Goal: Task Accomplishment & Management: Manage account settings

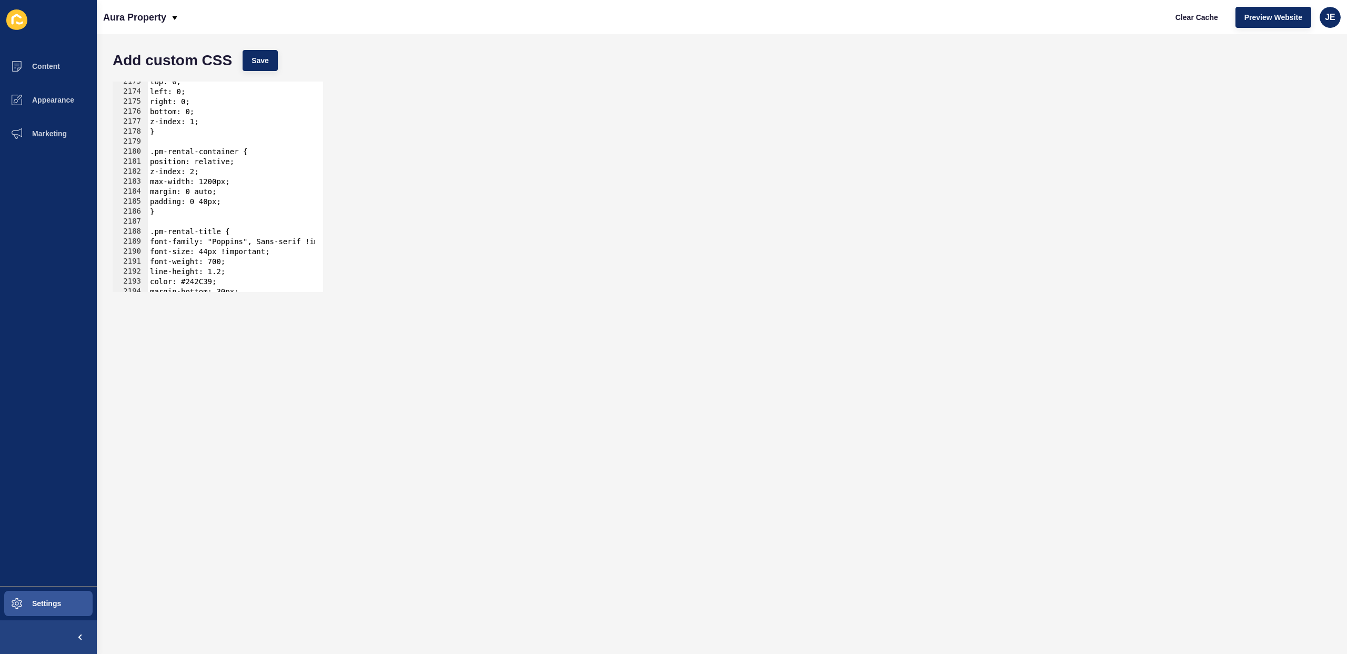
scroll to position [10311, 0]
click at [549, 108] on div "background-repeat: repeat; padding: 20px 0; 2173 2174 2175 2176 2177 2178 2179 …" at bounding box center [721, 186] width 1229 height 221
click at [1186, 18] on span "Clear Cache" at bounding box center [1196, 17] width 43 height 11
click at [1327, 17] on span "JE" at bounding box center [1330, 17] width 11 height 11
click at [1289, 89] on link "Logout" at bounding box center [1305, 87] width 77 height 23
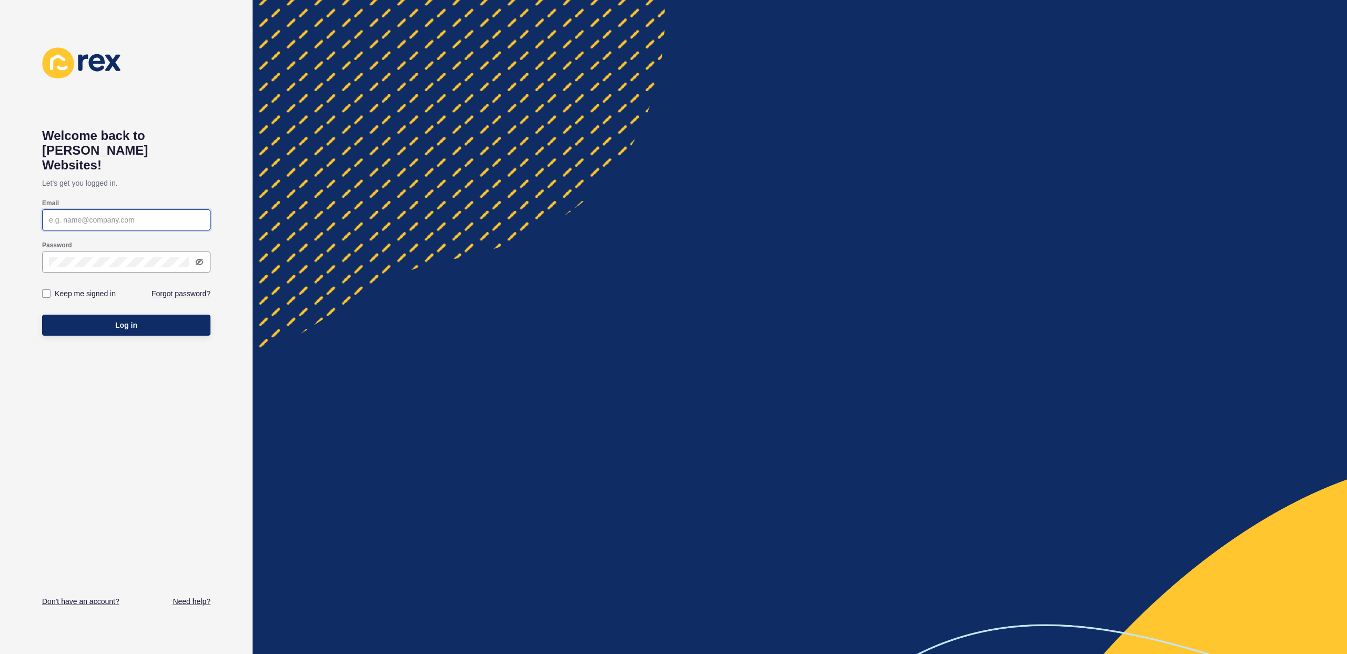
type input "[EMAIL_ADDRESS][PERSON_NAME][DOMAIN_NAME]"
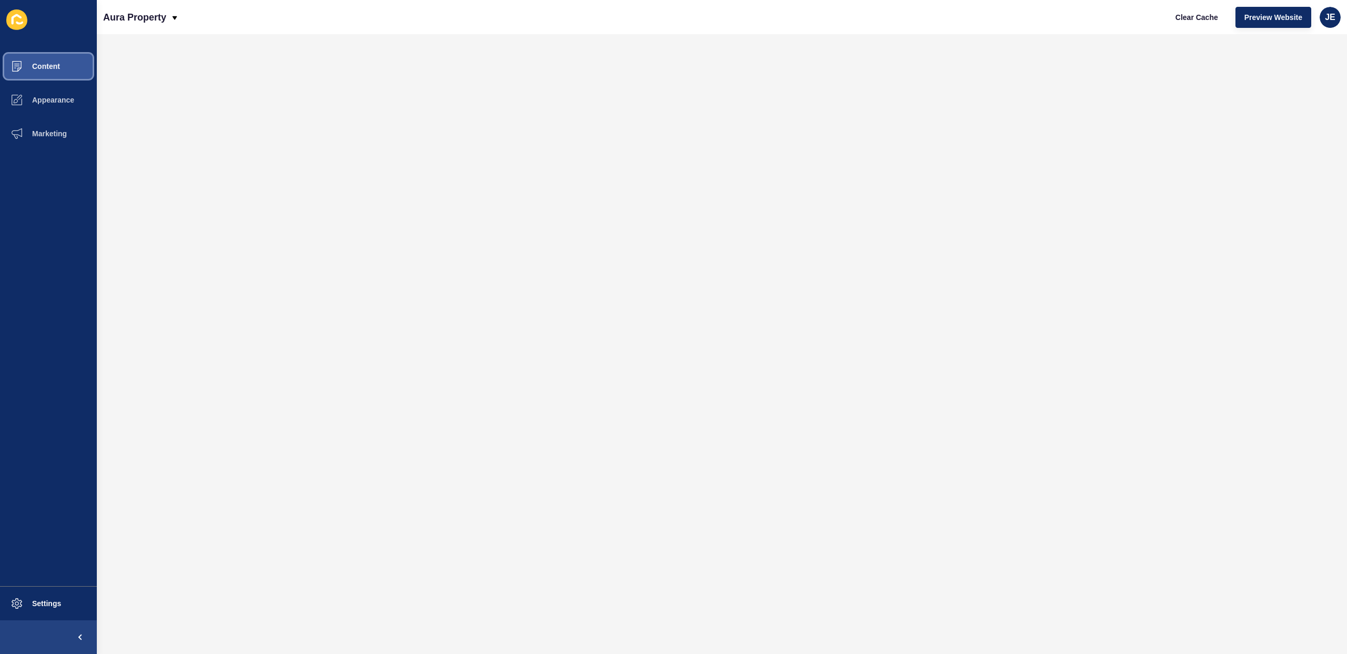
click at [47, 63] on span "Content" at bounding box center [29, 66] width 62 height 8
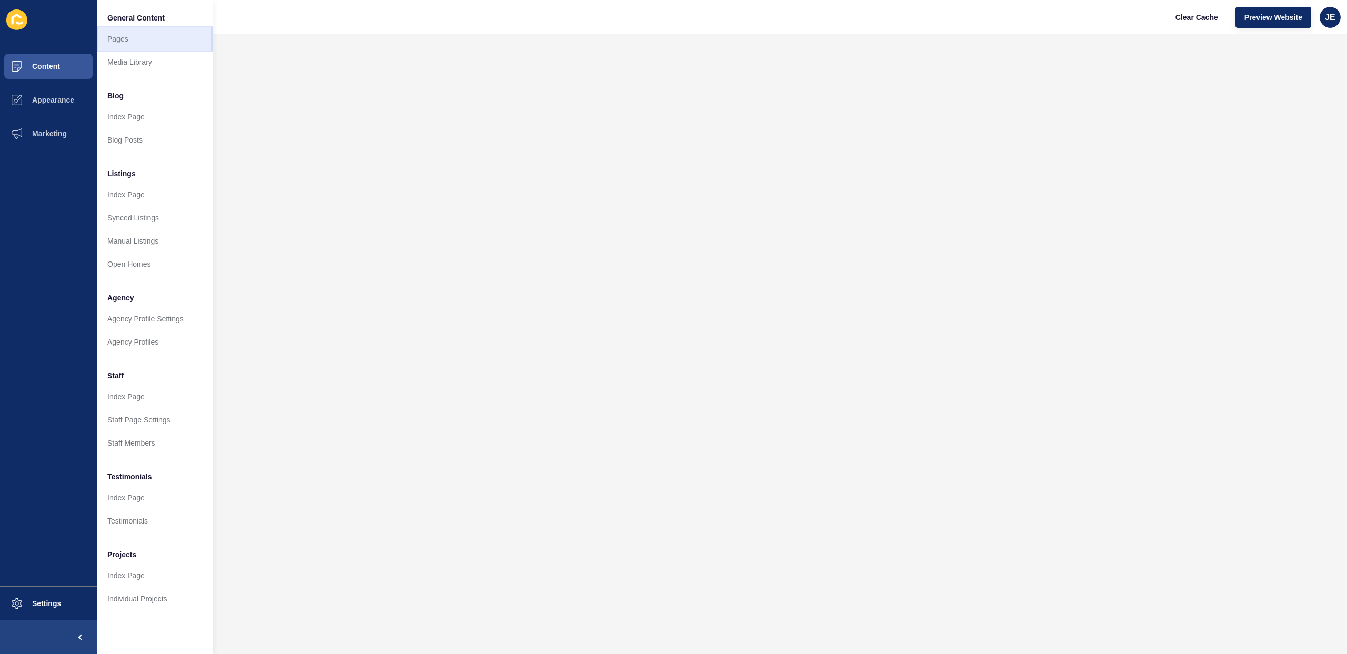
click at [112, 41] on link "Pages" at bounding box center [155, 38] width 116 height 23
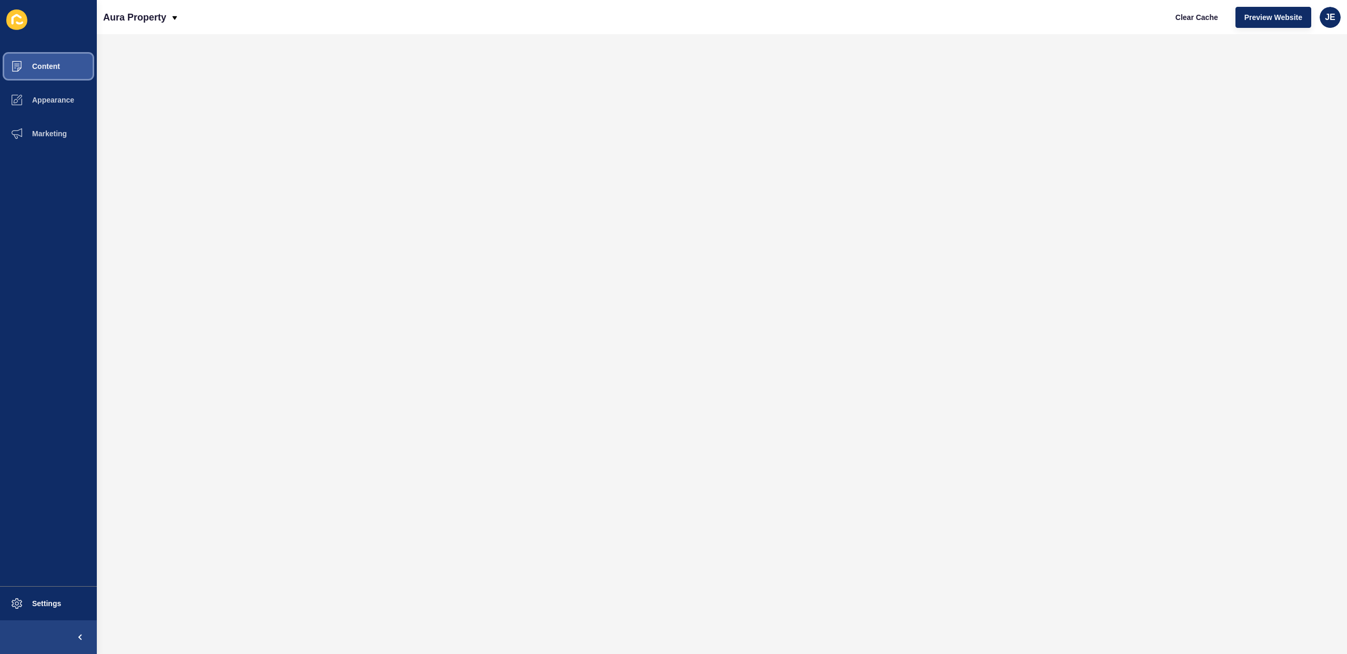
click at [46, 71] on button "Content" at bounding box center [48, 66] width 97 height 34
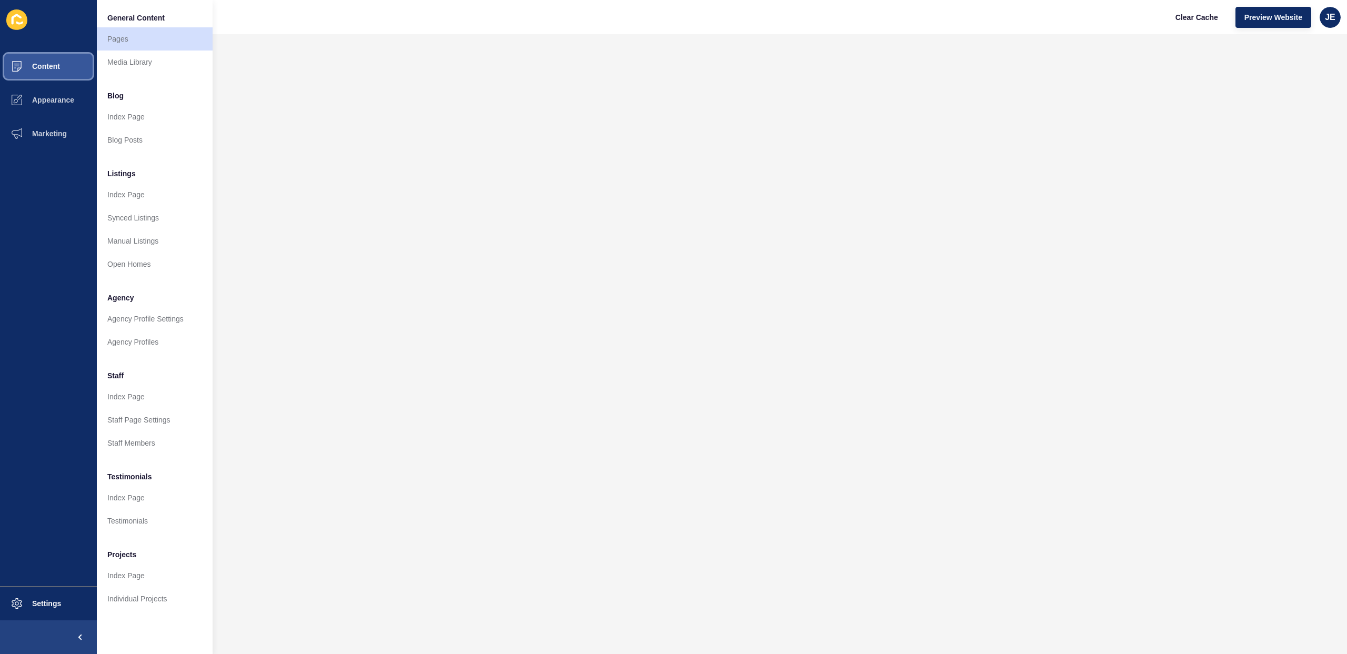
click at [46, 71] on button "Content" at bounding box center [48, 66] width 97 height 34
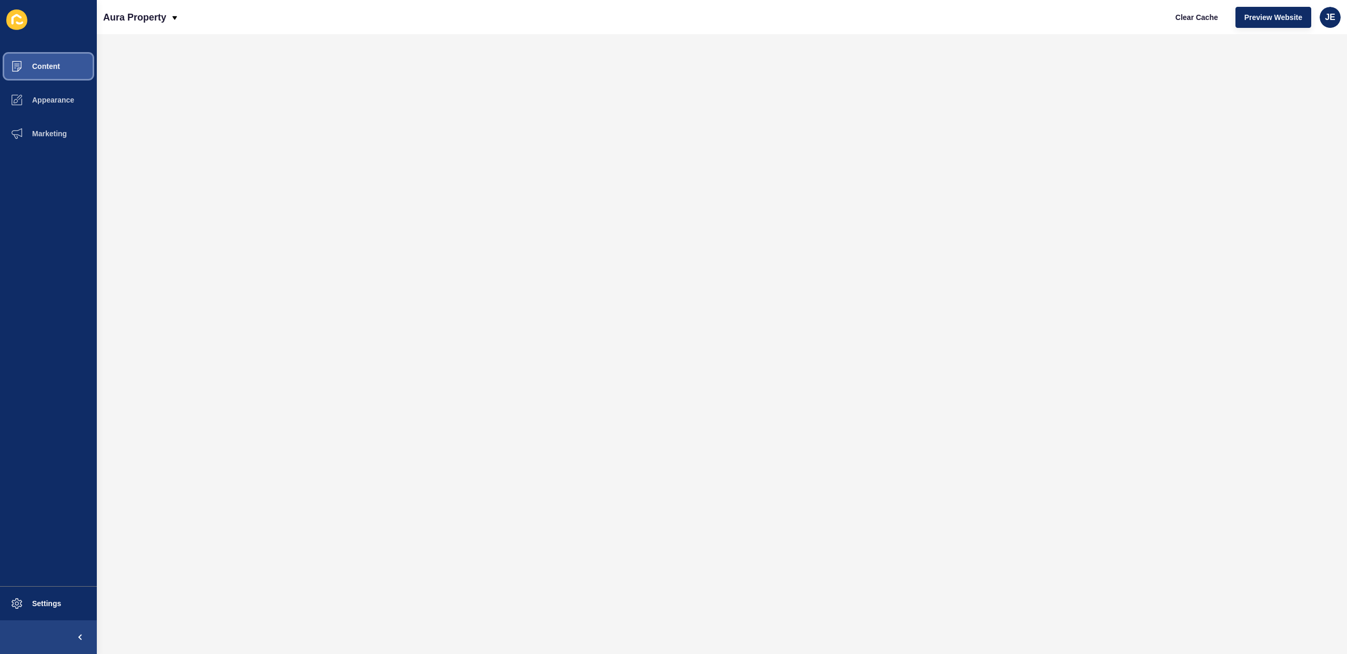
click at [49, 68] on span "Content" at bounding box center [29, 66] width 62 height 8
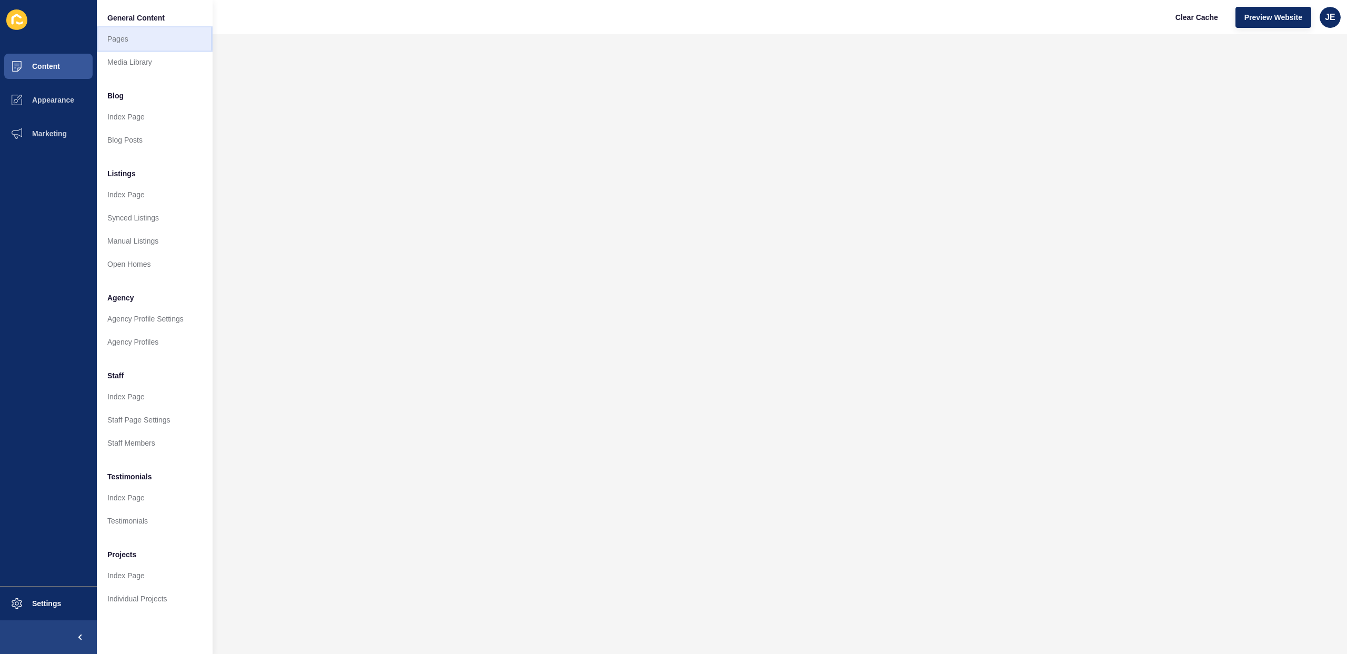
click at [143, 46] on link "Pages" at bounding box center [155, 38] width 116 height 23
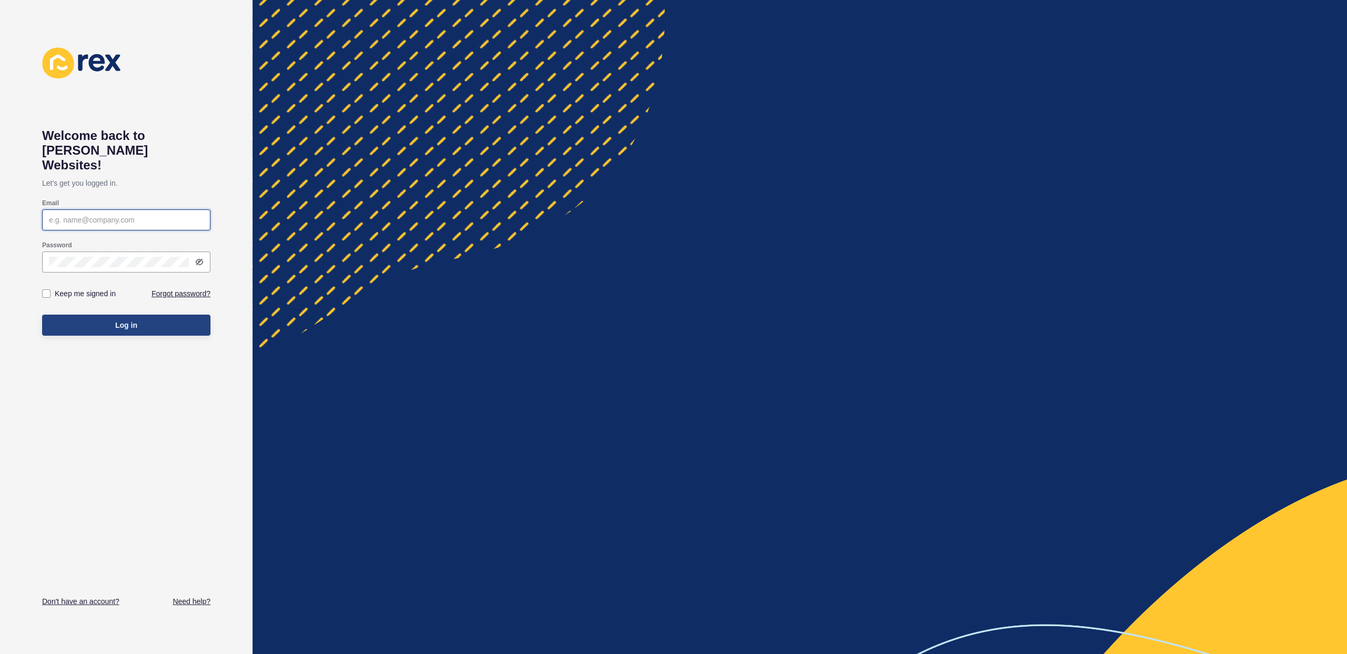
type input "[EMAIL_ADDRESS][PERSON_NAME][DOMAIN_NAME]"
click at [112, 315] on button "Log in" at bounding box center [126, 325] width 168 height 21
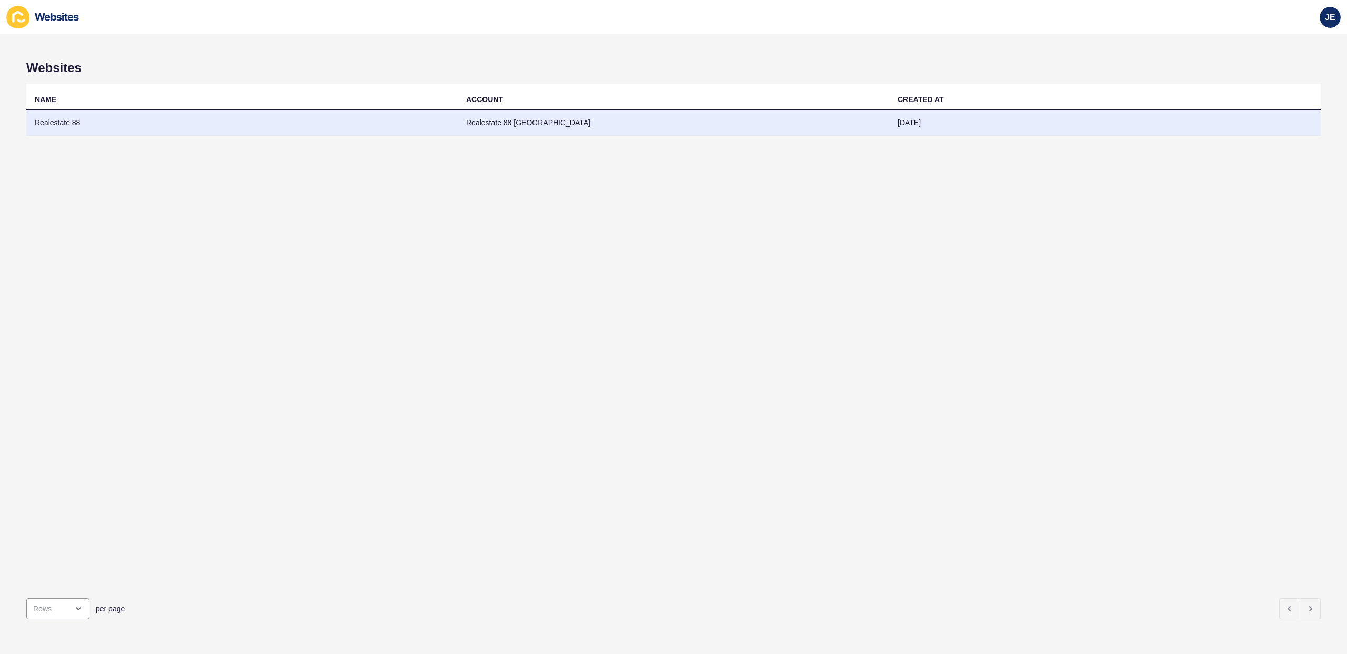
click at [72, 127] on td "Realestate 88" at bounding box center [241, 123] width 431 height 26
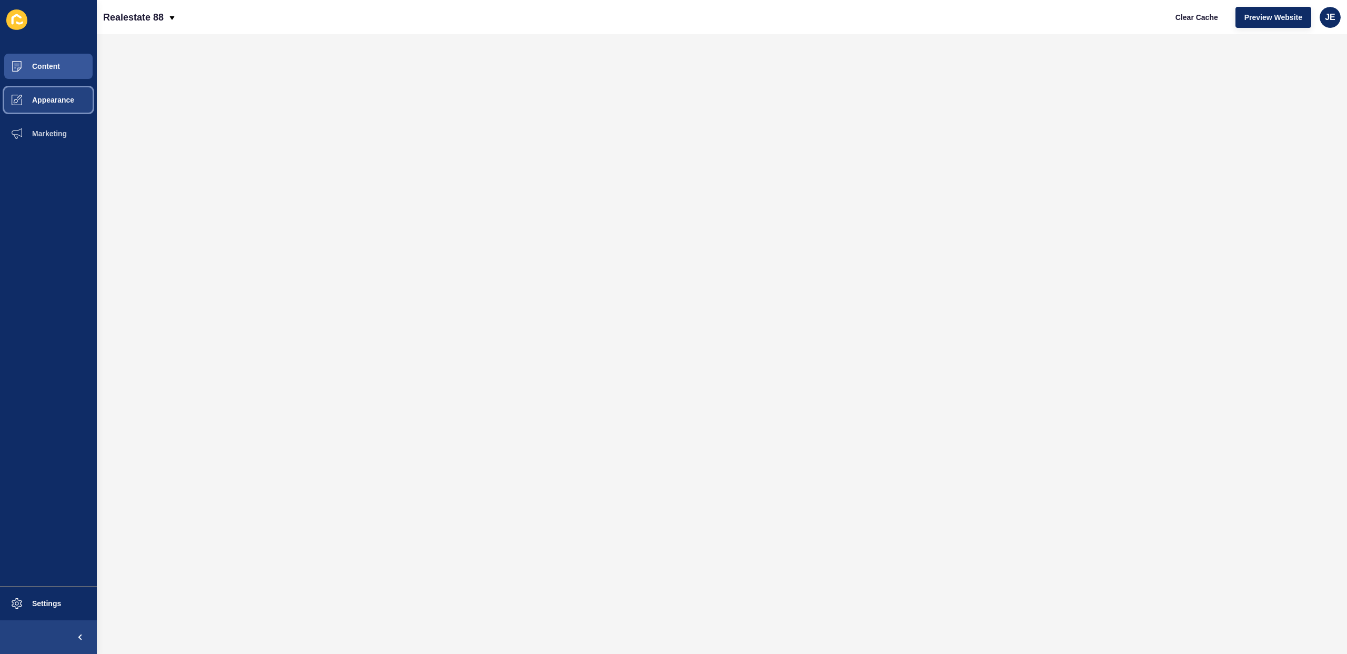
click at [63, 108] on button "Appearance" at bounding box center [48, 100] width 97 height 34
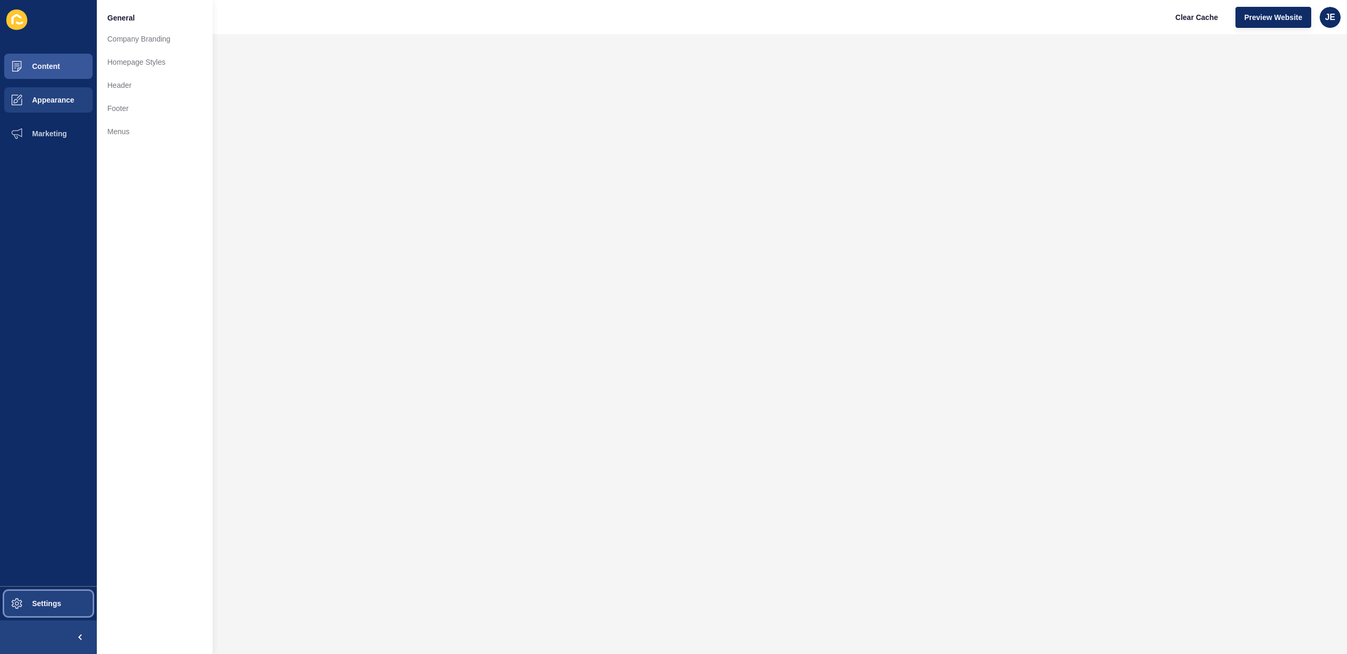
click at [34, 613] on button "Settings" at bounding box center [48, 604] width 97 height 34
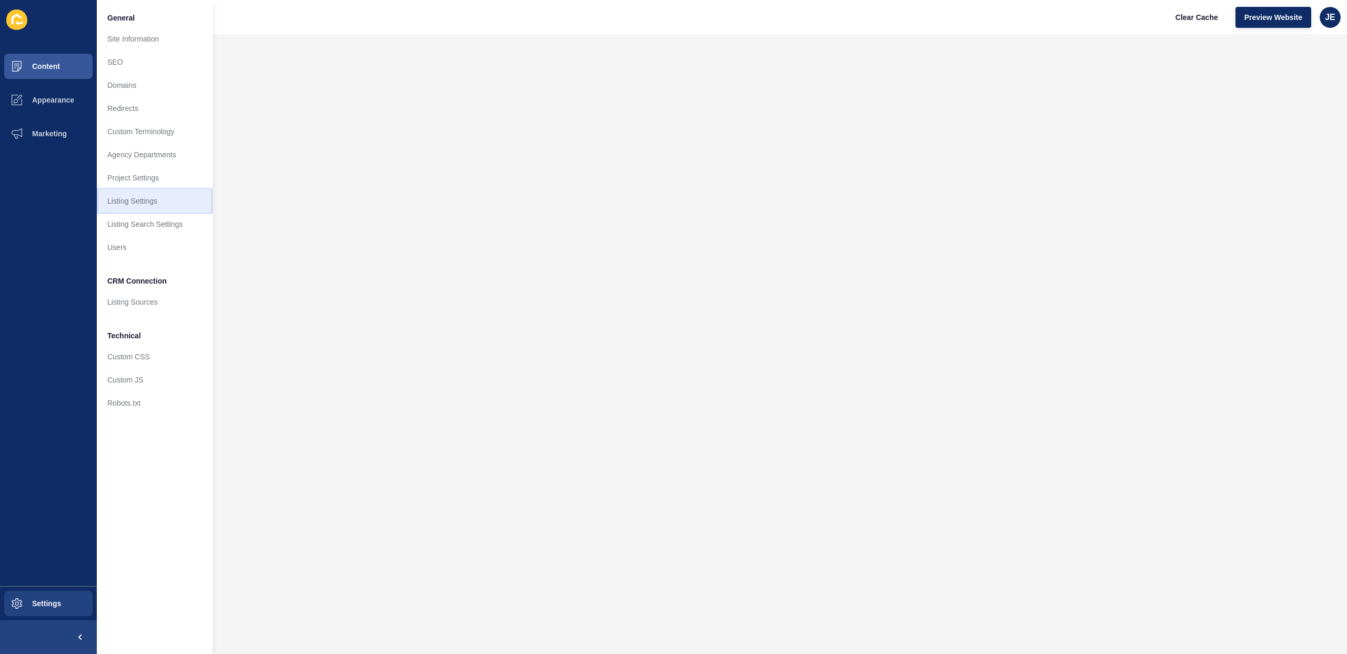
click at [145, 205] on link "Listing Settings" at bounding box center [155, 200] width 116 height 23
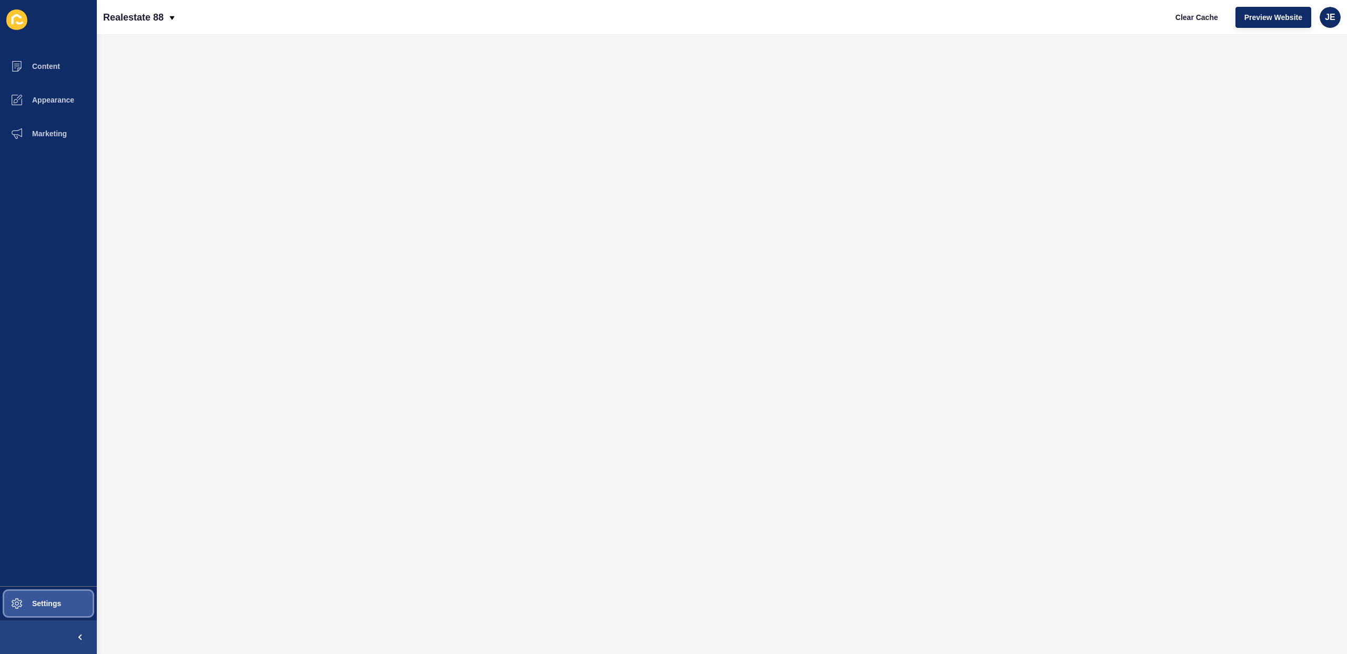
click at [31, 598] on span at bounding box center [17, 604] width 34 height 34
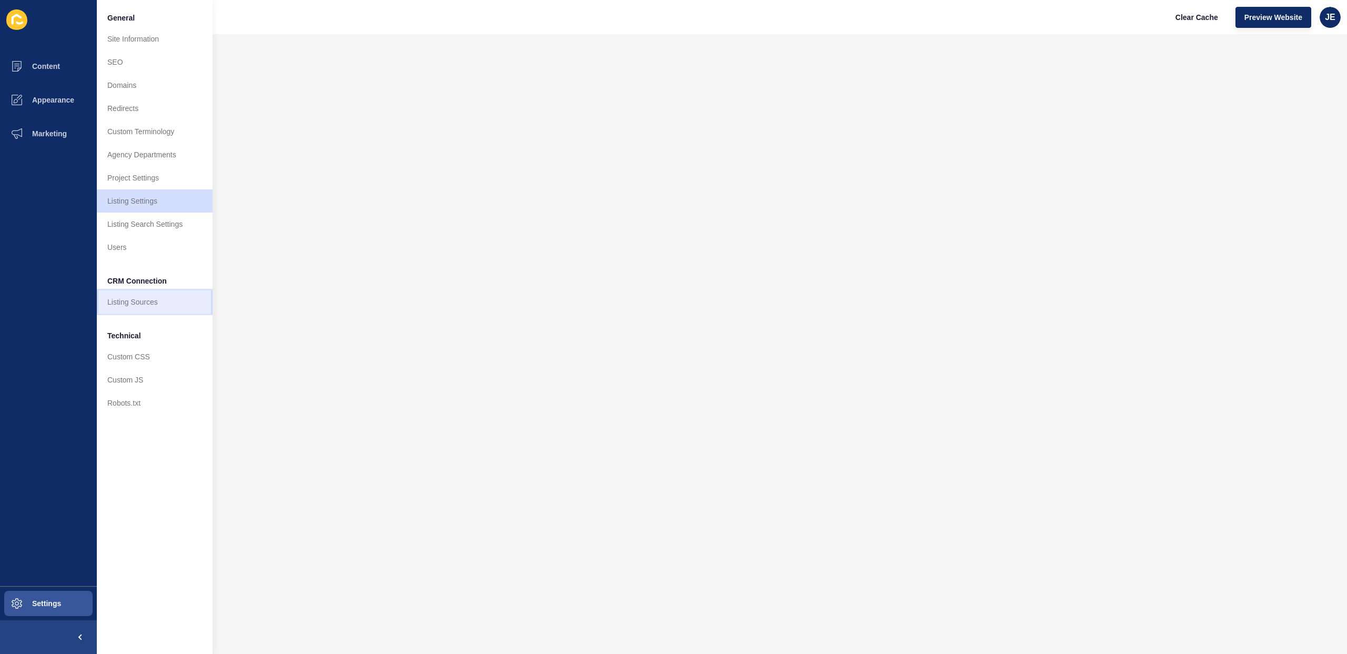
click at [139, 302] on link "Listing Sources" at bounding box center [155, 301] width 116 height 23
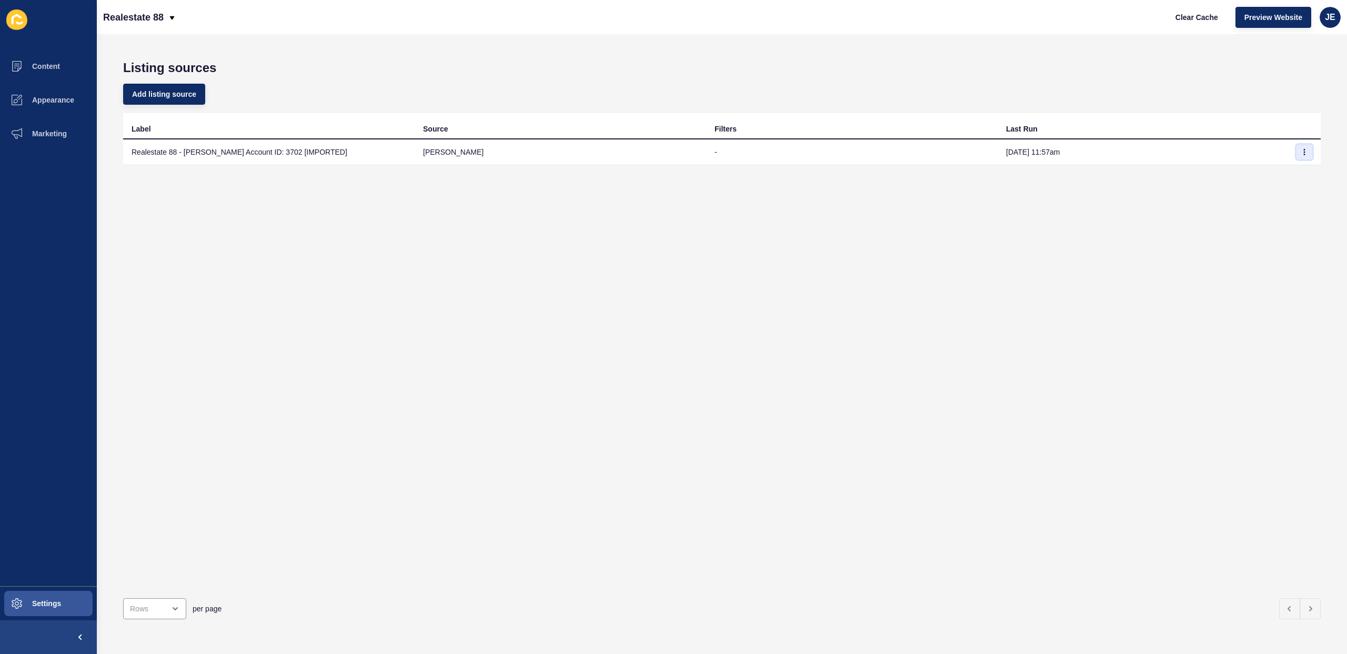
click at [1301, 154] on button "button" at bounding box center [1304, 152] width 16 height 15
click at [1301, 152] on icon "button" at bounding box center [1304, 152] width 6 height 6
click at [23, 599] on span "Settings" at bounding box center [29, 603] width 63 height 8
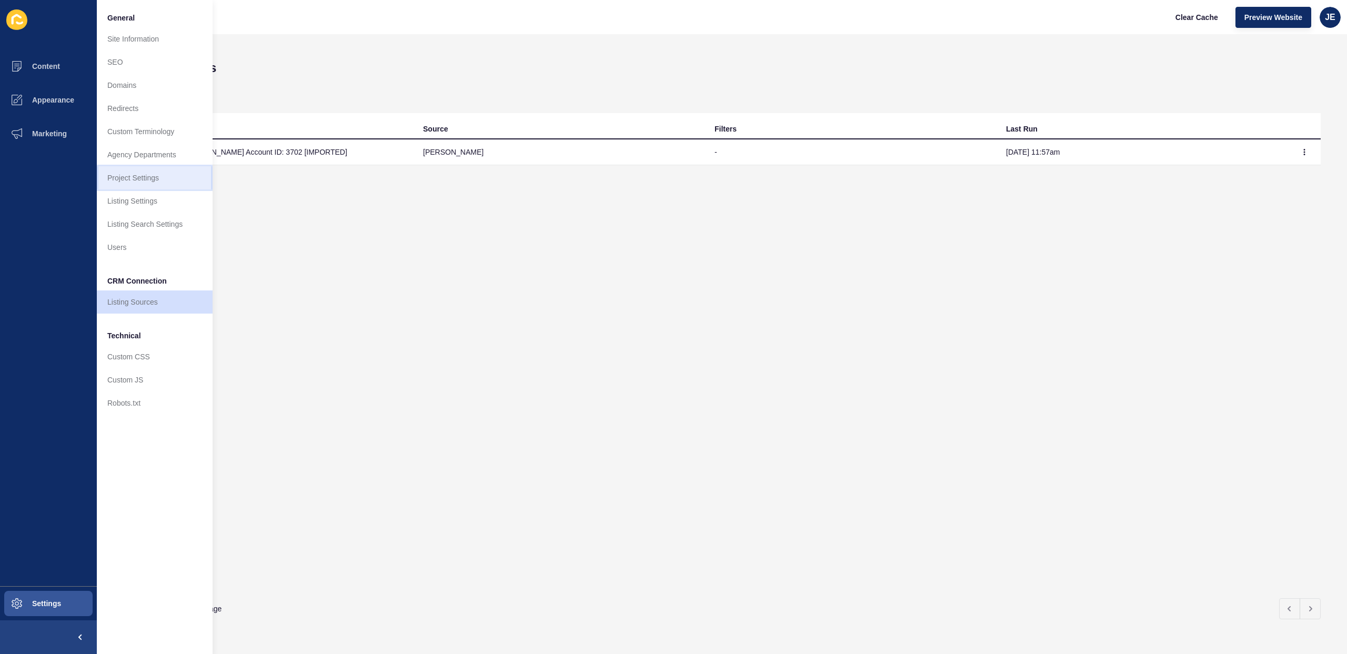
click at [144, 179] on link "Project Settings" at bounding box center [155, 177] width 116 height 23
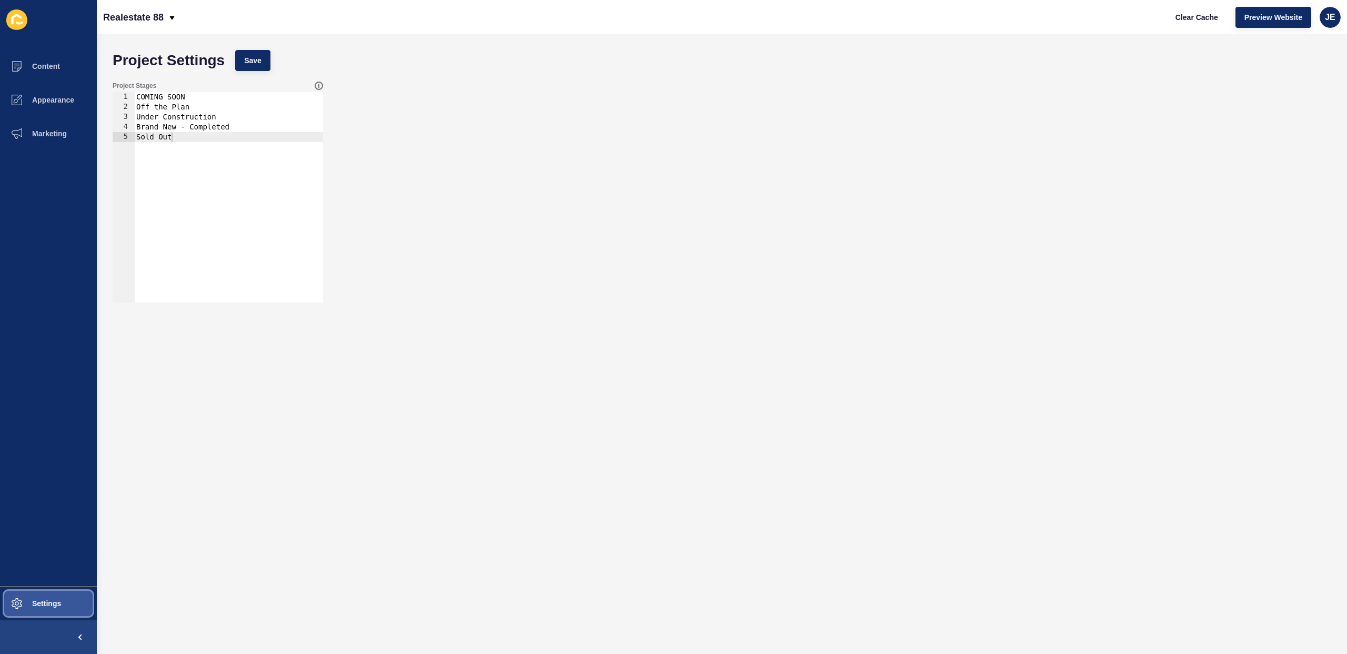
click at [41, 611] on button "Settings" at bounding box center [48, 604] width 97 height 34
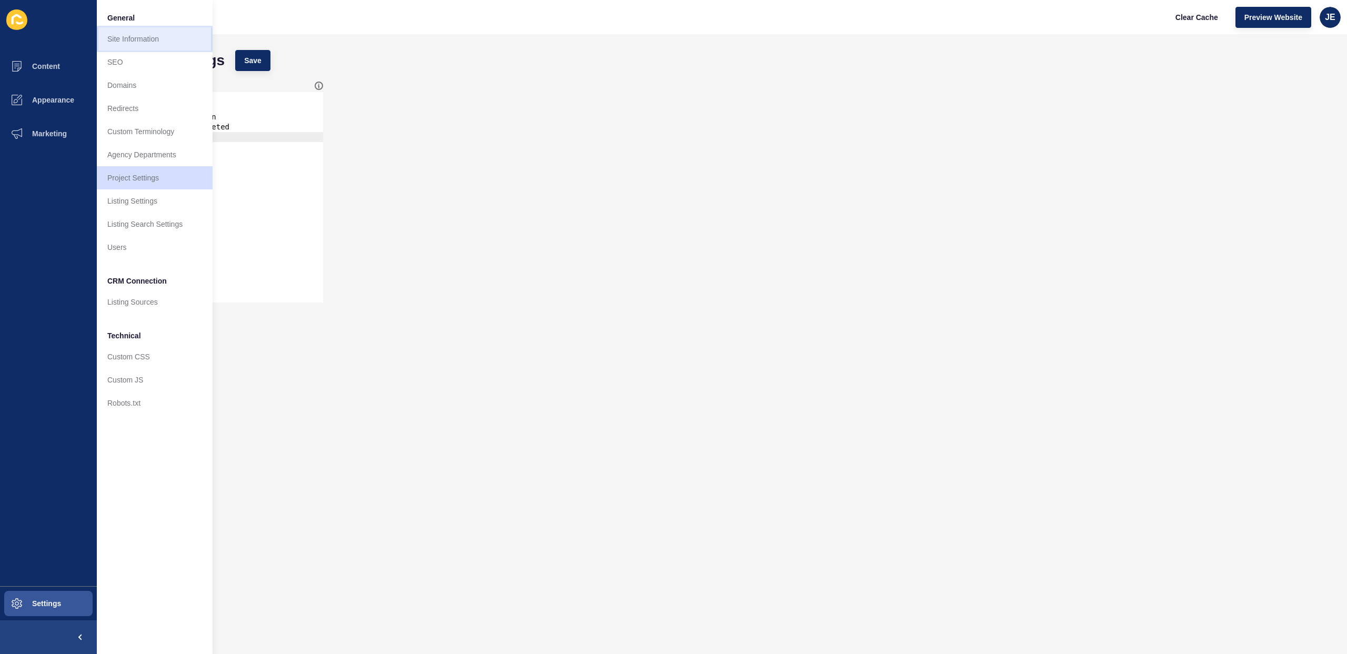
click at [147, 43] on link "Site Information" at bounding box center [155, 38] width 116 height 23
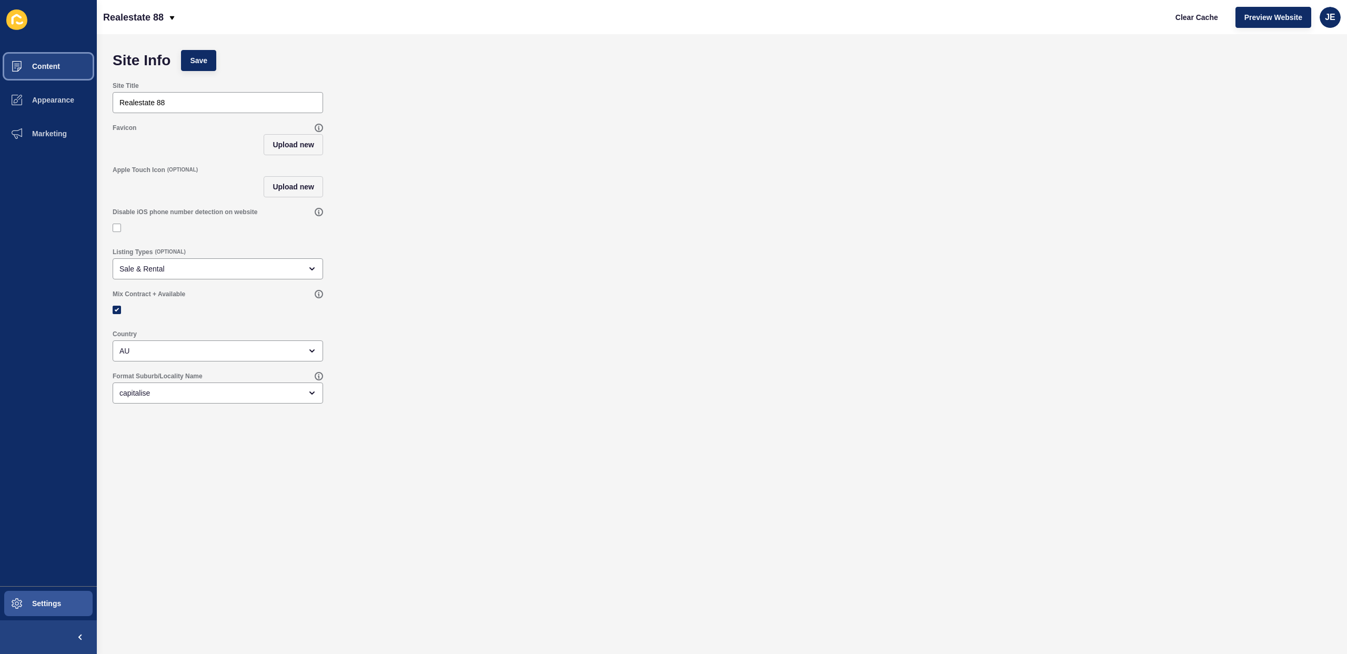
click at [55, 67] on span "Content" at bounding box center [29, 66] width 62 height 8
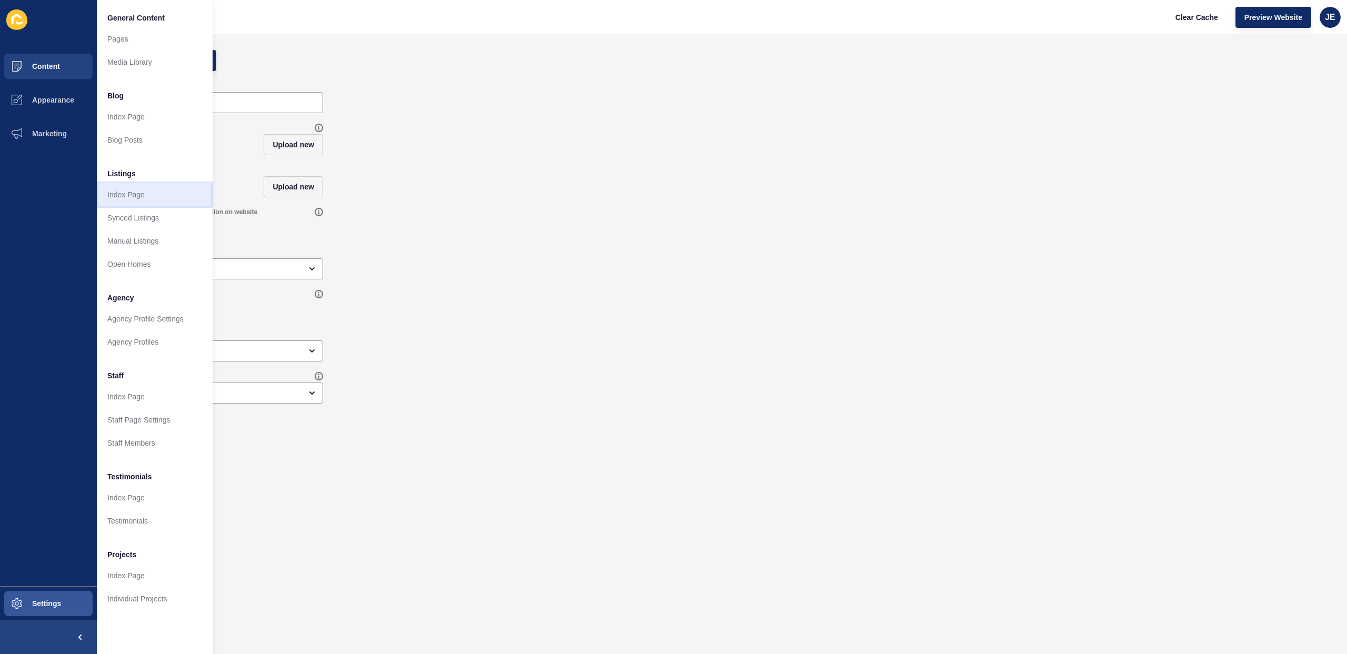
click at [150, 197] on link "Index Page" at bounding box center [155, 194] width 116 height 23
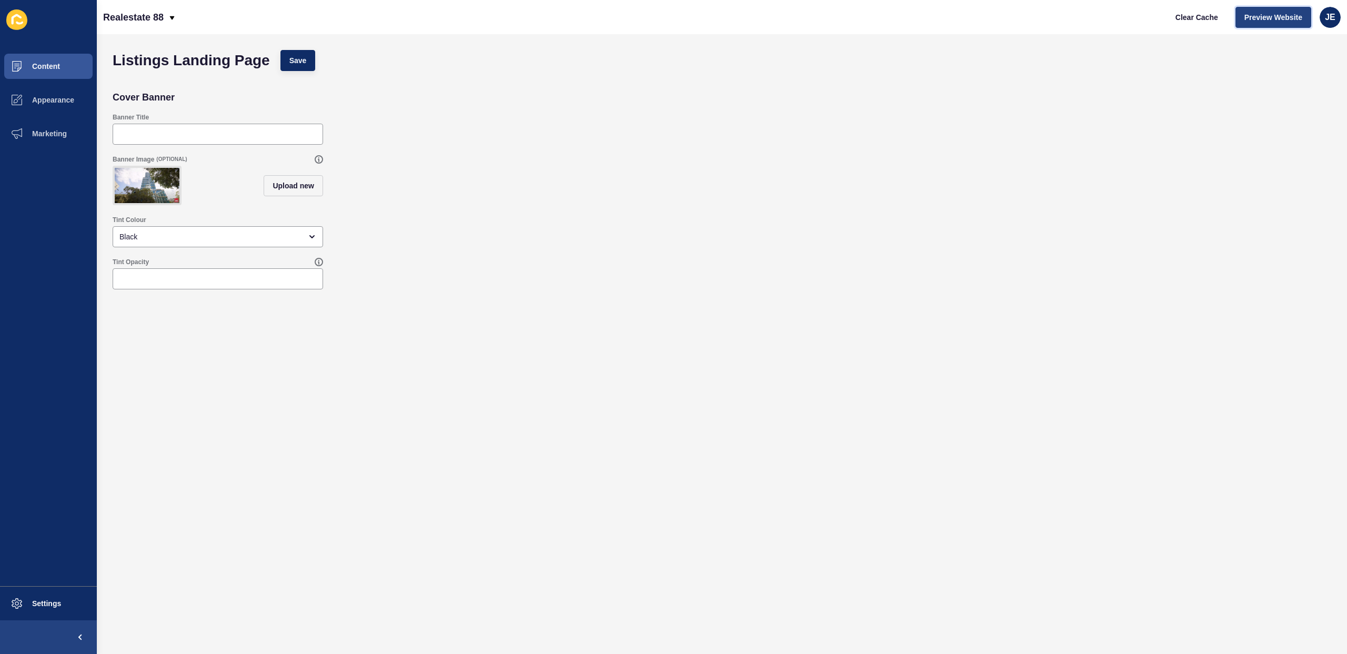
click at [1254, 18] on span "Preview Website" at bounding box center [1273, 17] width 58 height 11
click at [55, 68] on span "Content" at bounding box center [29, 66] width 62 height 8
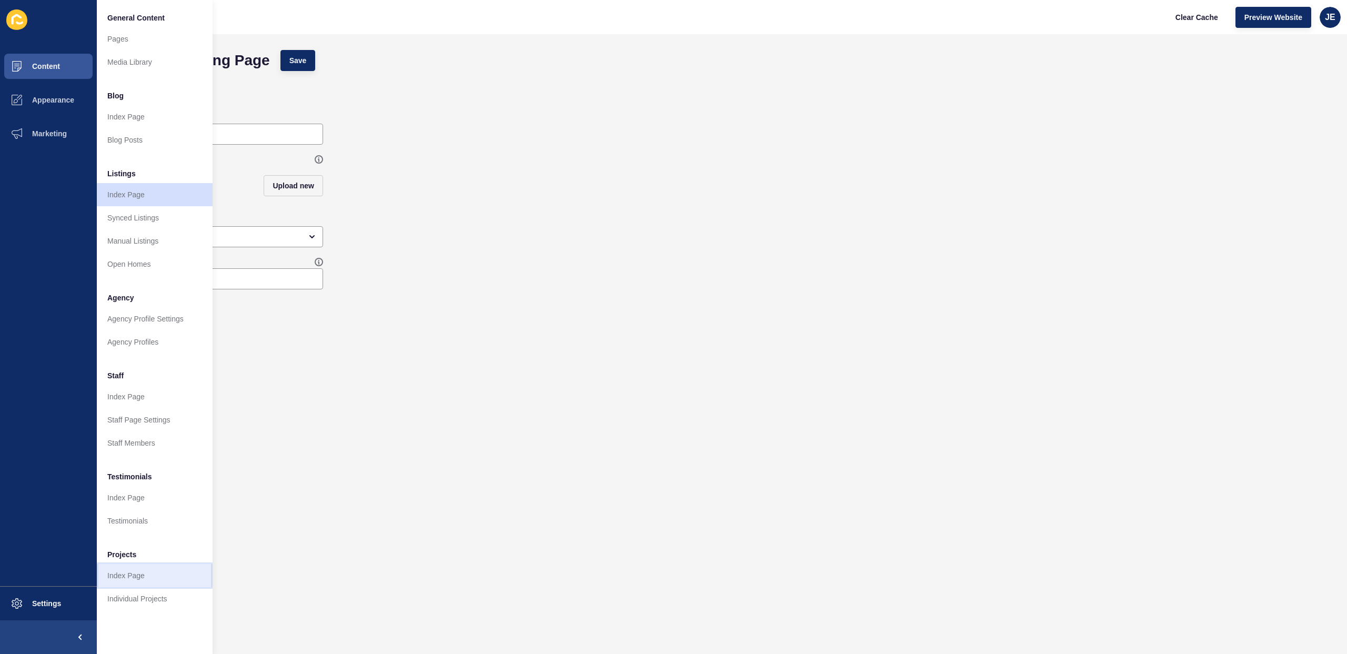
click at [124, 575] on link "Index Page" at bounding box center [155, 575] width 116 height 23
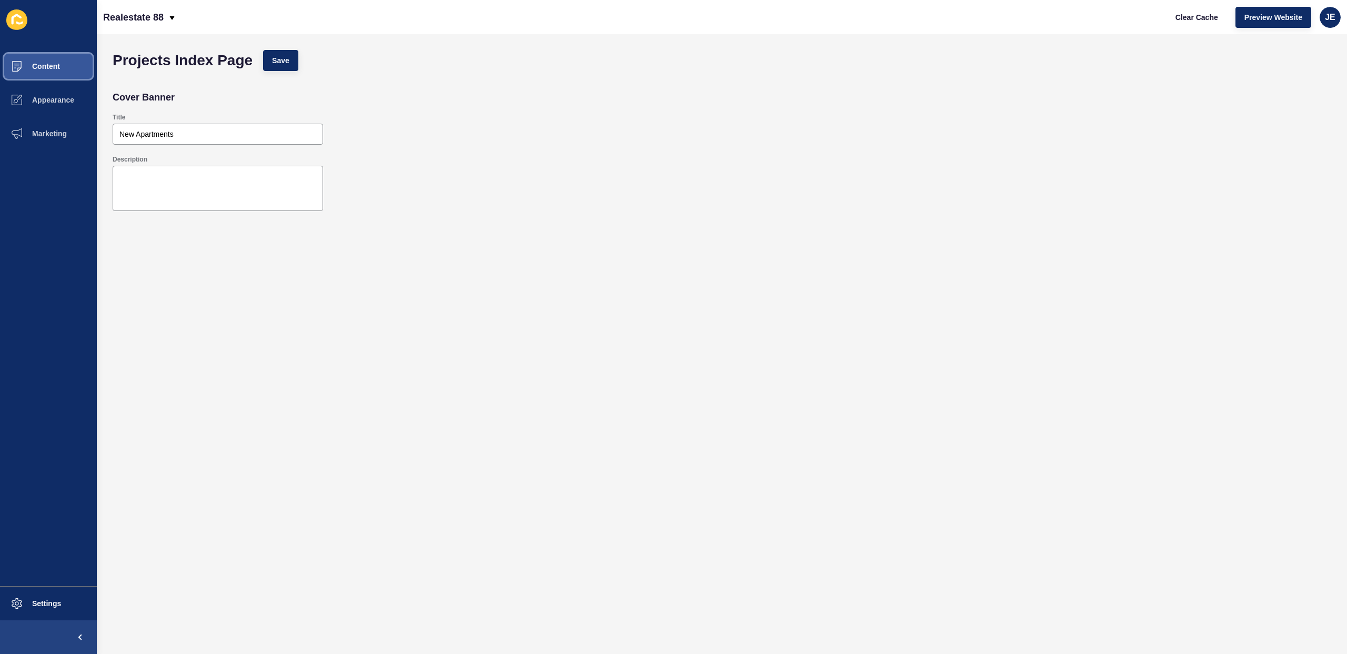
click at [56, 69] on span "Content" at bounding box center [29, 66] width 62 height 8
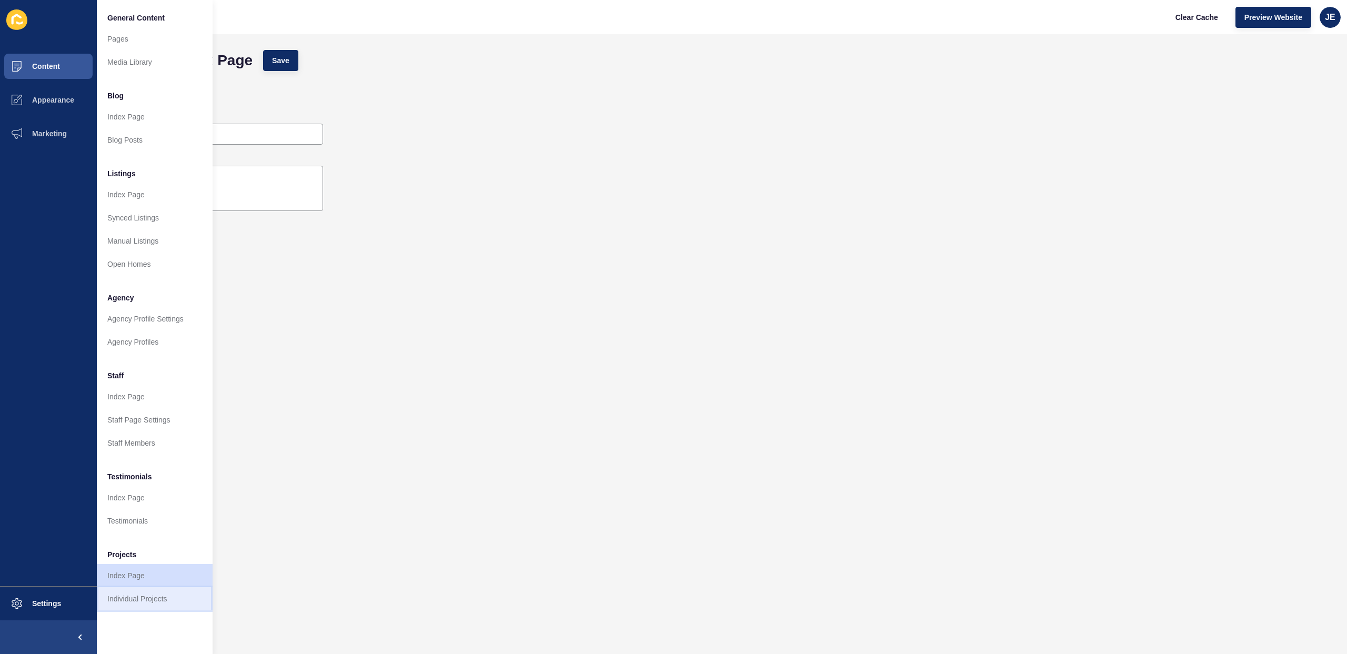
click at [143, 606] on link "Individual Projects" at bounding box center [155, 598] width 116 height 23
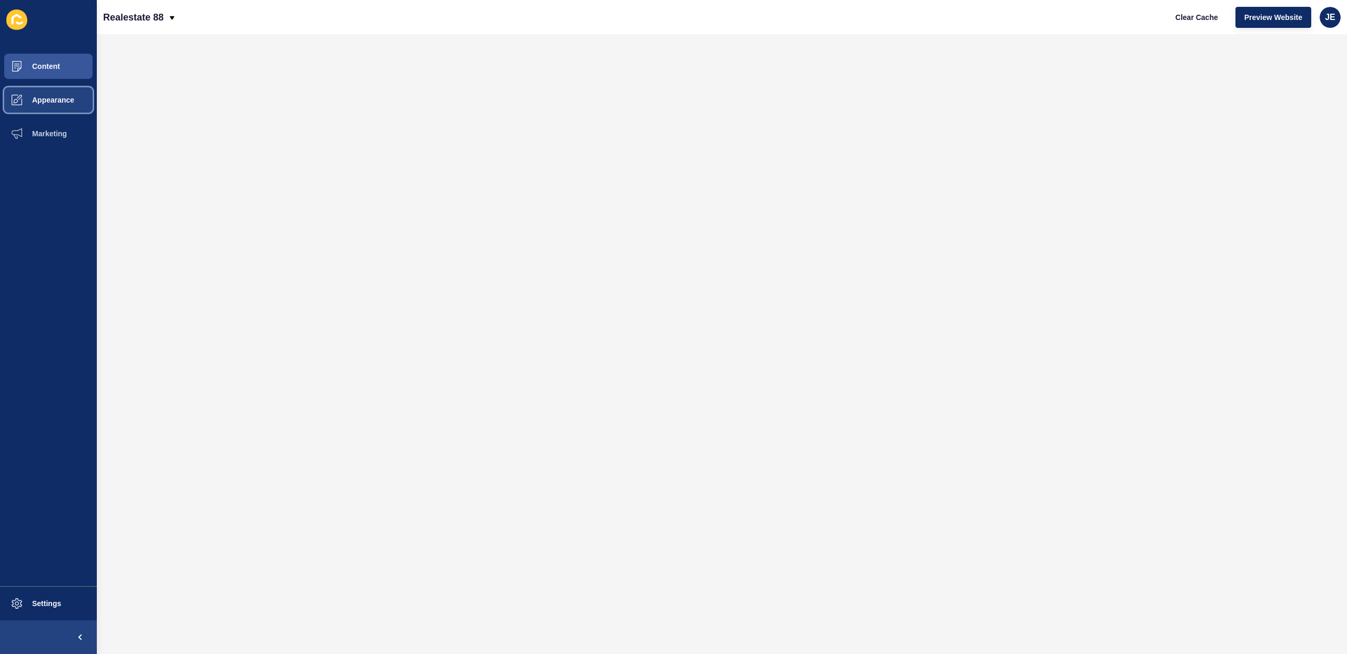
click at [42, 98] on span "Appearance" at bounding box center [36, 100] width 76 height 8
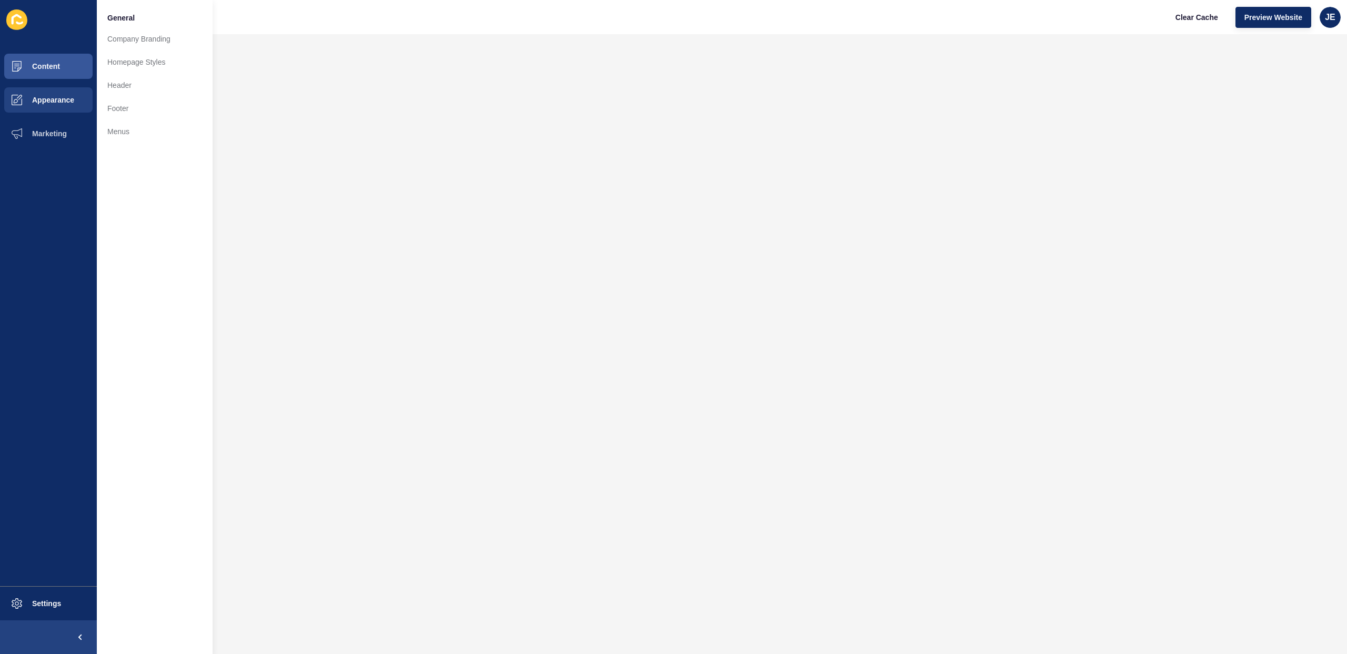
click at [41, 204] on ul "Content Appearance Marketing" at bounding box center [48, 317] width 97 height 537
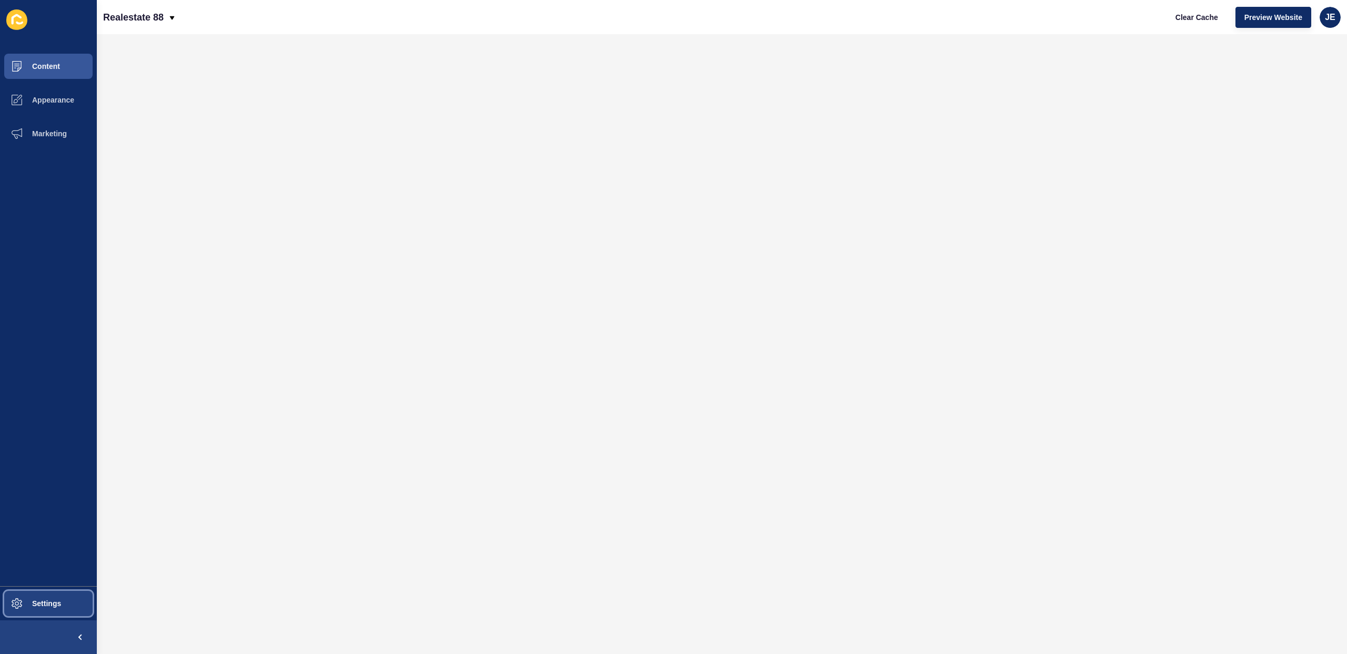
click at [61, 602] on span "Settings" at bounding box center [29, 603] width 63 height 8
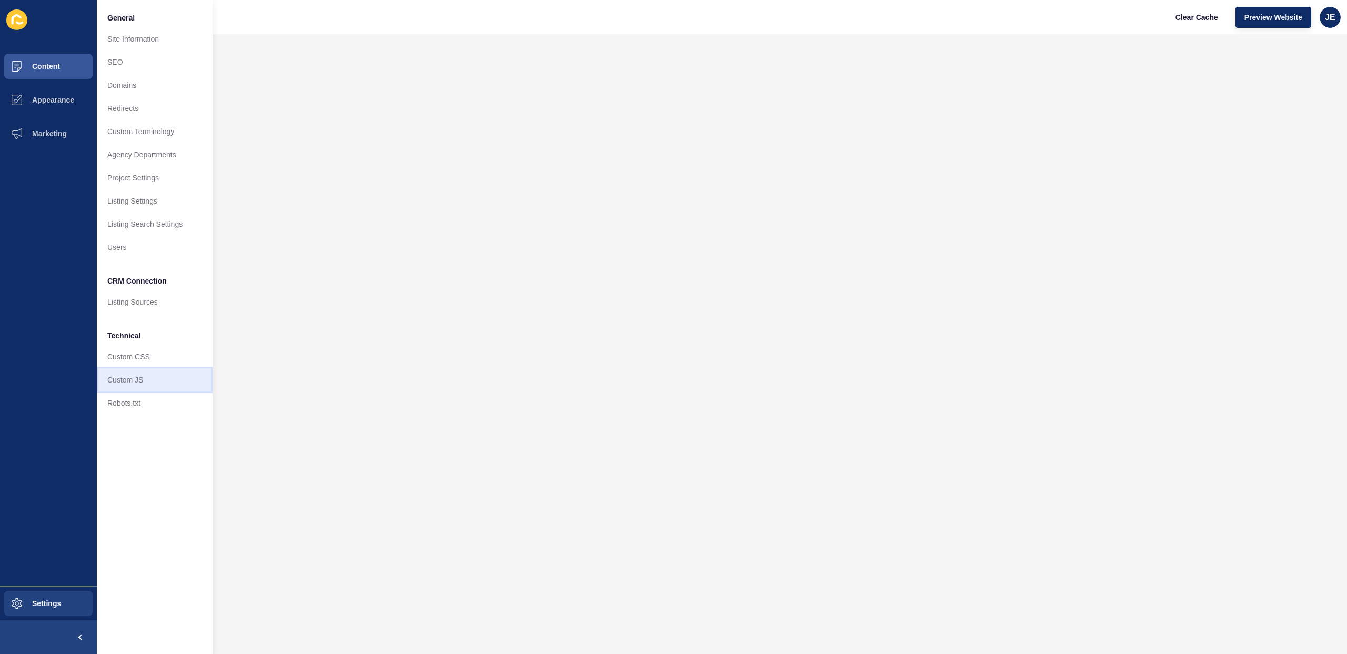
click at [134, 377] on link "Custom JS" at bounding box center [155, 379] width 116 height 23
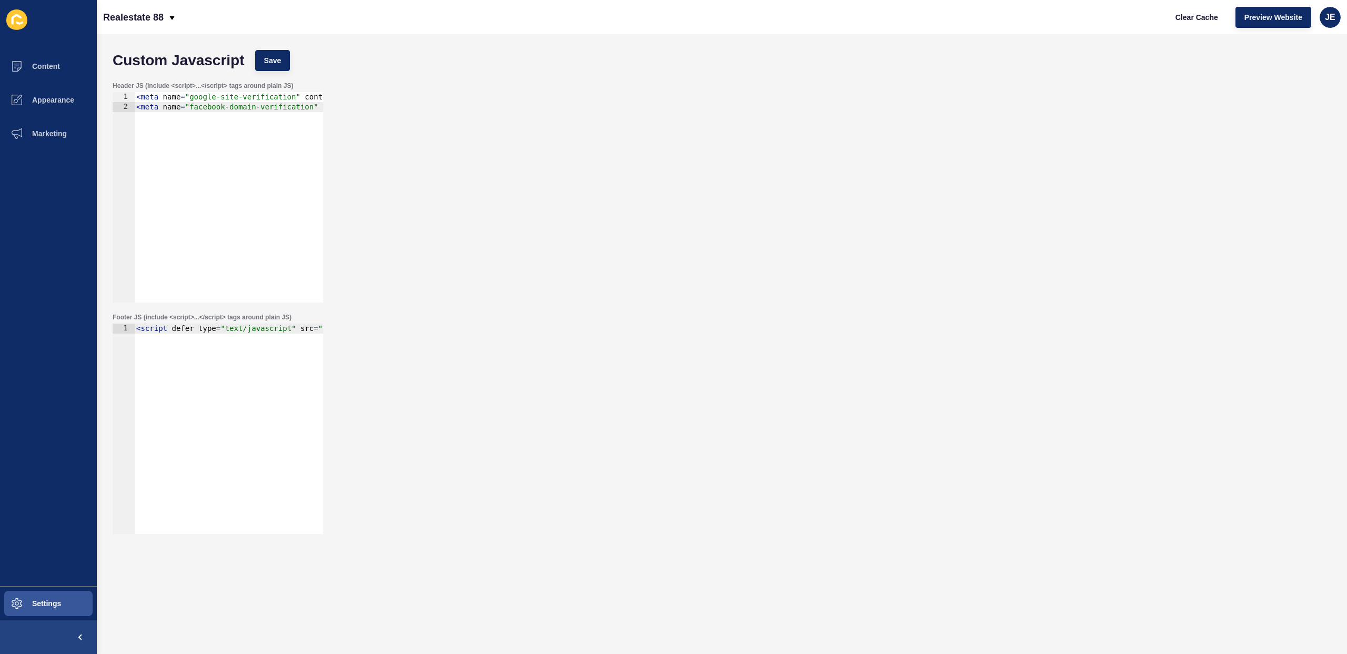
type textarea "<script defer type="text/javascript" src="https://getbirdeye.com.au/embed/v6/24…"
drag, startPoint x: 265, startPoint y: 331, endPoint x: 125, endPoint y: 328, distance: 140.0
click at [125, 328] on div "<script defer type="text/javascript" src="https://getbirdeye.com.au/embed/v6/24…" at bounding box center [218, 429] width 210 height 210
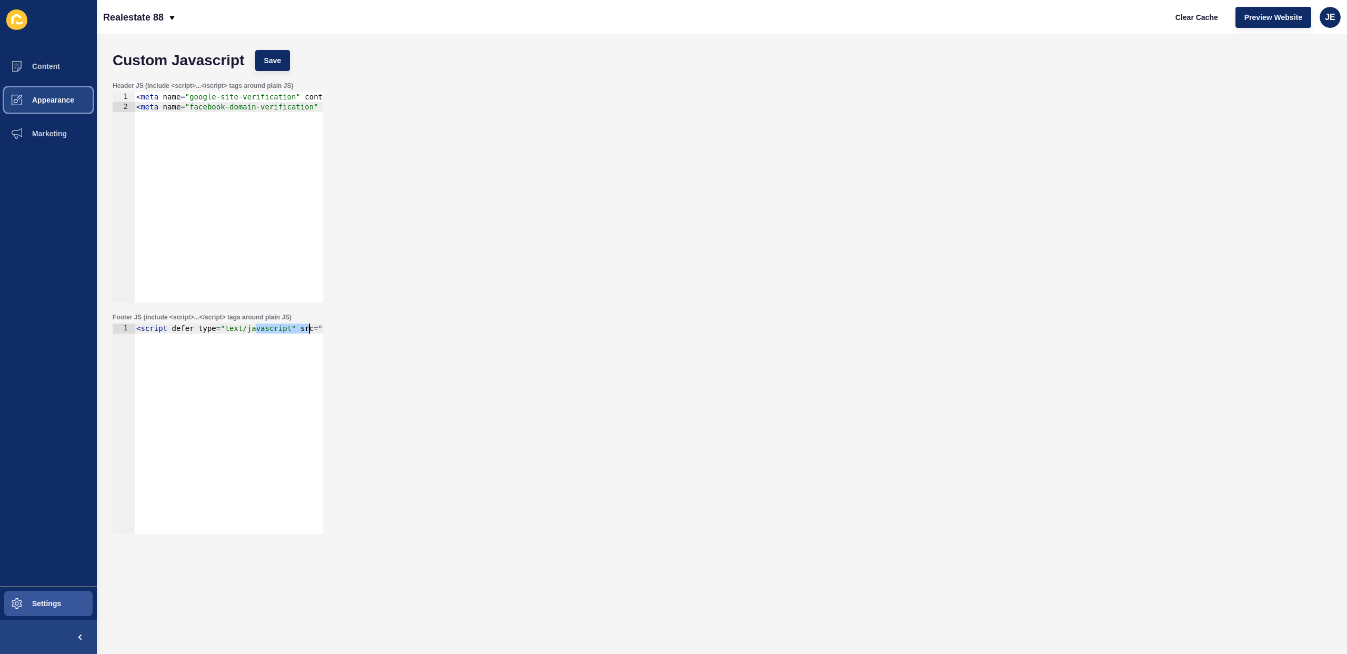
click at [52, 99] on span "Appearance" at bounding box center [36, 100] width 76 height 8
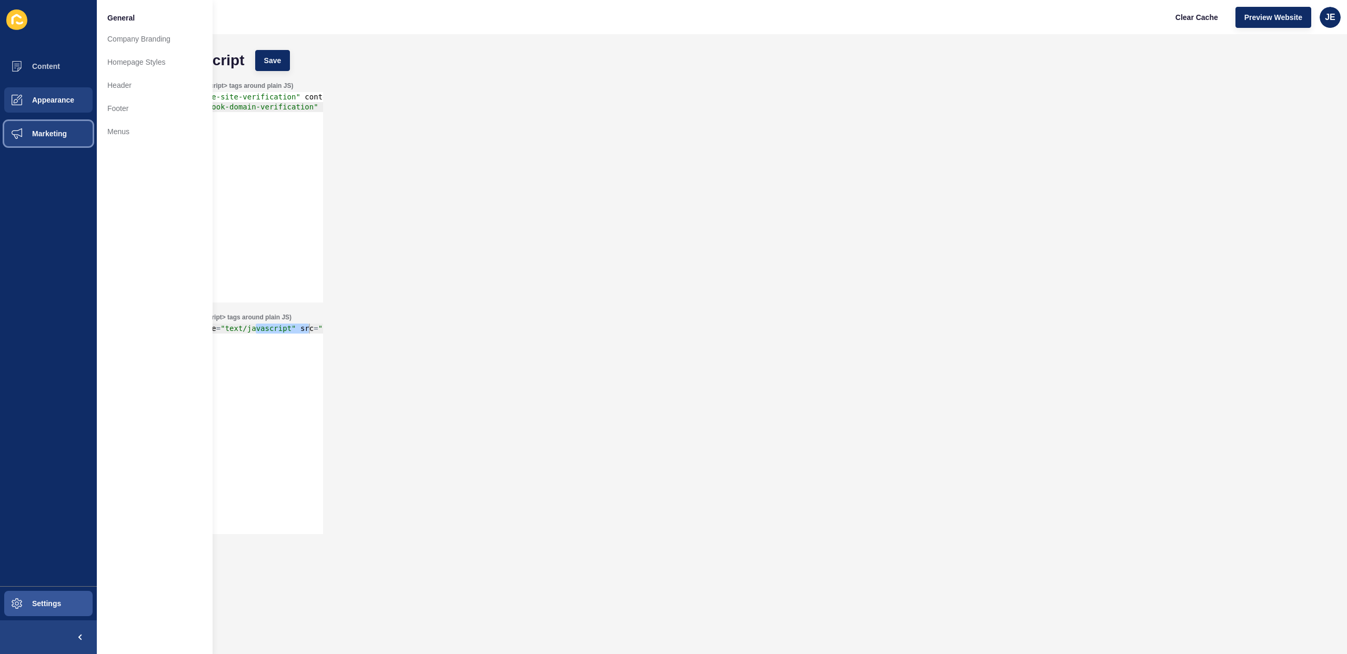
click at [44, 138] on button "Marketing" at bounding box center [48, 134] width 97 height 34
click at [55, 100] on span "Appearance" at bounding box center [36, 100] width 76 height 8
click at [59, 82] on button "Content" at bounding box center [48, 66] width 97 height 34
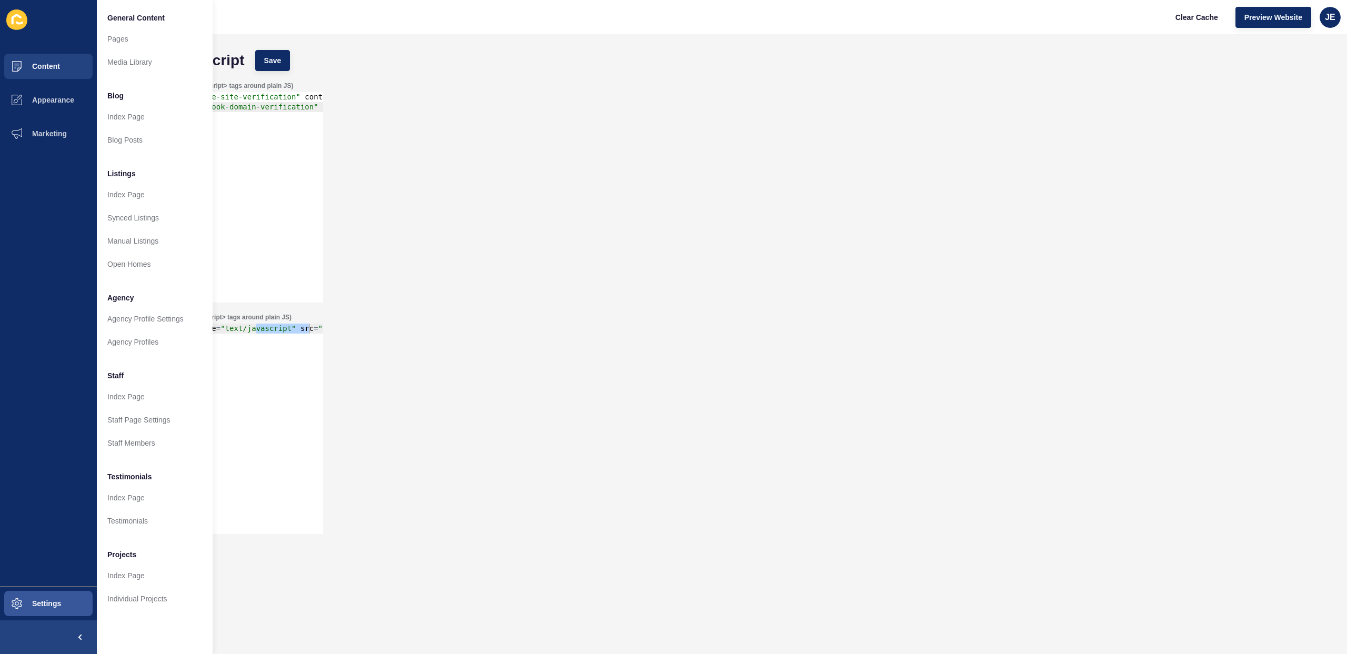
click at [205, 379] on li "Staff" at bounding box center [155, 374] width 116 height 21
click at [134, 577] on link "Index Page" at bounding box center [155, 575] width 116 height 23
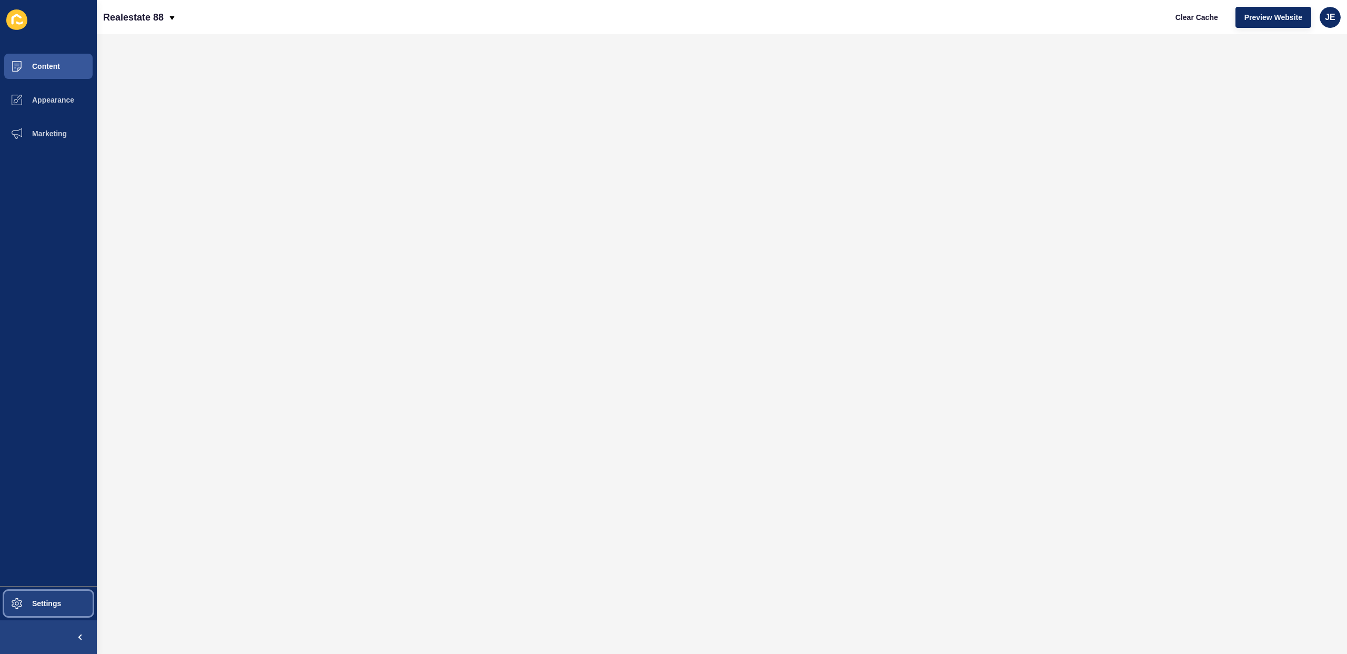
click at [54, 602] on span "Settings" at bounding box center [29, 603] width 63 height 8
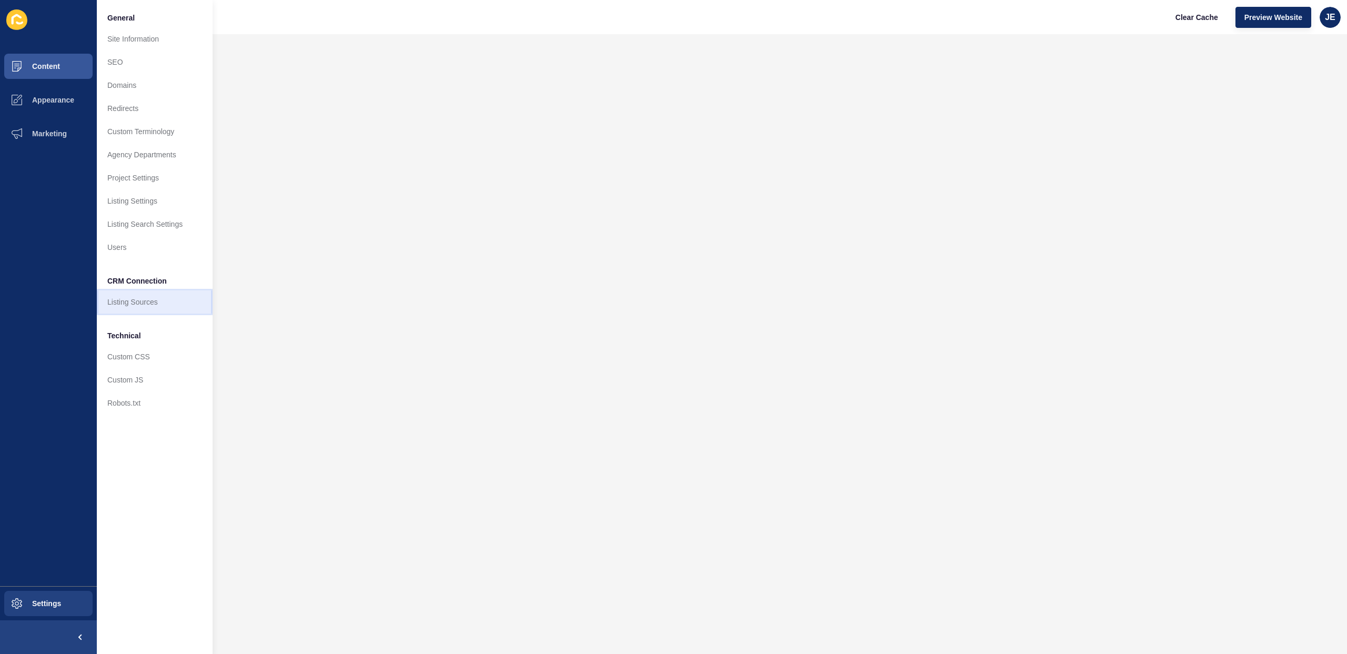
click at [144, 305] on link "Listing Sources" at bounding box center [155, 301] width 116 height 23
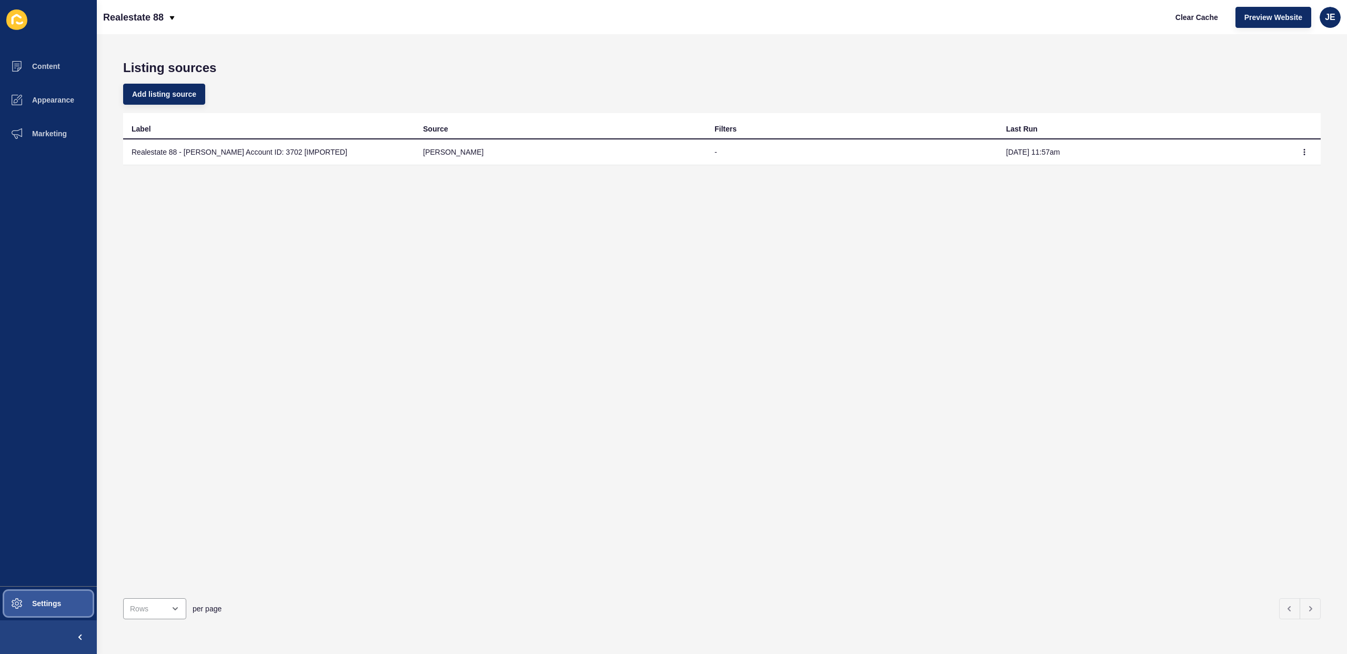
click at [47, 601] on span "Settings" at bounding box center [29, 603] width 63 height 8
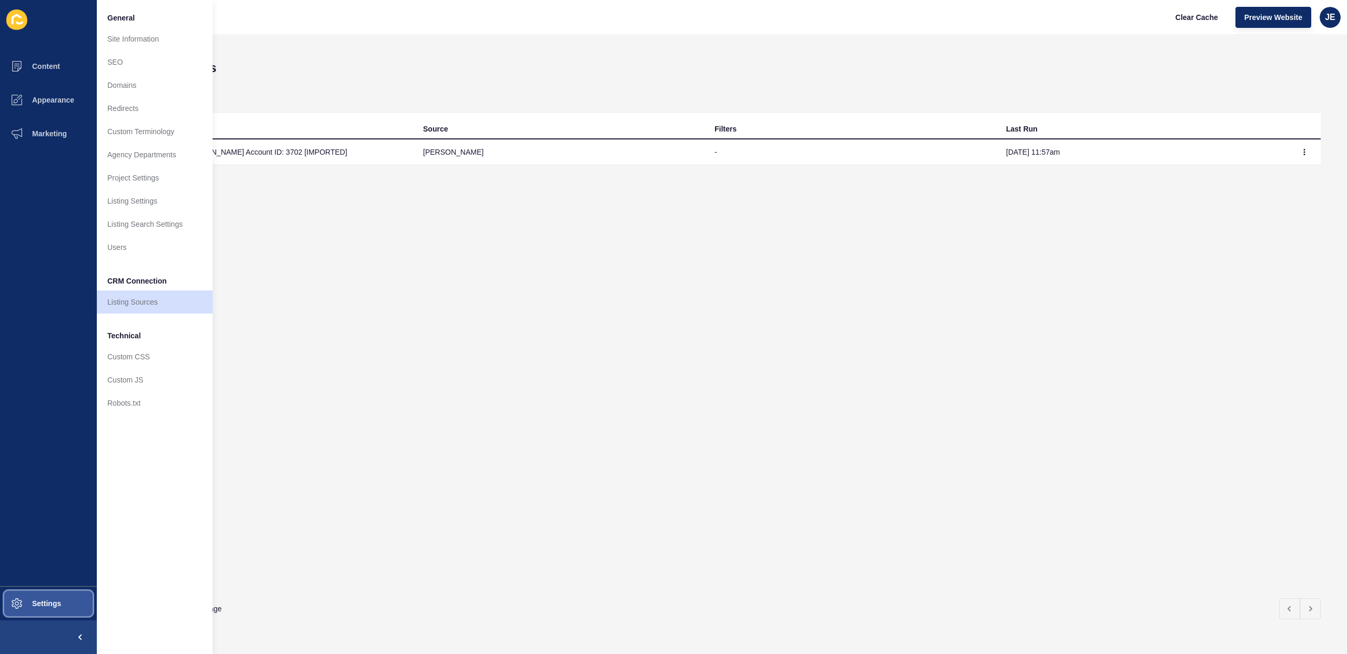
click at [47, 601] on span "Settings" at bounding box center [29, 603] width 63 height 8
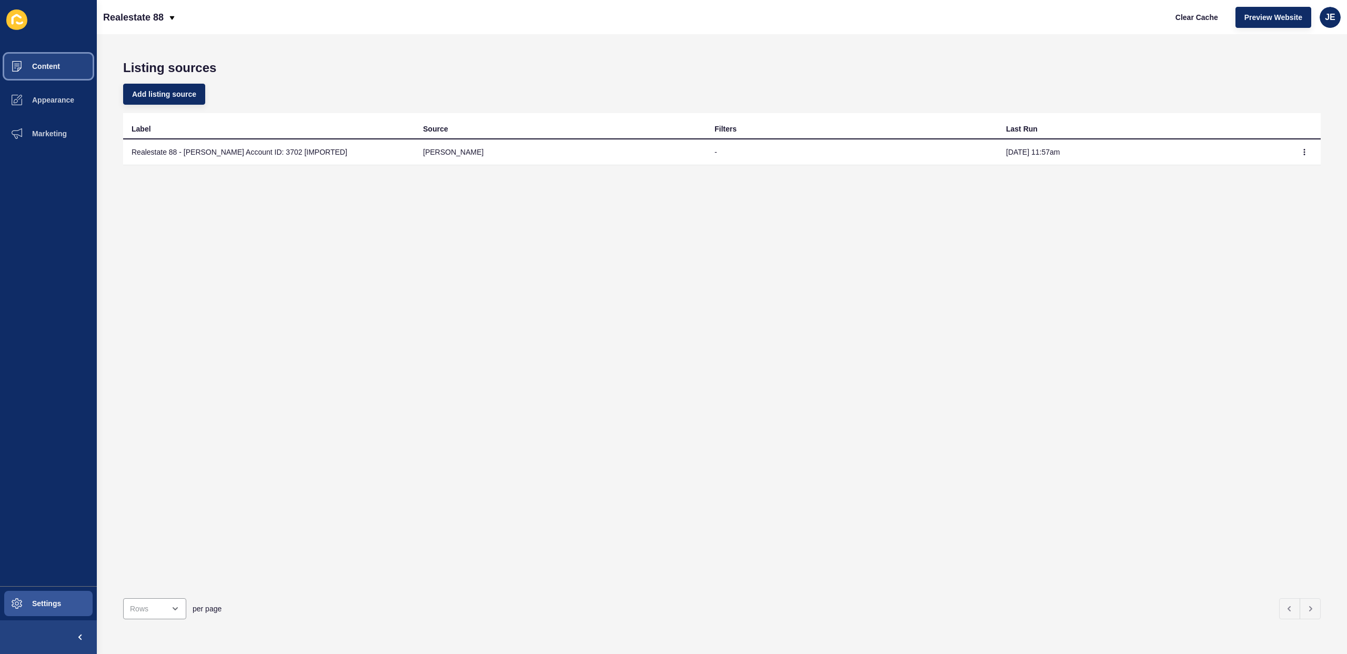
click at [41, 68] on span "Content" at bounding box center [29, 66] width 62 height 8
click at [55, 67] on span "Content" at bounding box center [29, 66] width 62 height 8
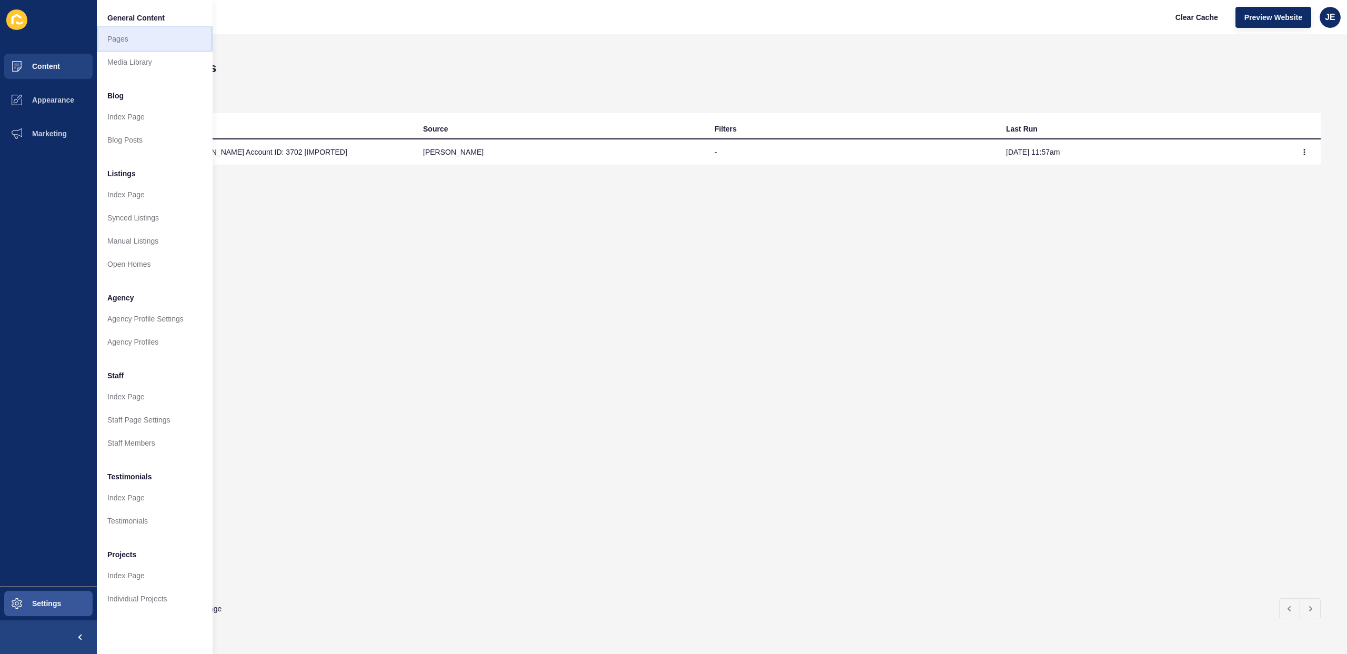
click at [135, 45] on link "Pages" at bounding box center [155, 38] width 116 height 23
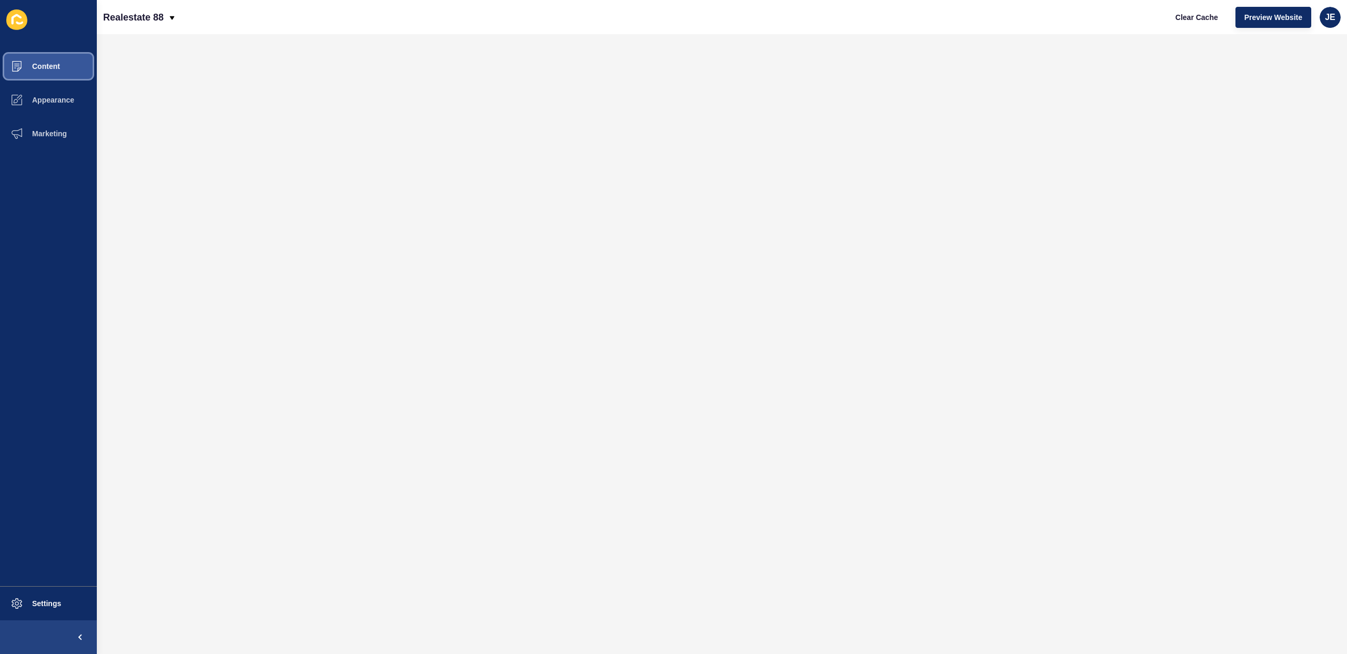
click at [45, 68] on span "Content" at bounding box center [29, 66] width 62 height 8
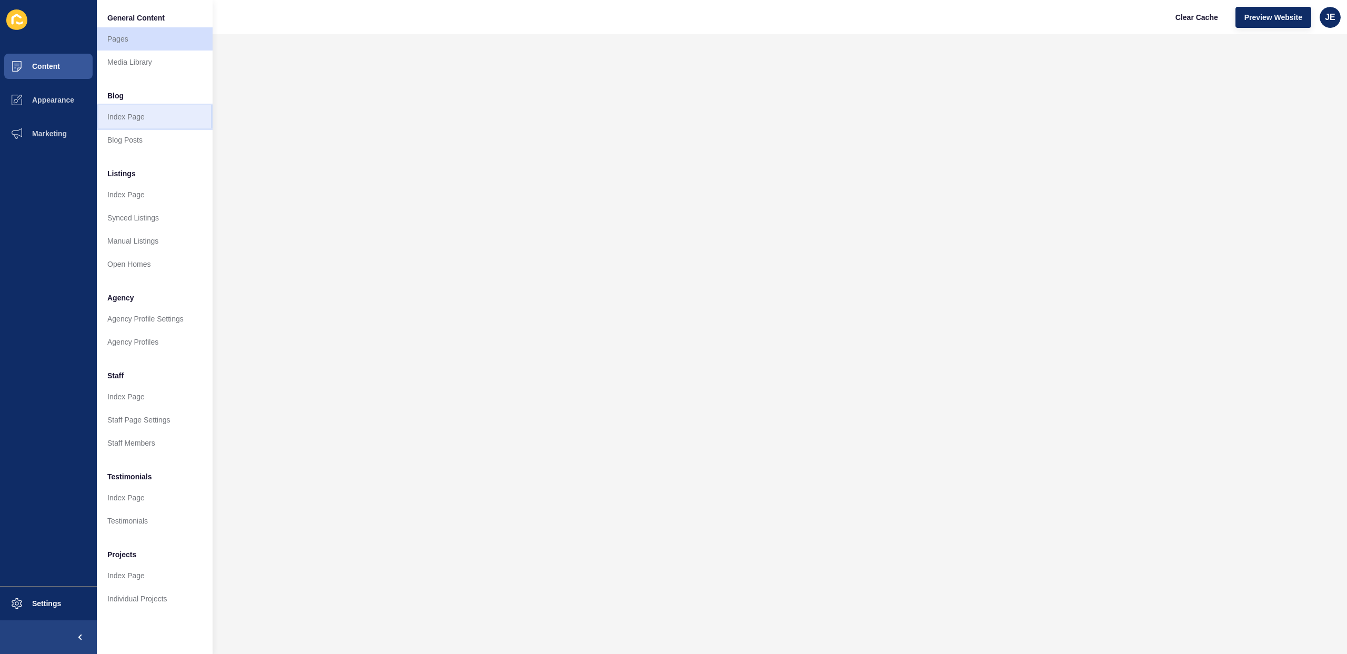
click at [143, 117] on link "Index Page" at bounding box center [155, 116] width 116 height 23
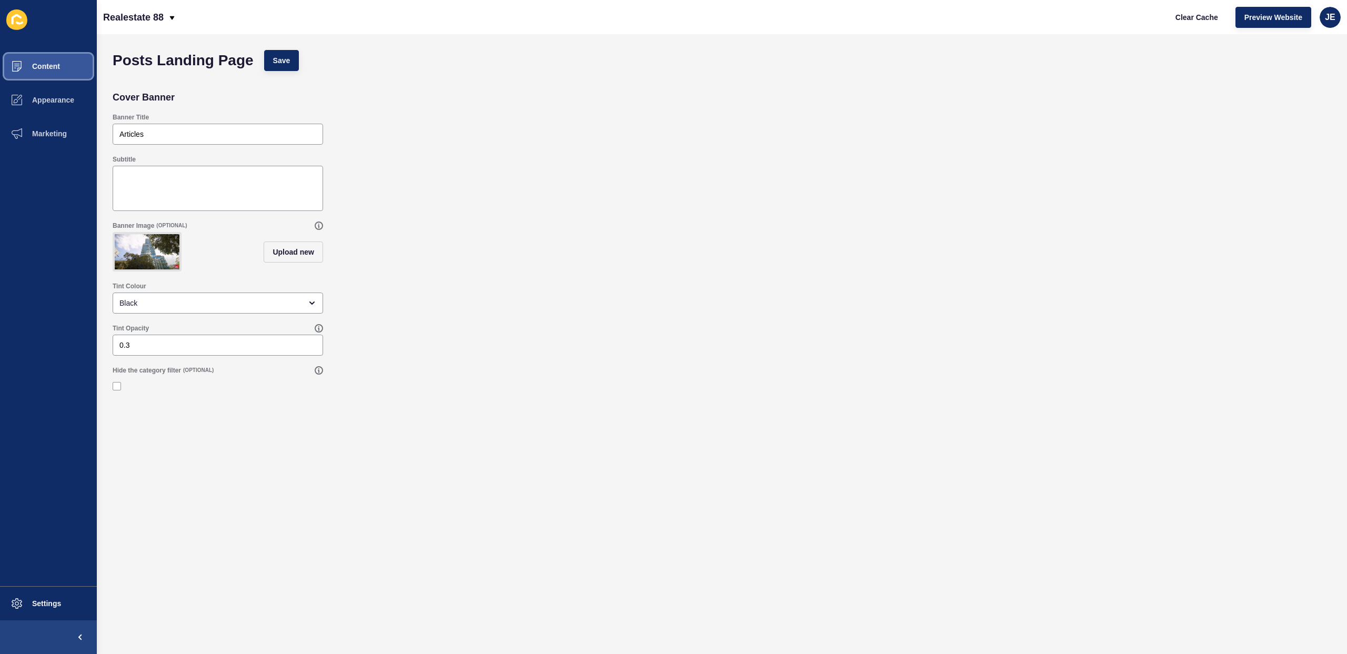
click at [53, 70] on button "Content" at bounding box center [48, 66] width 97 height 34
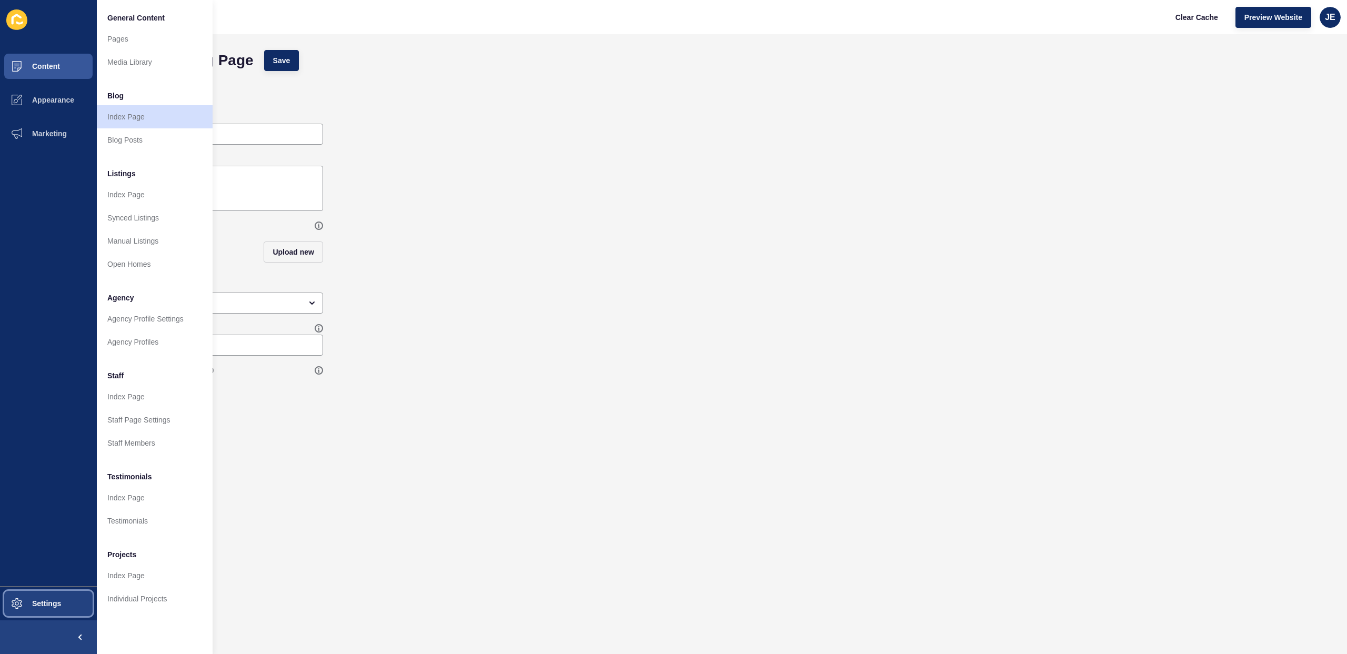
click at [46, 599] on span "Settings" at bounding box center [29, 603] width 63 height 8
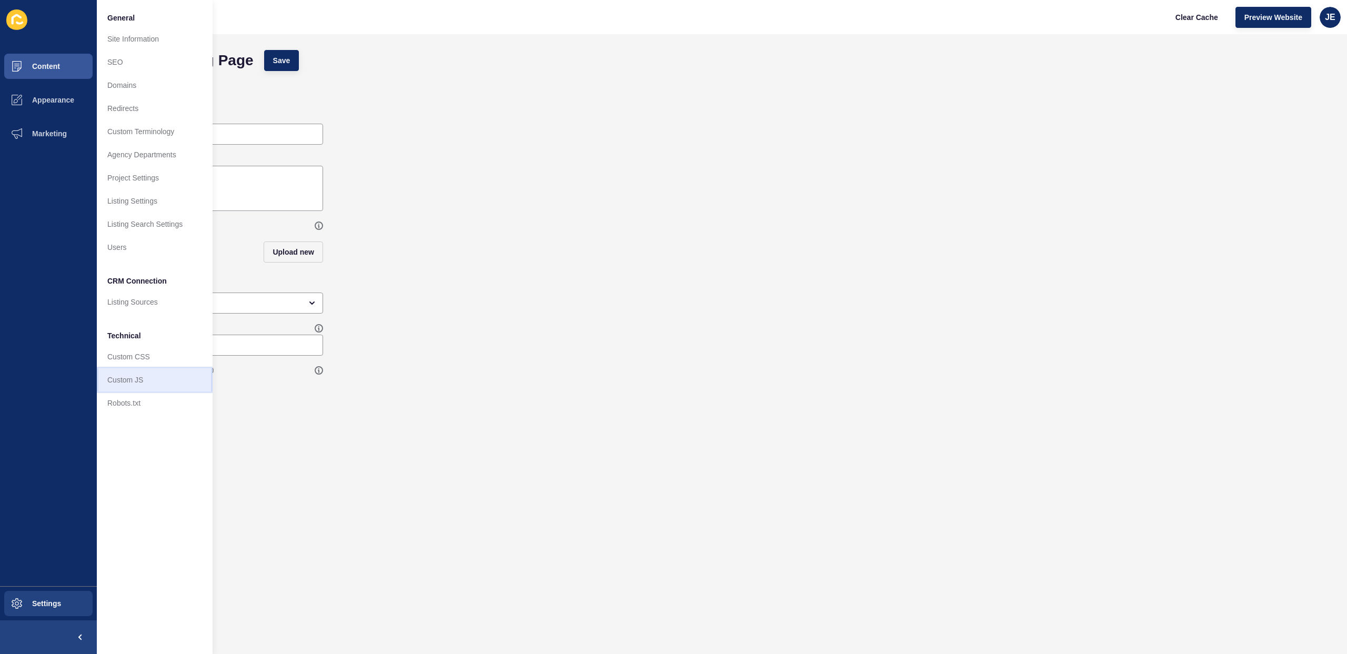
click at [143, 380] on link "Custom JS" at bounding box center [155, 379] width 116 height 23
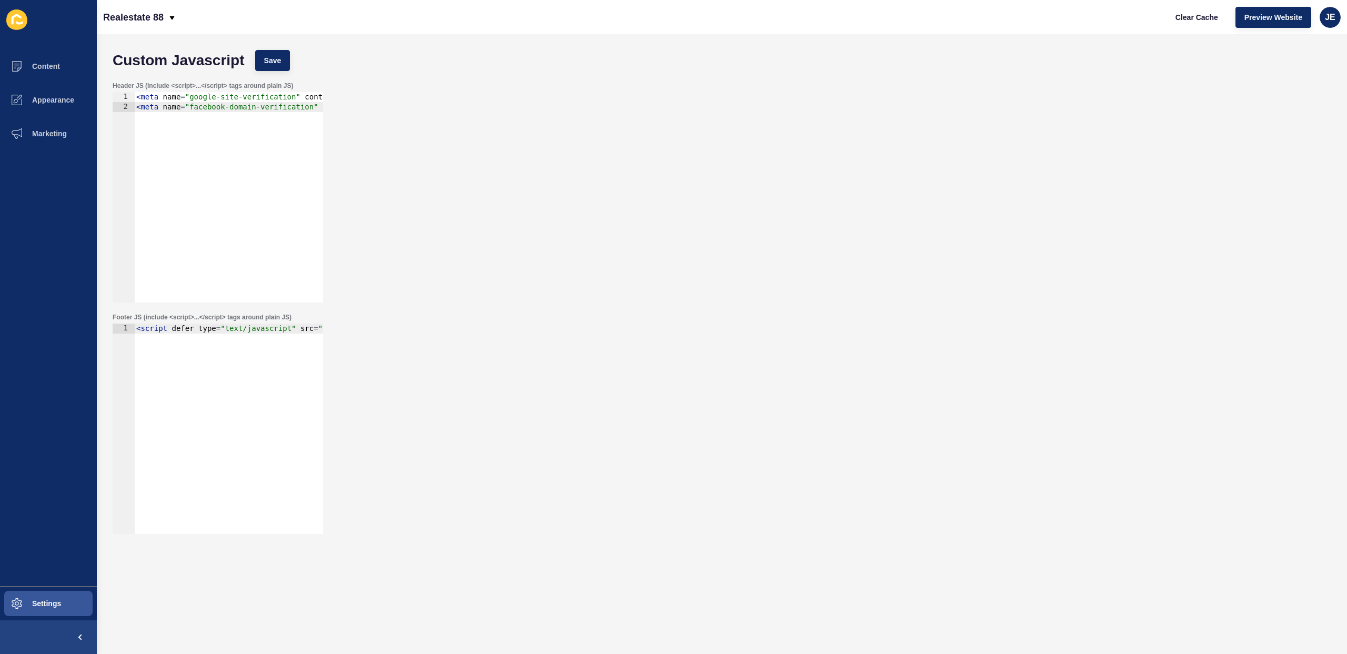
type textarea "<script defer type="text/javascript" src="https://getbirdeye.com.au/embed/v6/24…"
click at [203, 403] on div "< script defer type = "text/javascript" src = "https://getbirdeye.com.au/embed/…" at bounding box center [569, 435] width 871 height 223
click at [28, 607] on span "Settings" at bounding box center [29, 603] width 63 height 8
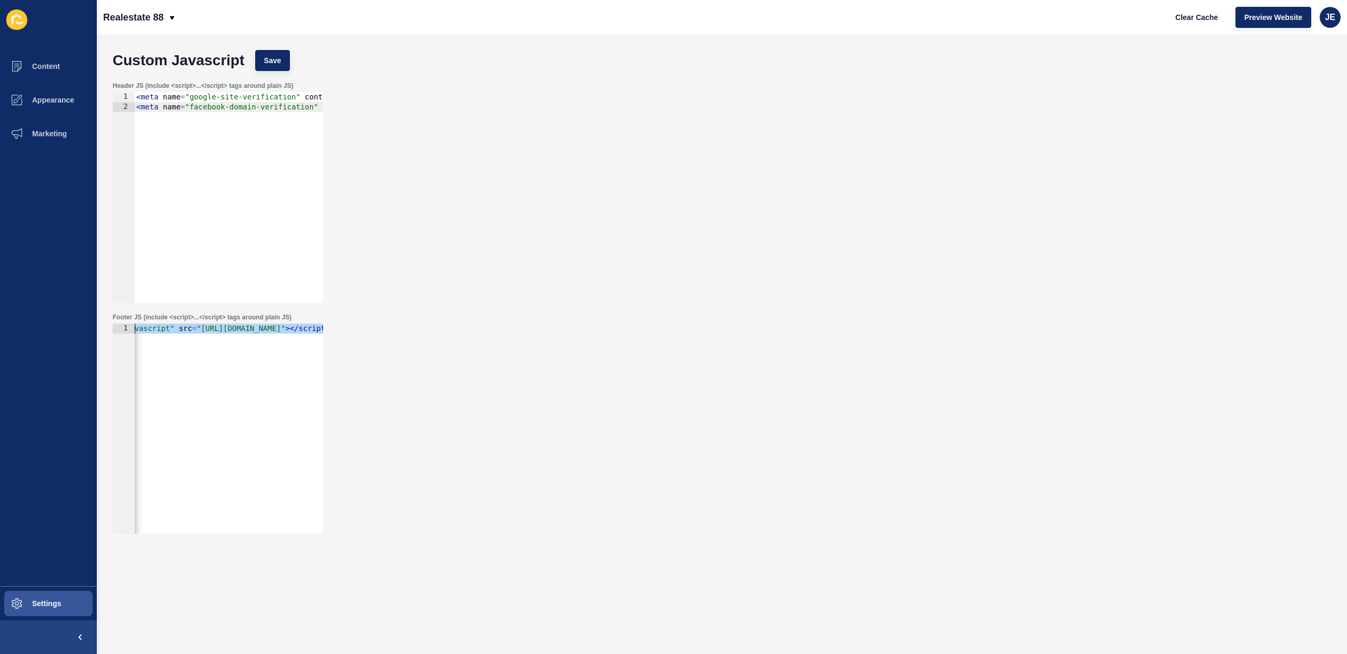
scroll to position [0, 0]
drag, startPoint x: 294, startPoint y: 331, endPoint x: 85, endPoint y: 329, distance: 208.9
click at [85, 329] on div "Content Appearance Marketing Settings Realestate 88 Clear Cache Preview Website…" at bounding box center [673, 327] width 1347 height 654
click at [220, 364] on div "< script defer type = "text/javascript" src = "https://getbirdeye.com.au/embed/…" at bounding box center [569, 435] width 871 height 223
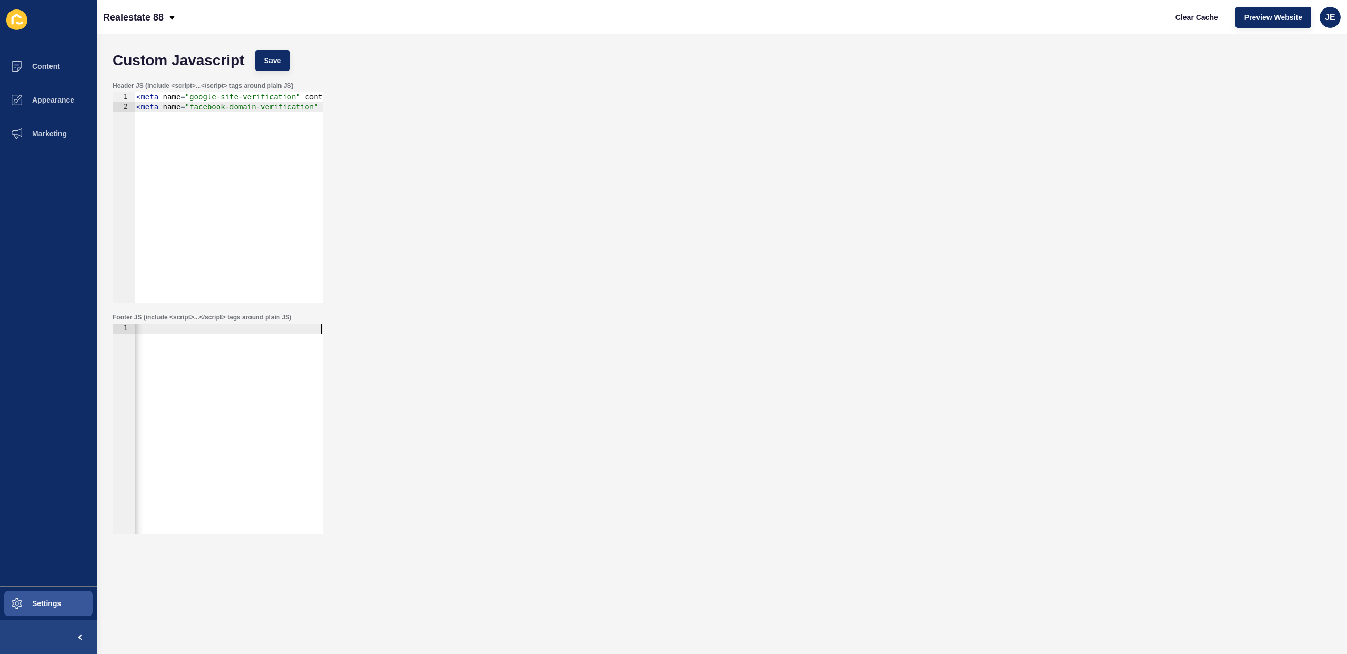
click at [483, 289] on div "Header JS (include <script>...</script> tags around plain JS) 1 2 < meta name =…" at bounding box center [721, 191] width 1229 height 231
click at [1321, 21] on div "JE" at bounding box center [1329, 17] width 21 height 21
click at [1300, 84] on link "Logout" at bounding box center [1305, 87] width 77 height 23
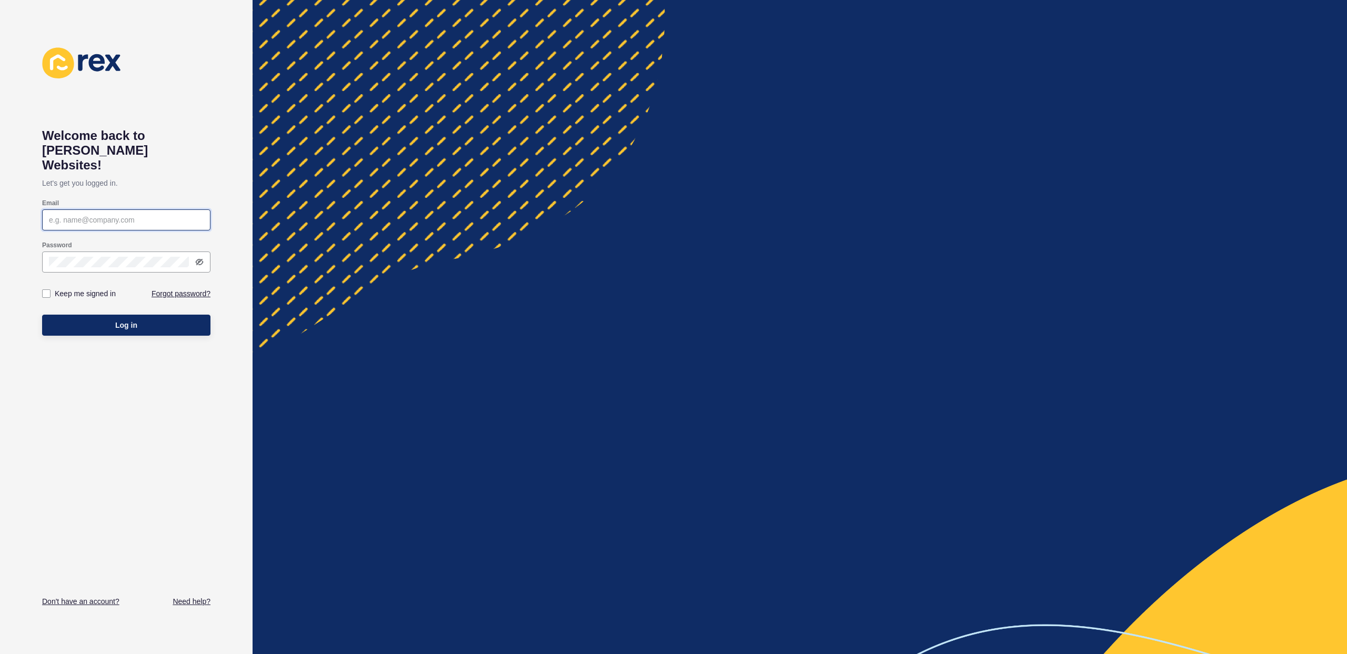
type input "justine.espinosa@rexsoftware.com.au"
type input "[EMAIL_ADDRESS][PERSON_NAME][DOMAIN_NAME]"
click at [136, 320] on span "Log in" at bounding box center [126, 325] width 22 height 11
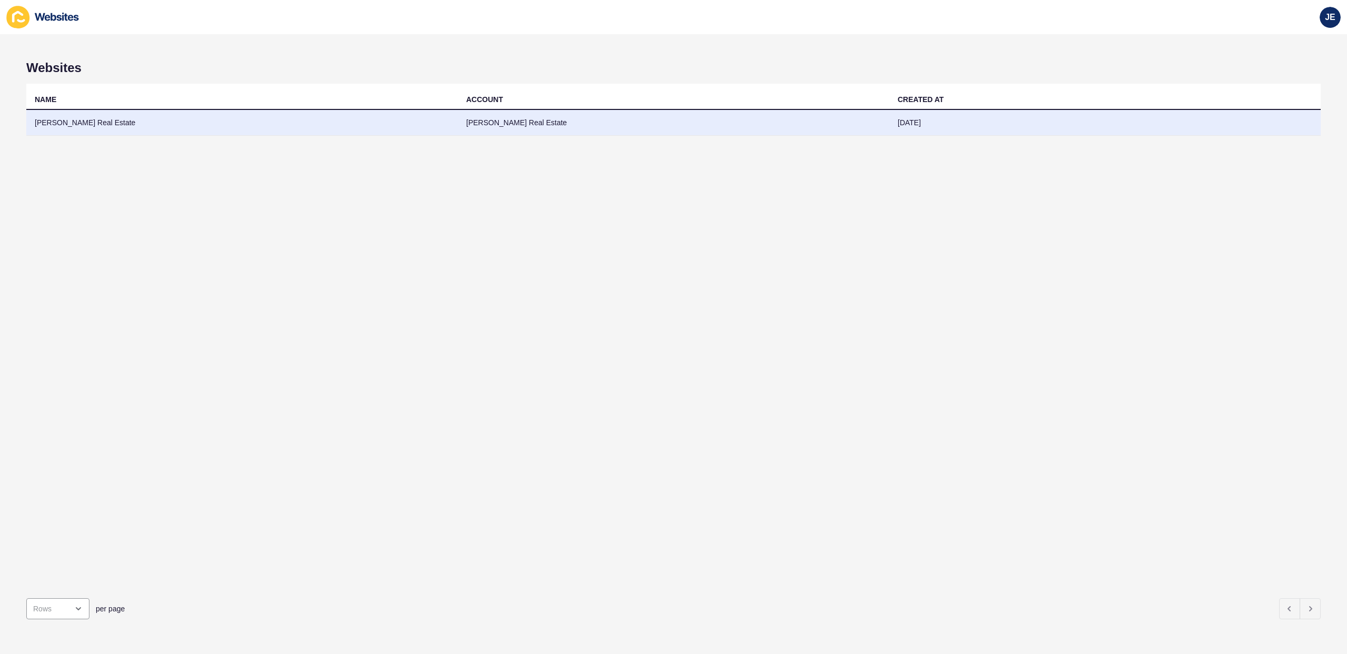
click at [94, 124] on td "[PERSON_NAME] Real Estate" at bounding box center [241, 123] width 431 height 26
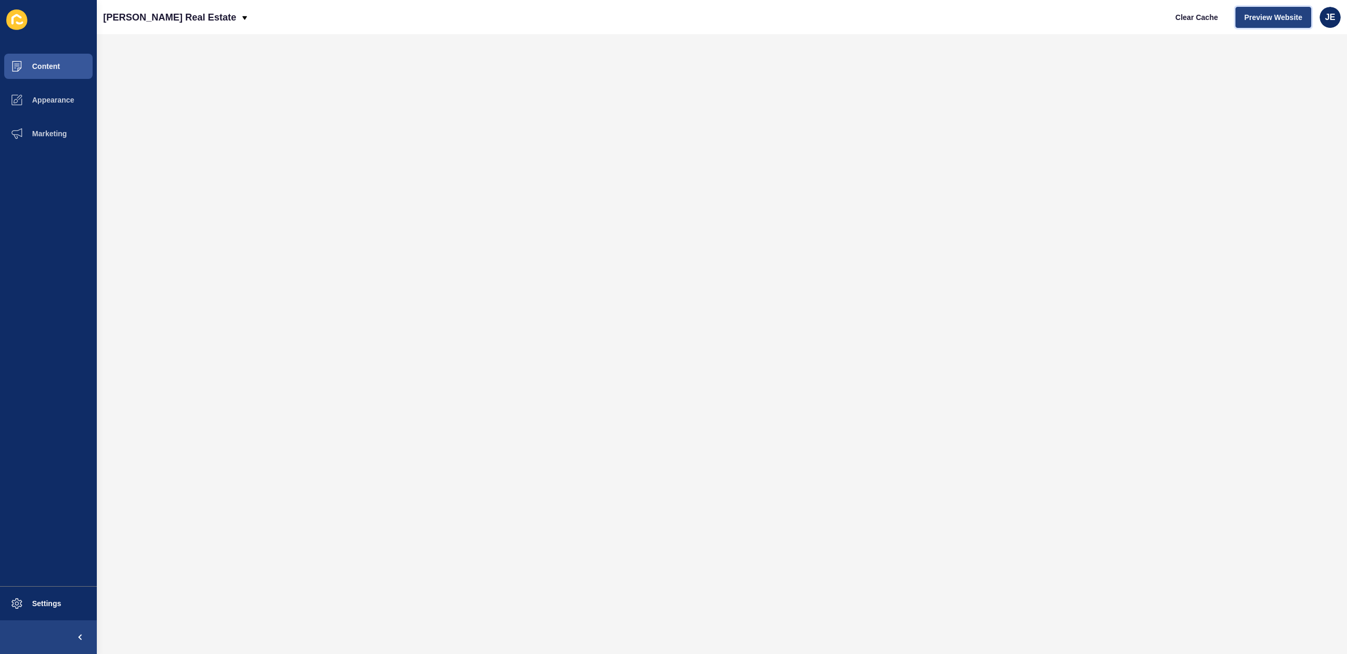
click at [1254, 19] on span "Preview Website" at bounding box center [1273, 17] width 58 height 11
click at [41, 587] on button "Settings" at bounding box center [48, 604] width 97 height 34
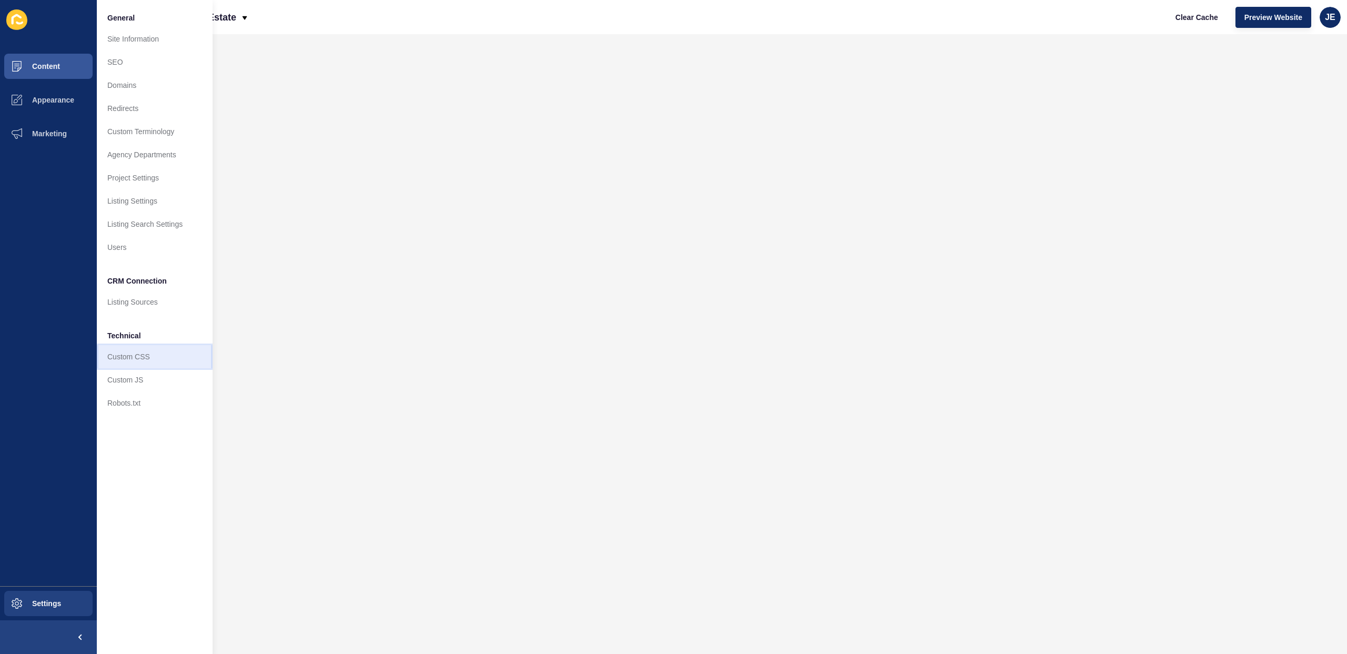
click at [135, 364] on link "Custom CSS" at bounding box center [155, 356] width 116 height 23
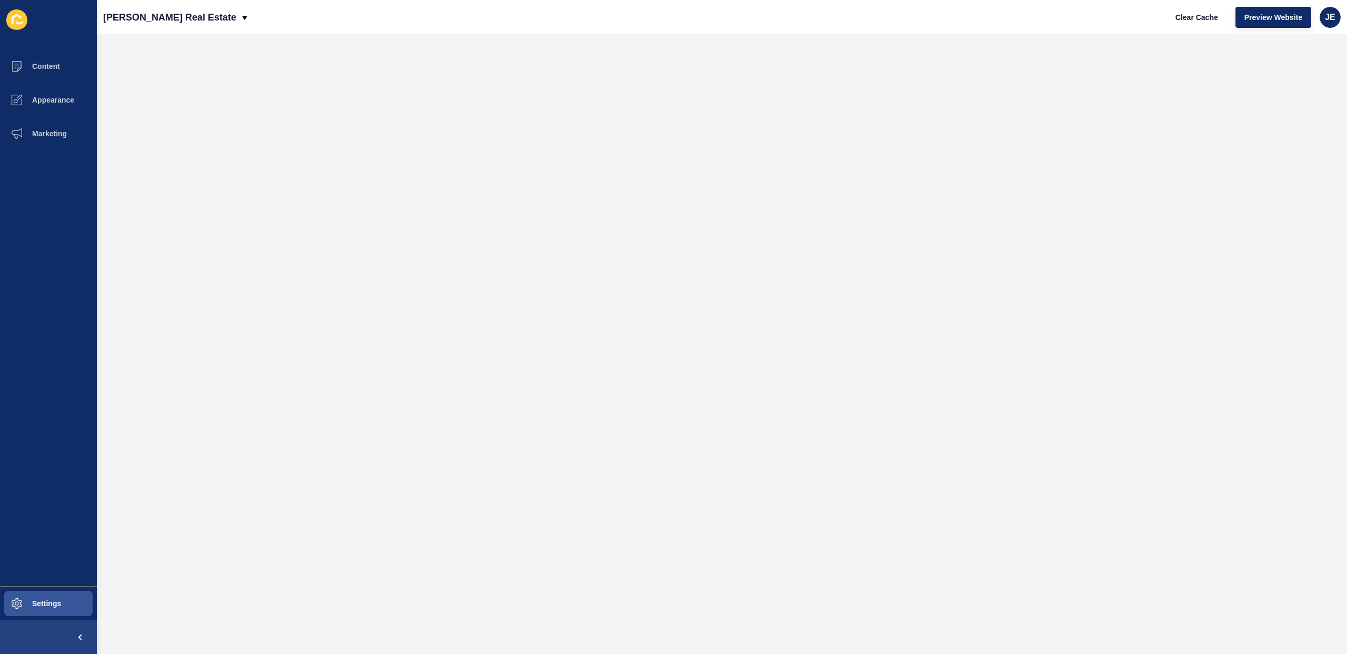
click at [135, 364] on div "Content Appearance Marketing Settings Murray Kennedy Real Estate Clear Cache Pr…" at bounding box center [673, 327] width 1347 height 654
click at [41, 605] on span "Settings" at bounding box center [29, 603] width 63 height 8
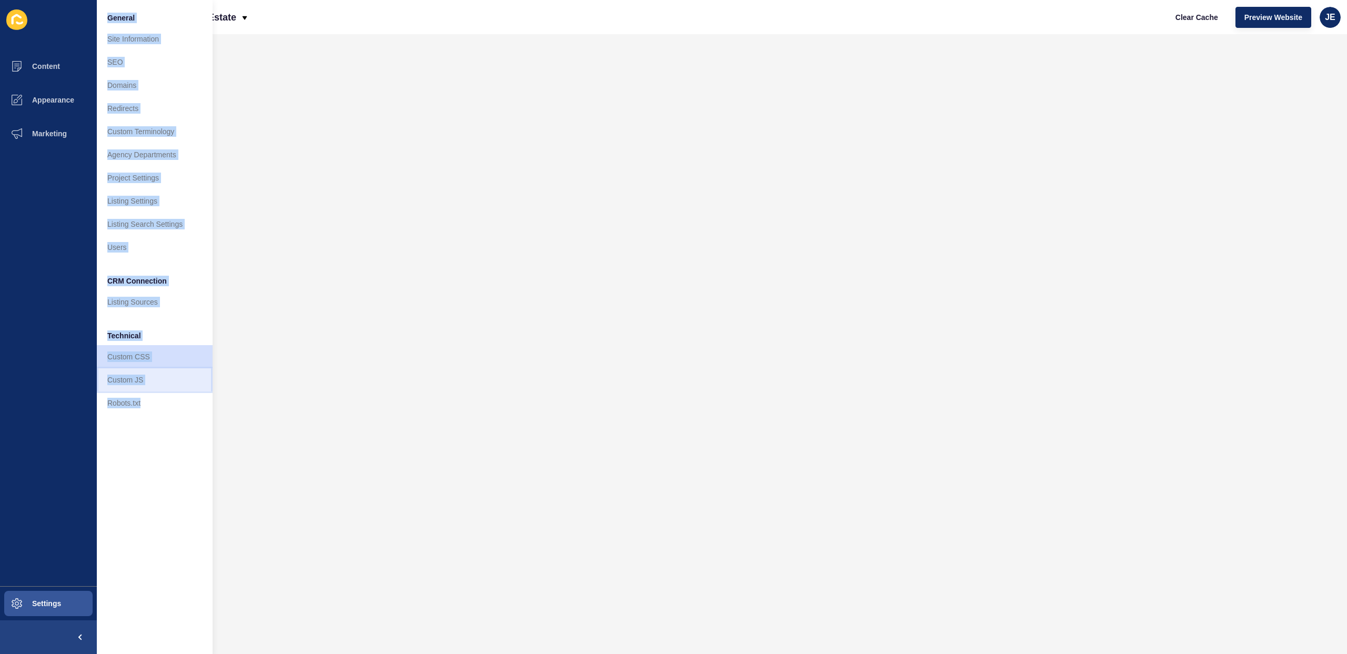
click at [176, 384] on link "Custom JS" at bounding box center [155, 379] width 116 height 23
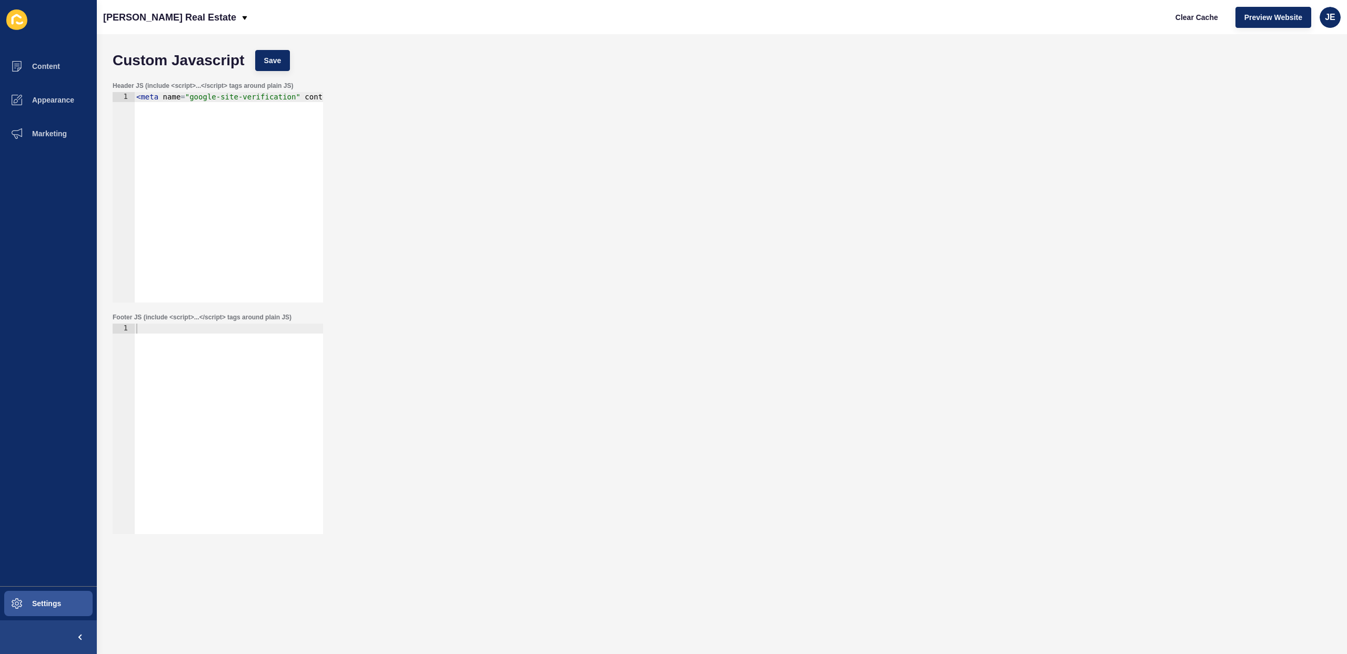
click at [236, 399] on div at bounding box center [228, 439] width 189 height 230
paste textarea "<script defer type="text/javascript" src="https://birdeye.com/embed/v6/229265/1…"
type textarea "<script defer type="text/javascript" src="https://birdeye.com/embed/v6/229265/1…"
click at [282, 58] on button "Save" at bounding box center [272, 60] width 35 height 21
click at [1190, 18] on span "Clear Cache" at bounding box center [1196, 17] width 43 height 11
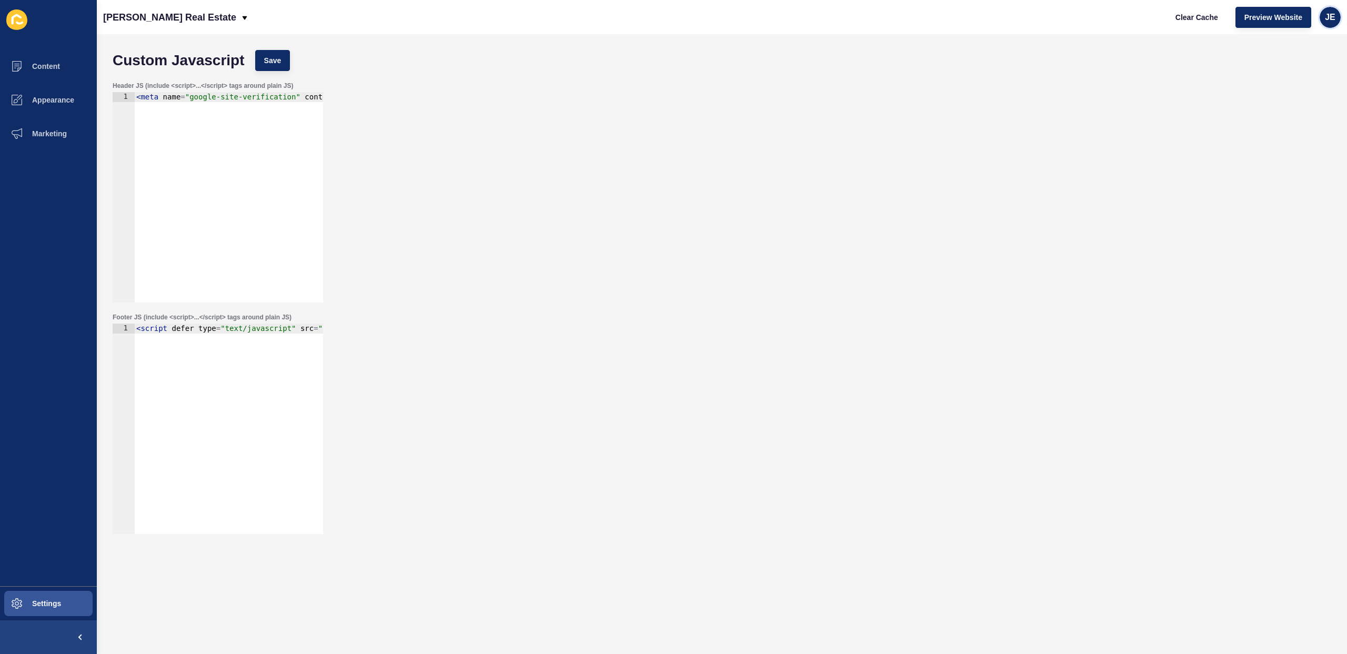
click at [1329, 21] on span "JE" at bounding box center [1330, 17] width 11 height 11
click at [1301, 88] on link "Logout" at bounding box center [1305, 87] width 77 height 23
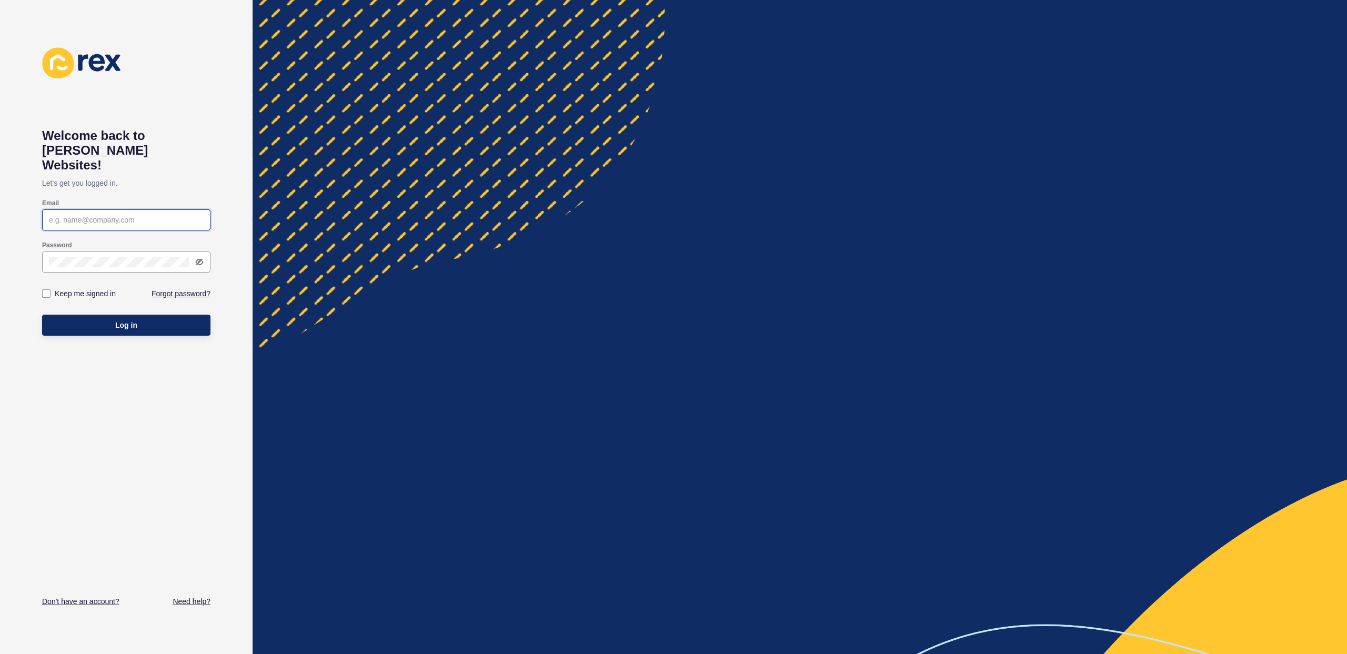
type input "[EMAIL_ADDRESS][PERSON_NAME][DOMAIN_NAME]"
click at [96, 315] on button "Log in" at bounding box center [126, 325] width 168 height 21
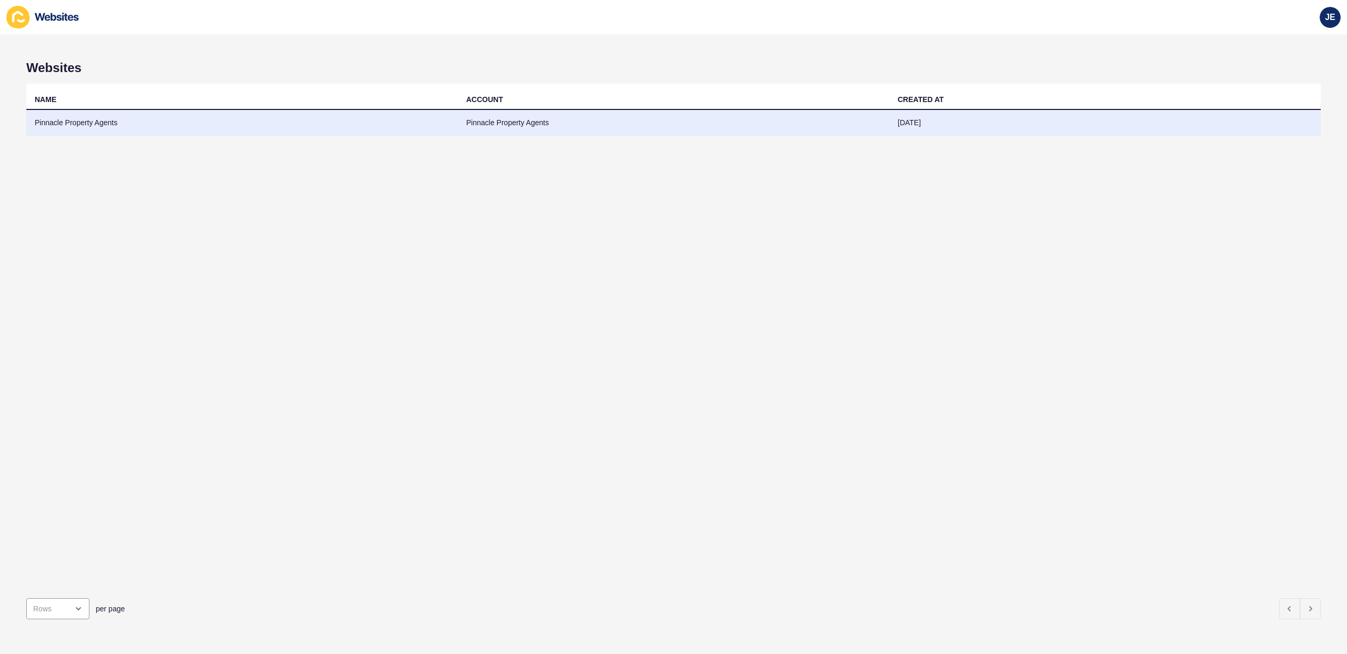
click at [74, 122] on td "Pinnacle Property Agents" at bounding box center [241, 123] width 431 height 26
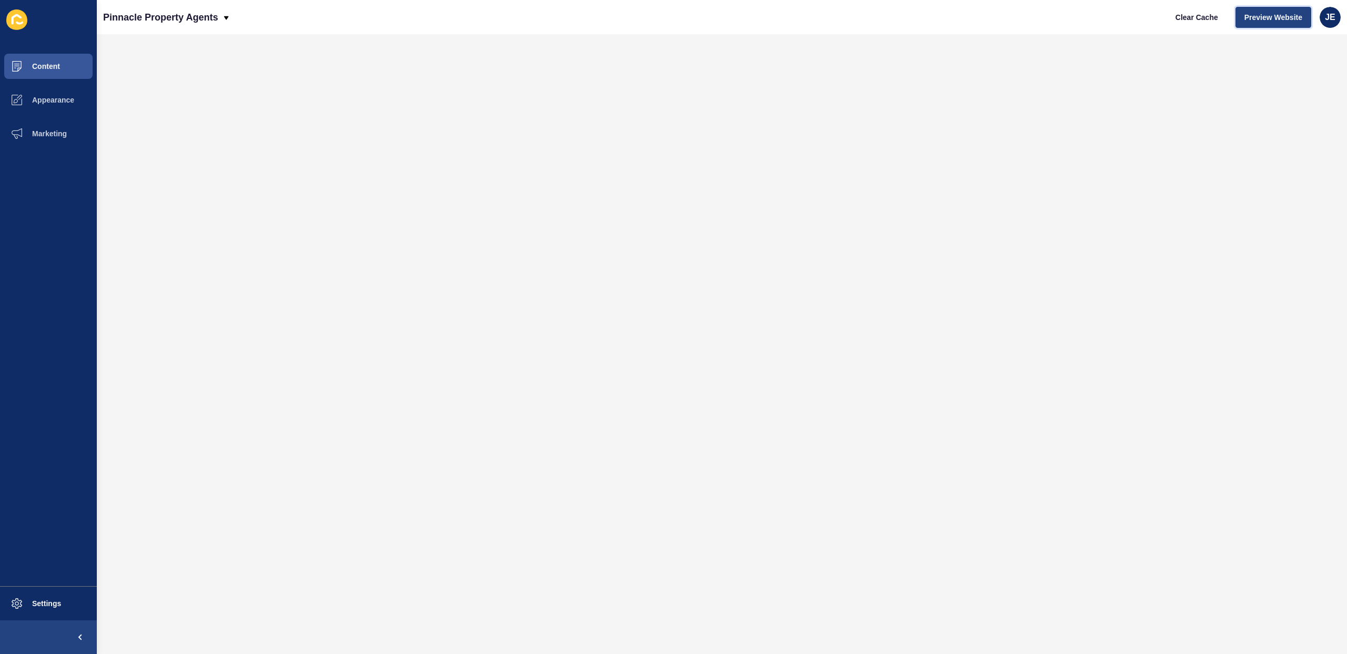
click at [1267, 19] on span "Preview Website" at bounding box center [1273, 17] width 58 height 11
click at [64, 103] on span "Appearance" at bounding box center [36, 100] width 76 height 8
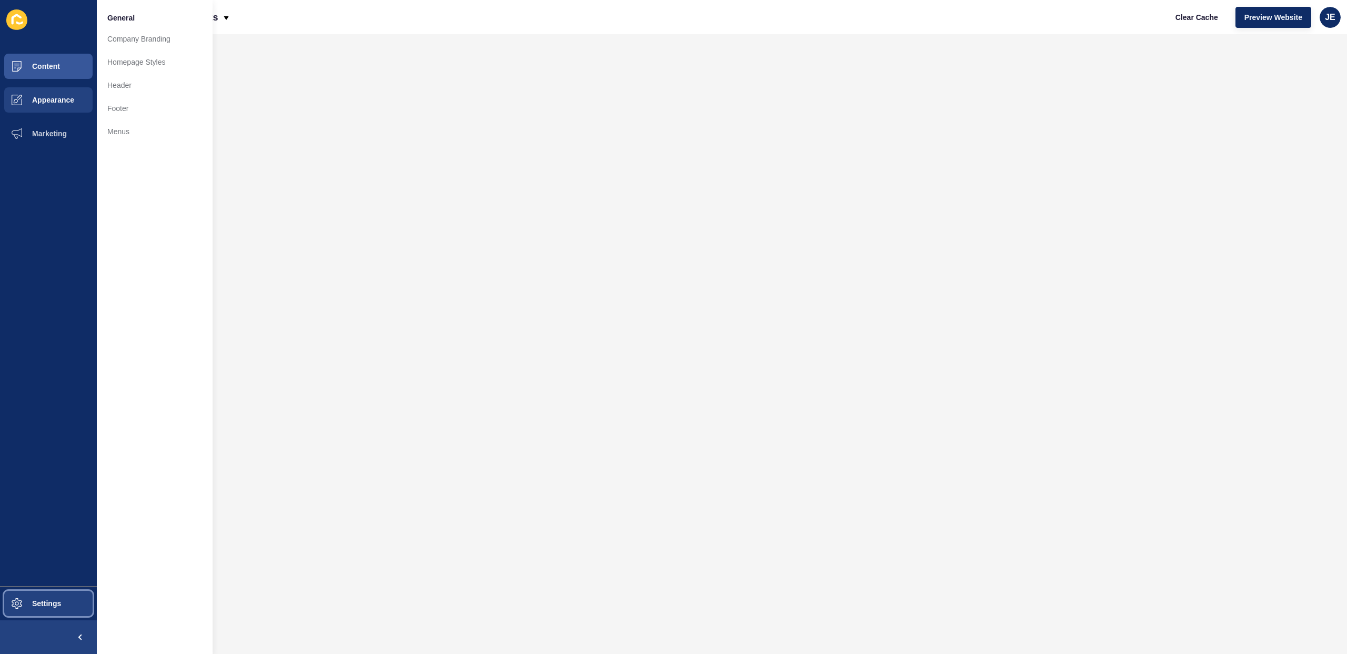
click at [52, 604] on span "Settings" at bounding box center [29, 603] width 63 height 8
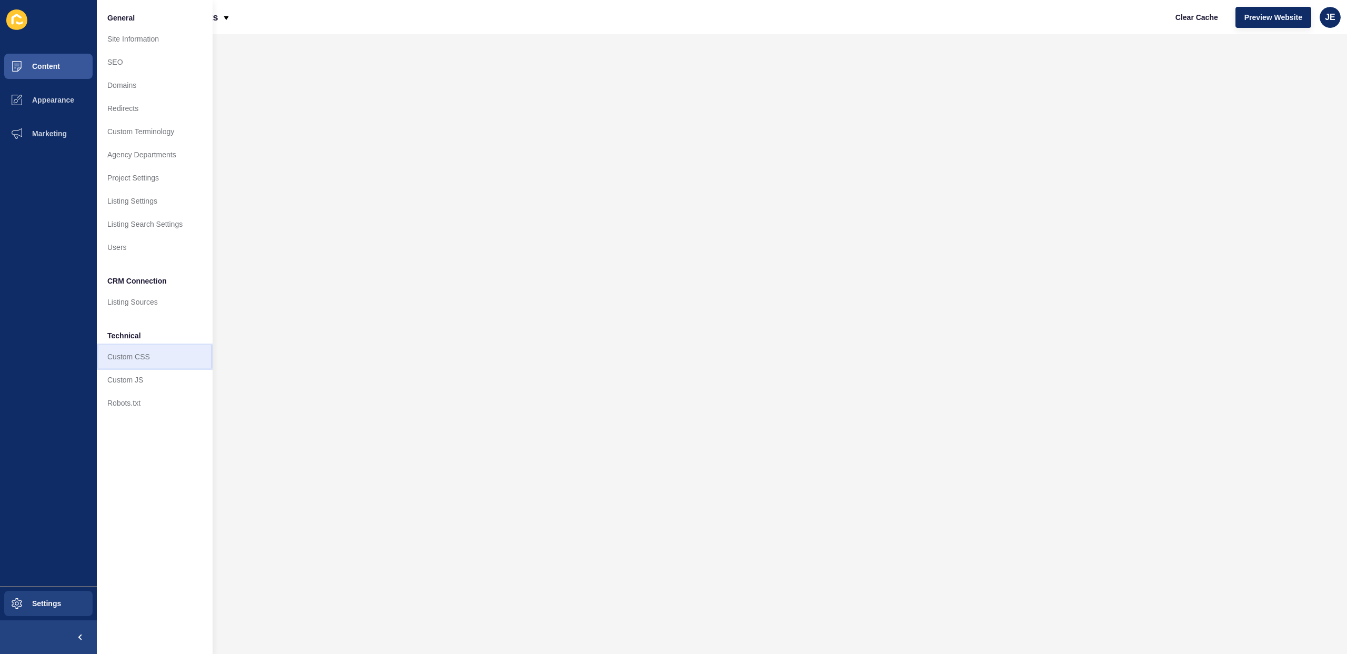
click at [125, 367] on link "Custom CSS" at bounding box center [155, 356] width 116 height 23
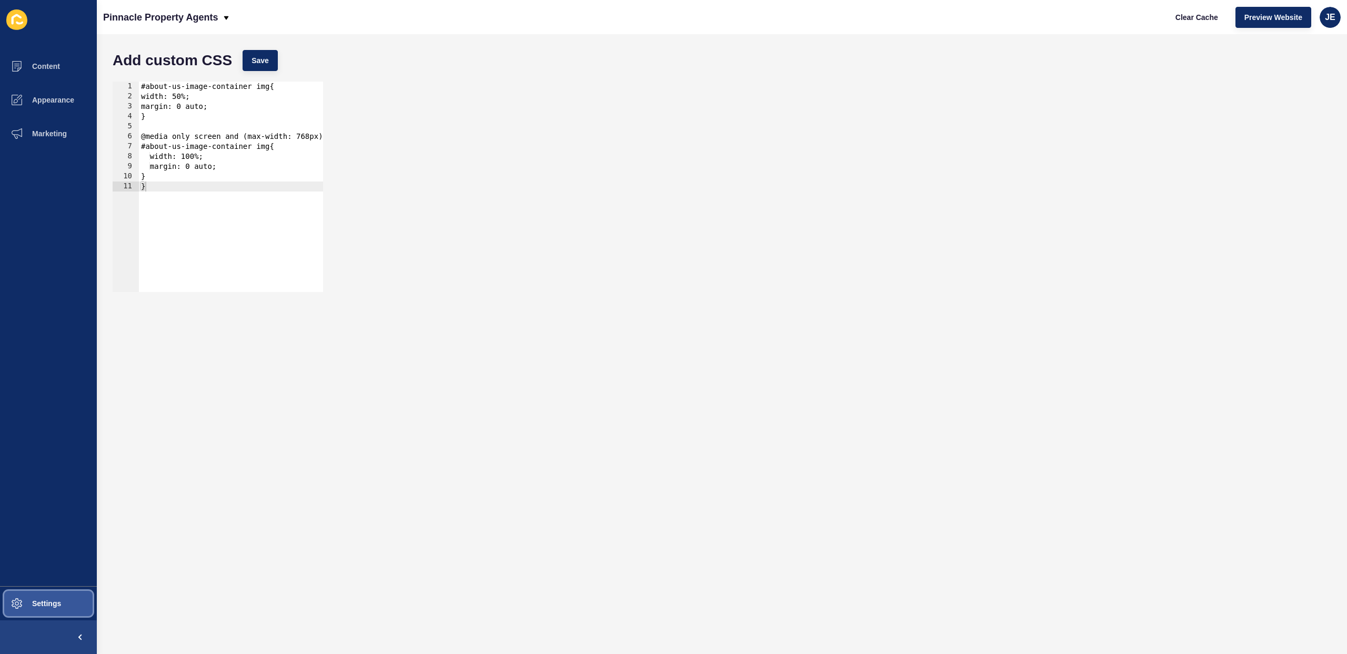
click at [40, 601] on span "Settings" at bounding box center [29, 603] width 63 height 8
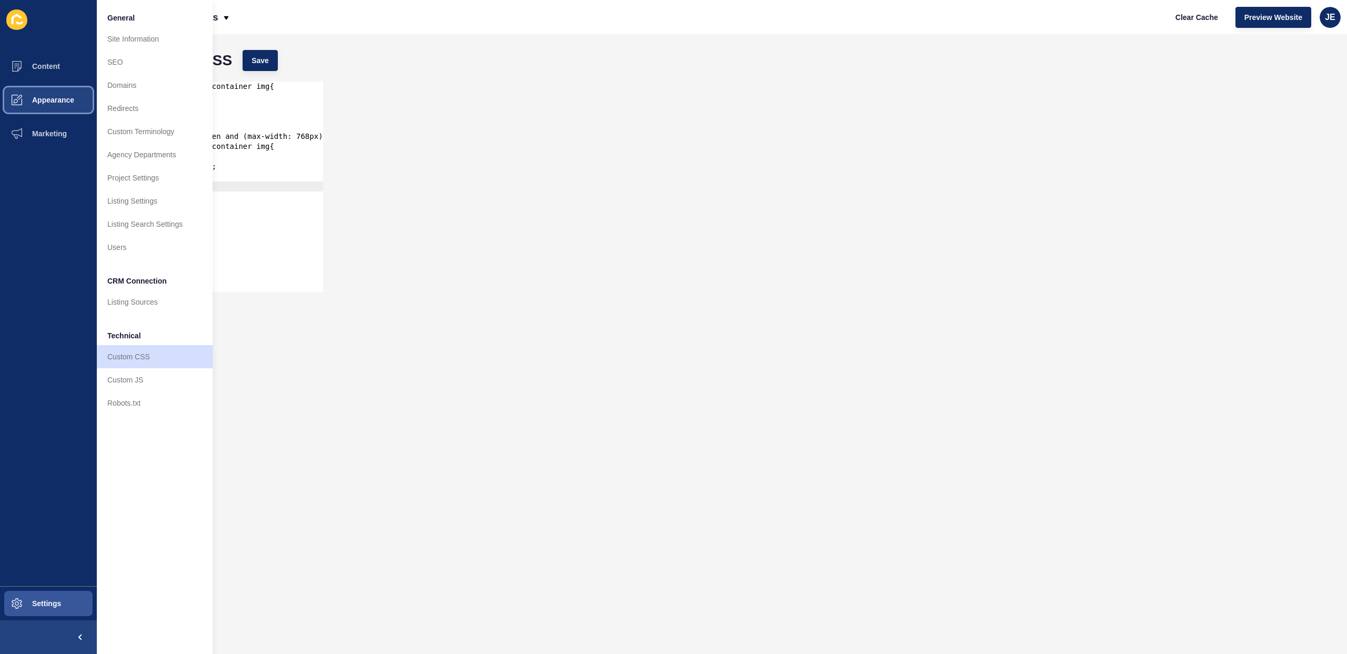
click at [45, 93] on button "Appearance" at bounding box center [48, 100] width 97 height 34
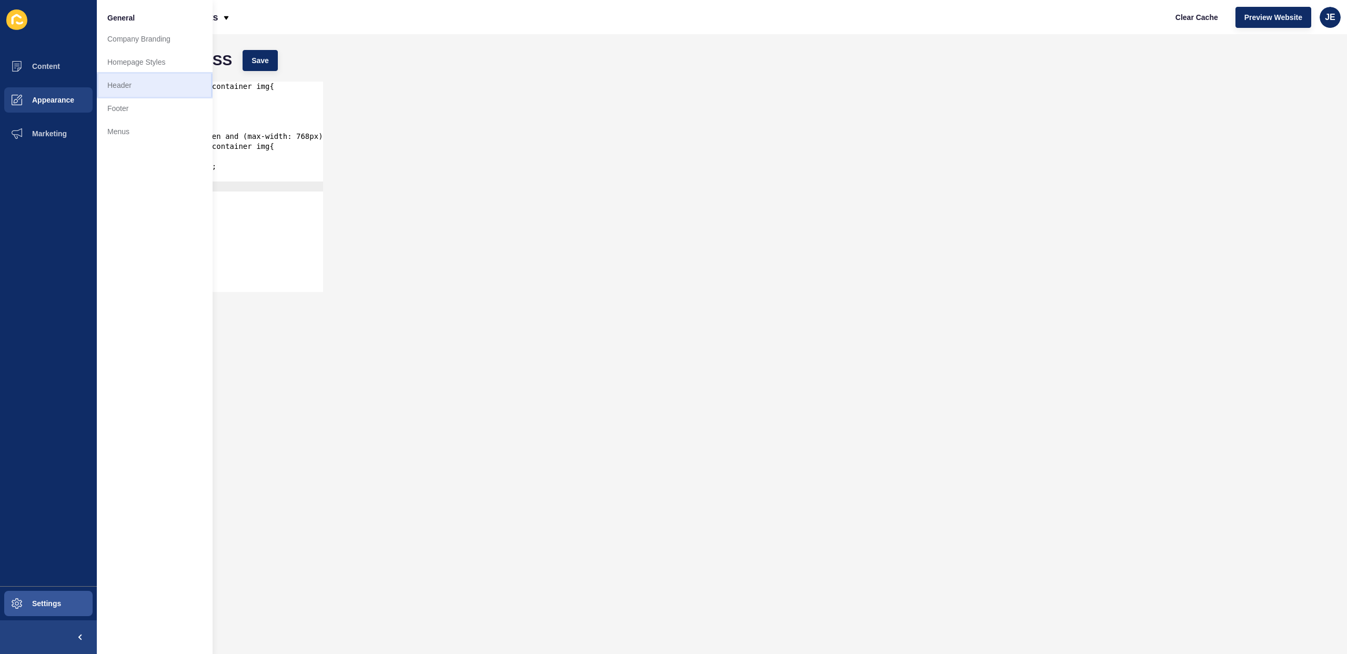
click at [112, 84] on link "Header" at bounding box center [155, 85] width 116 height 23
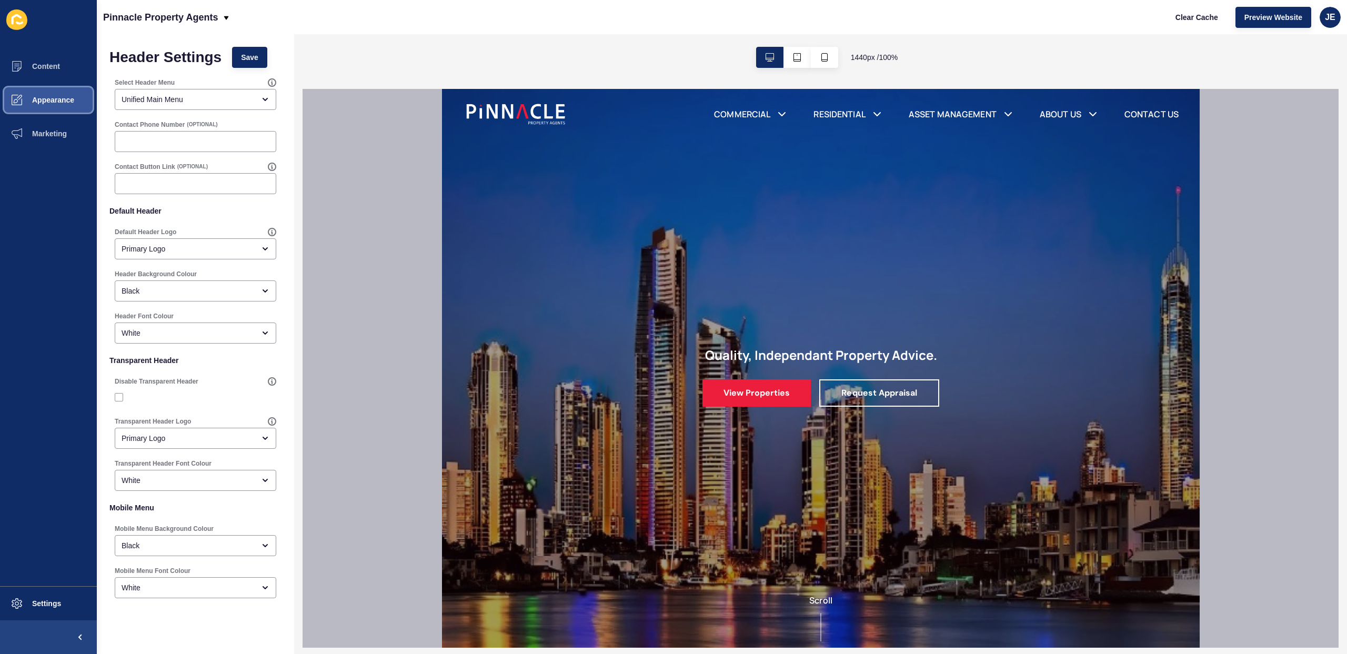
click at [51, 102] on span "Appearance" at bounding box center [36, 100] width 76 height 8
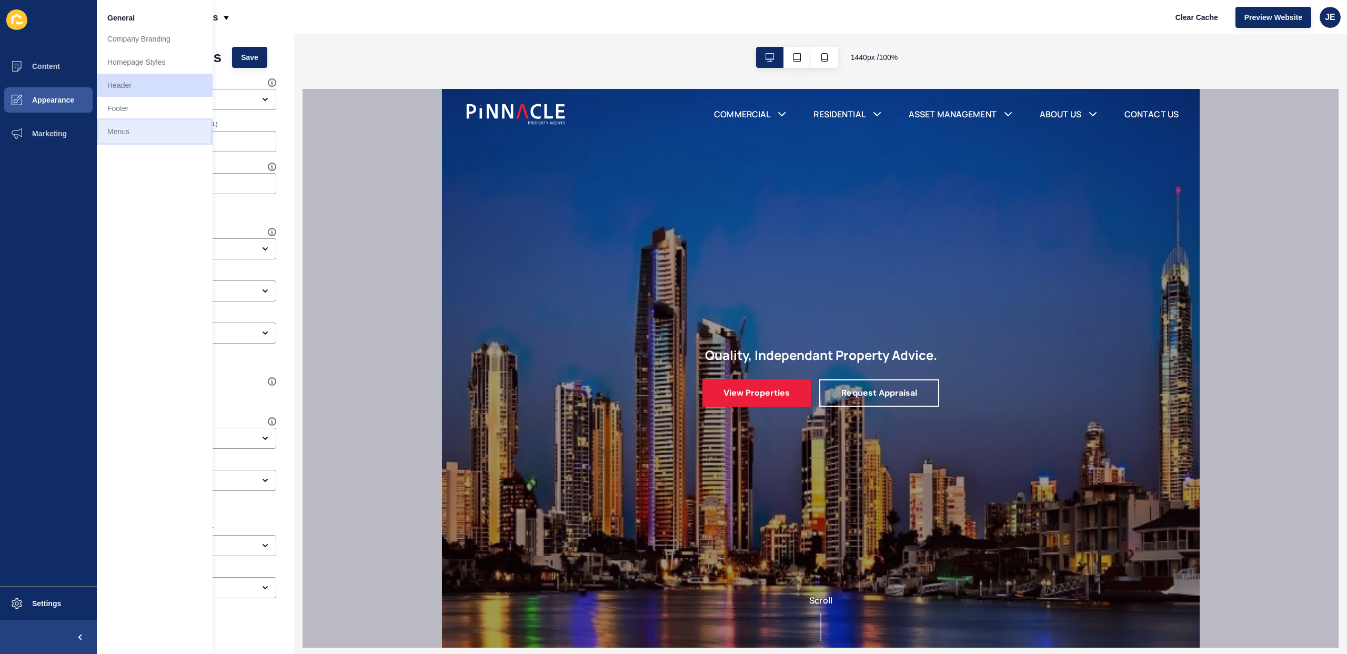
click at [125, 137] on link "Menus" at bounding box center [155, 131] width 116 height 23
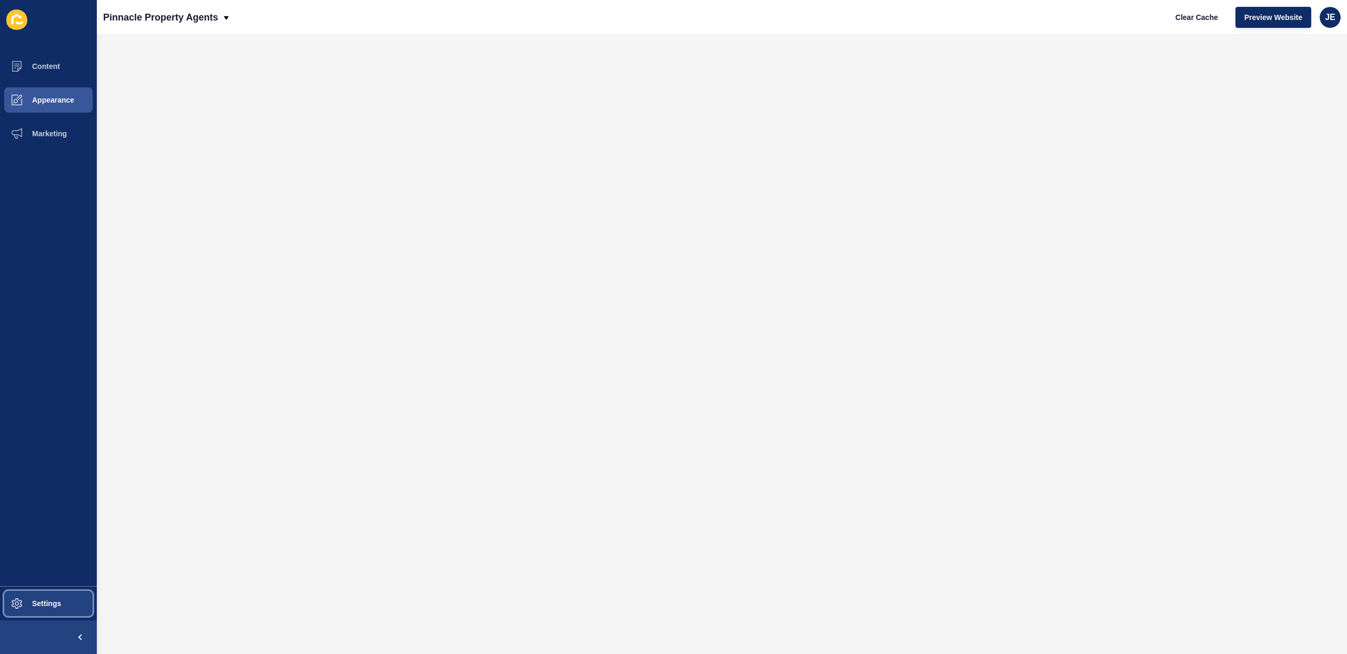
click at [28, 601] on span "Settings" at bounding box center [29, 603] width 63 height 8
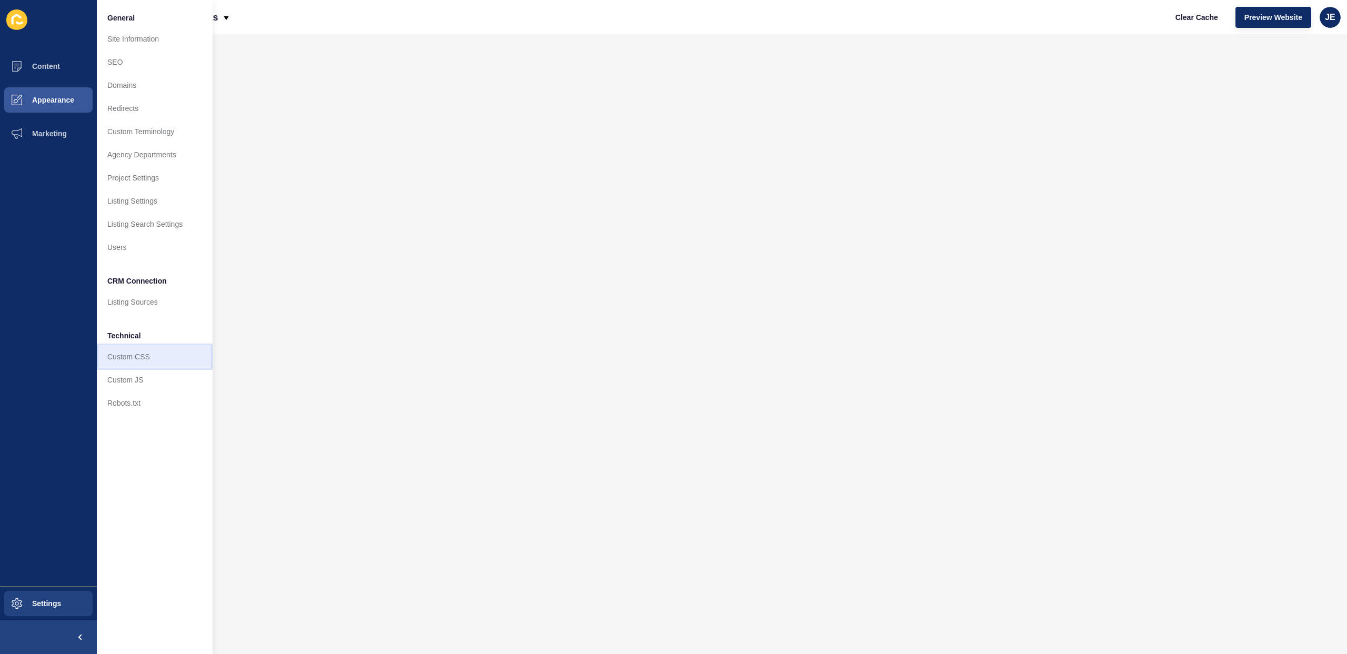
click at [133, 357] on link "Custom CSS" at bounding box center [155, 356] width 116 height 23
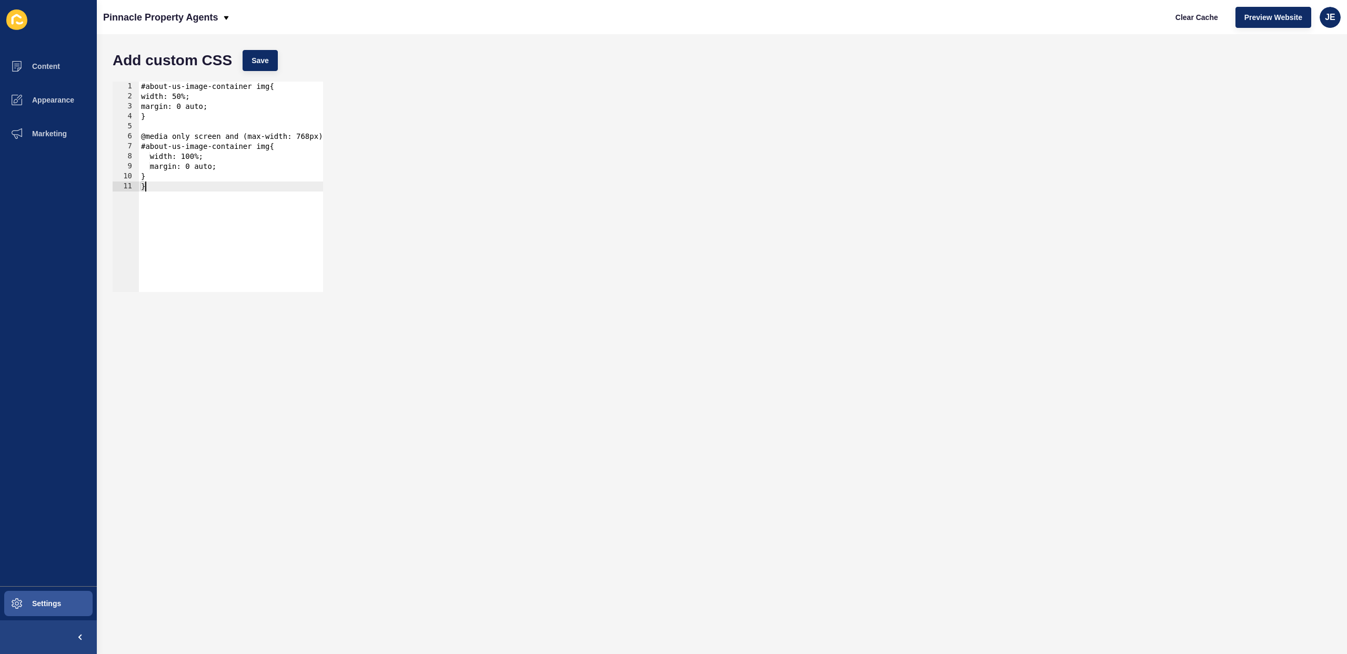
click at [158, 217] on div "#about-us-image-container img{ width: 50%; margin: 0 auto; } @media only screen…" at bounding box center [236, 193] width 194 height 223
type textarea "@media only screen and (max-width: 768px) {"
type textarea "}"
type textarea "@media only screen and (max-width: 768px) {"
click at [167, 174] on div "#about-us-image-container img{ width: 50%; margin: 0 auto; } @media only screen…" at bounding box center [236, 193] width 194 height 223
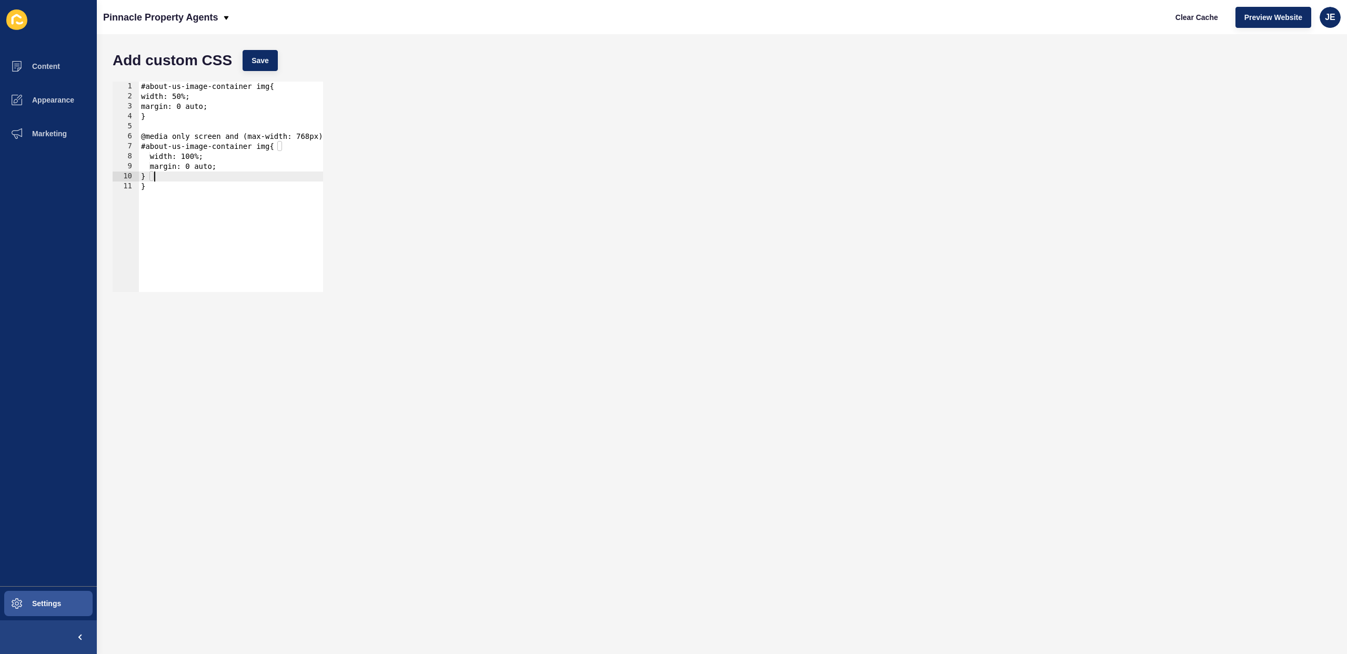
type textarea "}"
type textarea "#hero-banner{"
type textarea "}"
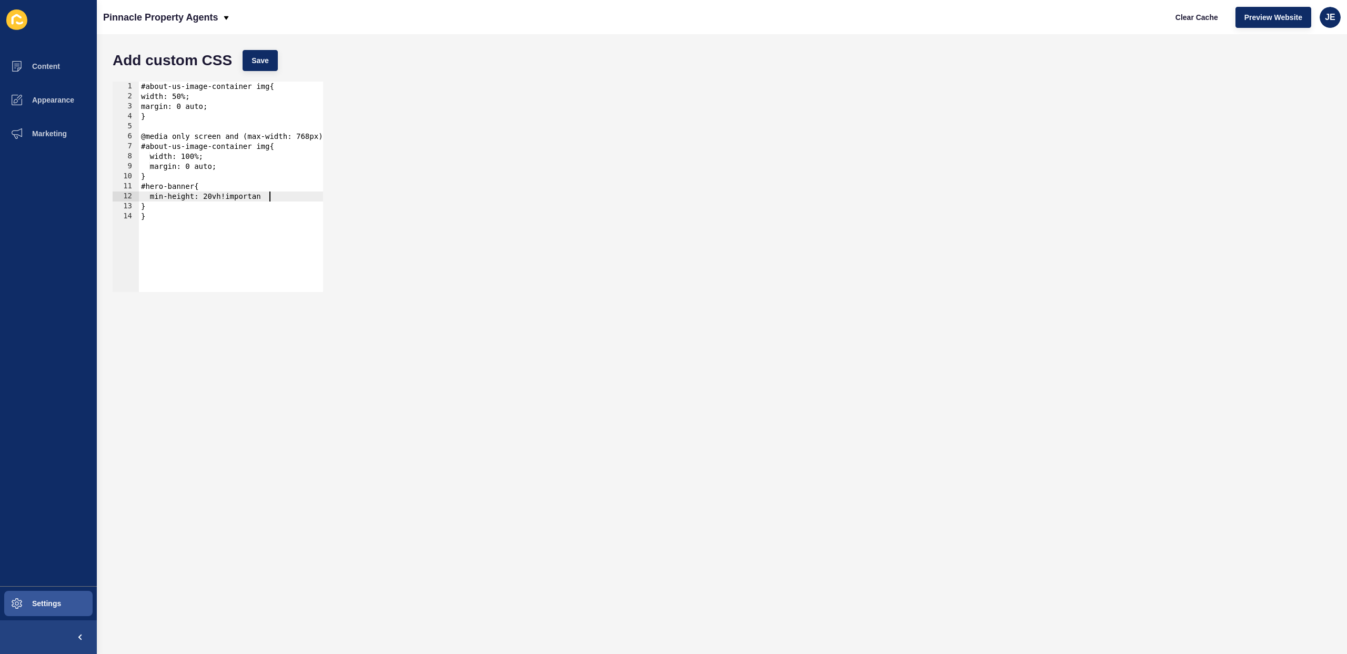
scroll to position [0, 9]
click at [271, 61] on button "Save" at bounding box center [260, 60] width 35 height 21
click at [206, 214] on div "#about-us-image-container img{ width: 50%; margin: 0 auto; } @media only screen…" at bounding box center [236, 193] width 194 height 223
click at [190, 211] on div "#about-us-image-container img{ width: 50%; margin: 0 auto; } @media only screen…" at bounding box center [236, 193] width 194 height 223
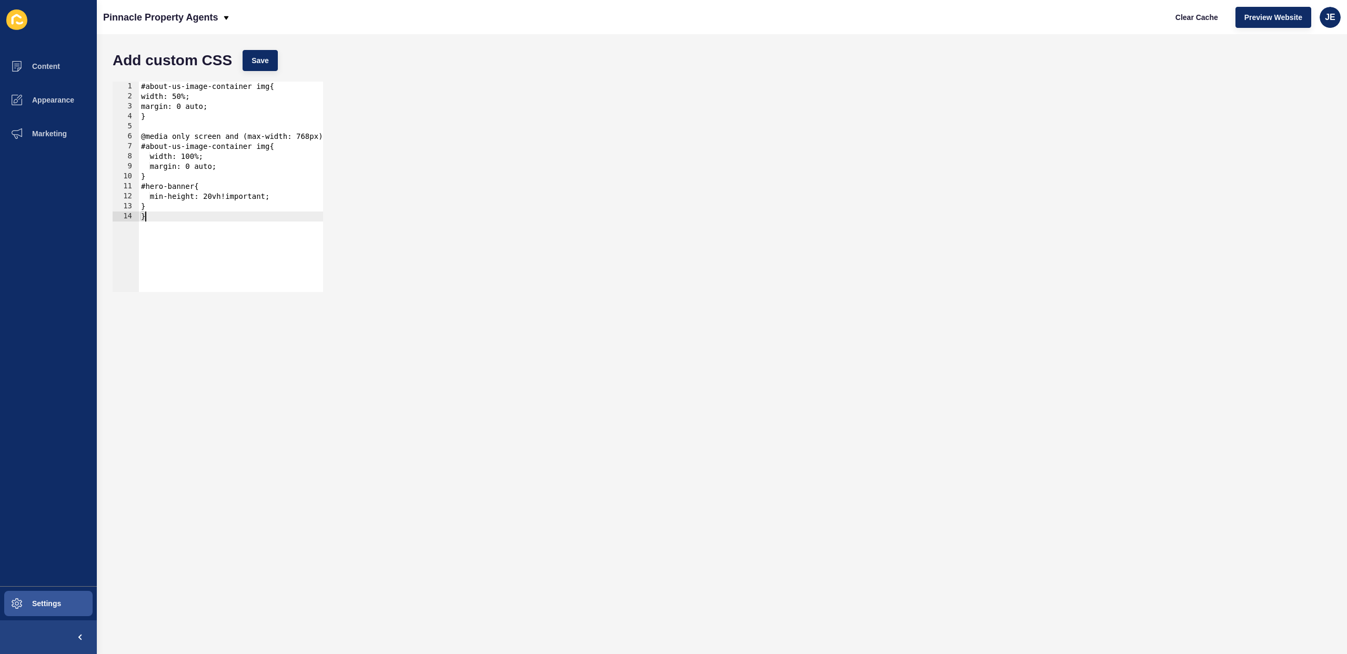
click at [167, 180] on div "#about-us-image-container img{ width: 50%; margin: 0 auto; } @media only screen…" at bounding box center [236, 193] width 194 height 223
click at [263, 228] on div "#about-us-image-container img{ width: 50%; margin: 0 auto; } @media only screen…" at bounding box center [236, 193] width 194 height 223
type textarea "}"
click at [410, 220] on div "} 1 2 3 4 5 6 7 8 9 10 11 12 13 14 #about-us-image-container img{ width: 50%; m…" at bounding box center [721, 186] width 1229 height 221
click at [59, 616] on button "Settings" at bounding box center [48, 604] width 97 height 34
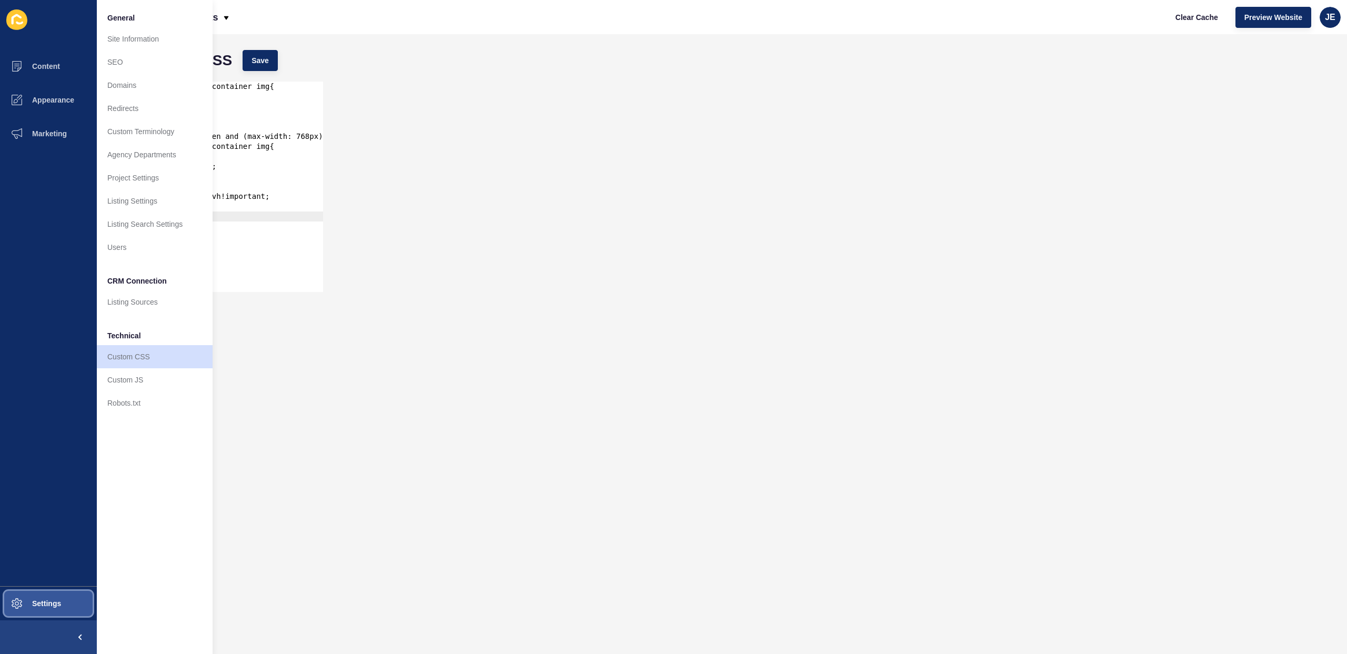
click at [59, 609] on button "Settings" at bounding box center [48, 604] width 97 height 34
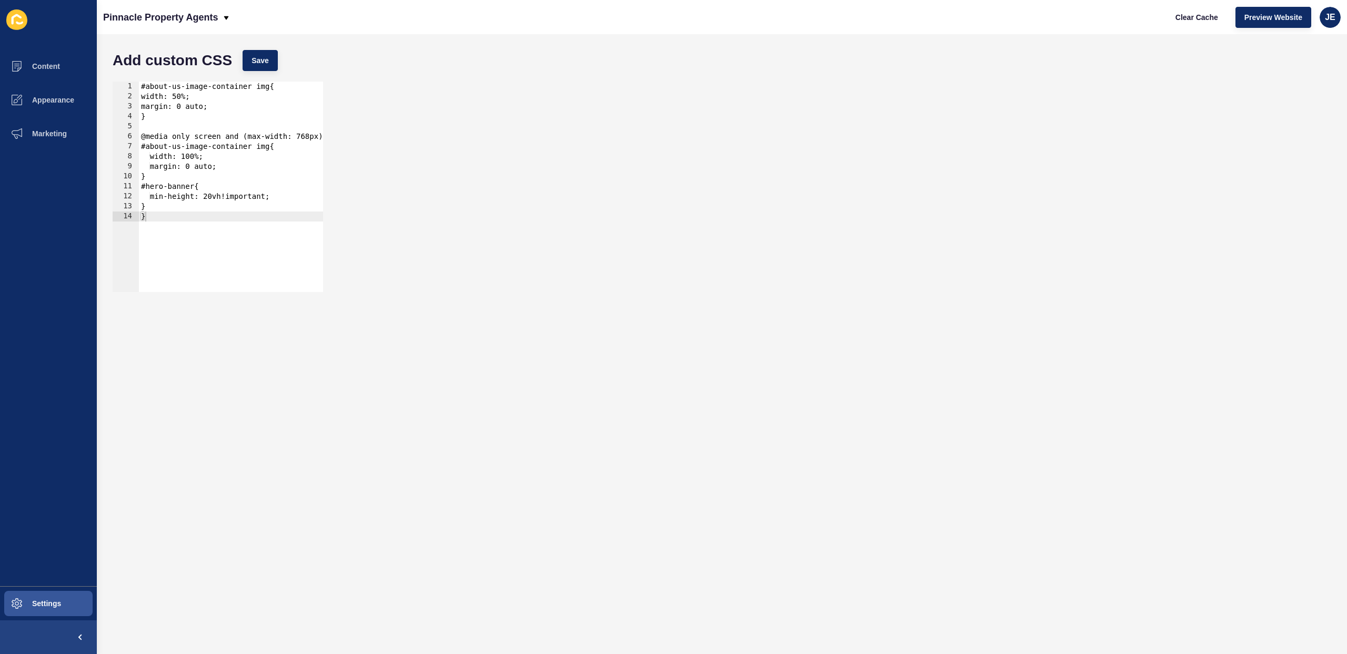
click at [486, 372] on form "Add custom CSS Save } 1 2 3 4 5 6 7 8 9 10 11 12 13 14 #about-us-image-containe…" at bounding box center [721, 344] width 1229 height 599
click at [1328, 18] on span "JE" at bounding box center [1330, 17] width 11 height 11
click at [1286, 85] on link "Logout" at bounding box center [1305, 87] width 77 height 23
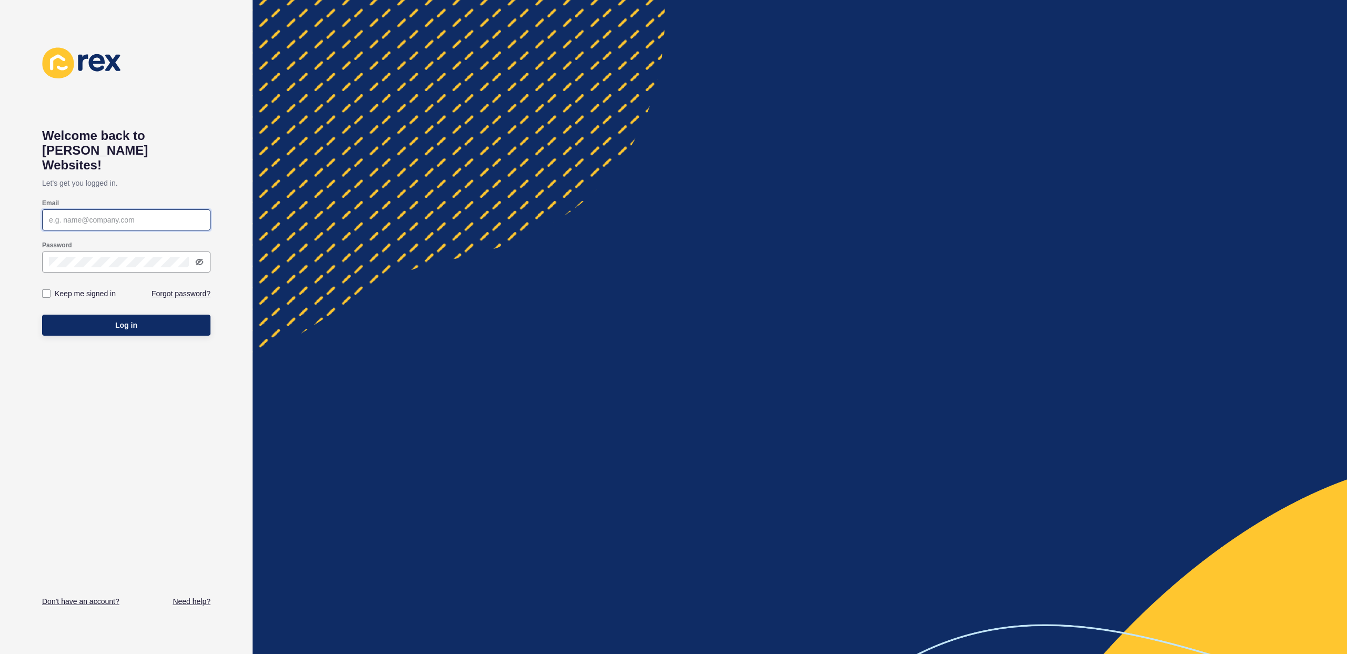
type input "justine.espinosa@rexsoftware.com.au"
type input "[EMAIL_ADDRESS][PERSON_NAME][DOMAIN_NAME]"
click at [152, 321] on div "Log in" at bounding box center [126, 325] width 168 height 32
click at [153, 315] on button "Log in" at bounding box center [126, 325] width 168 height 21
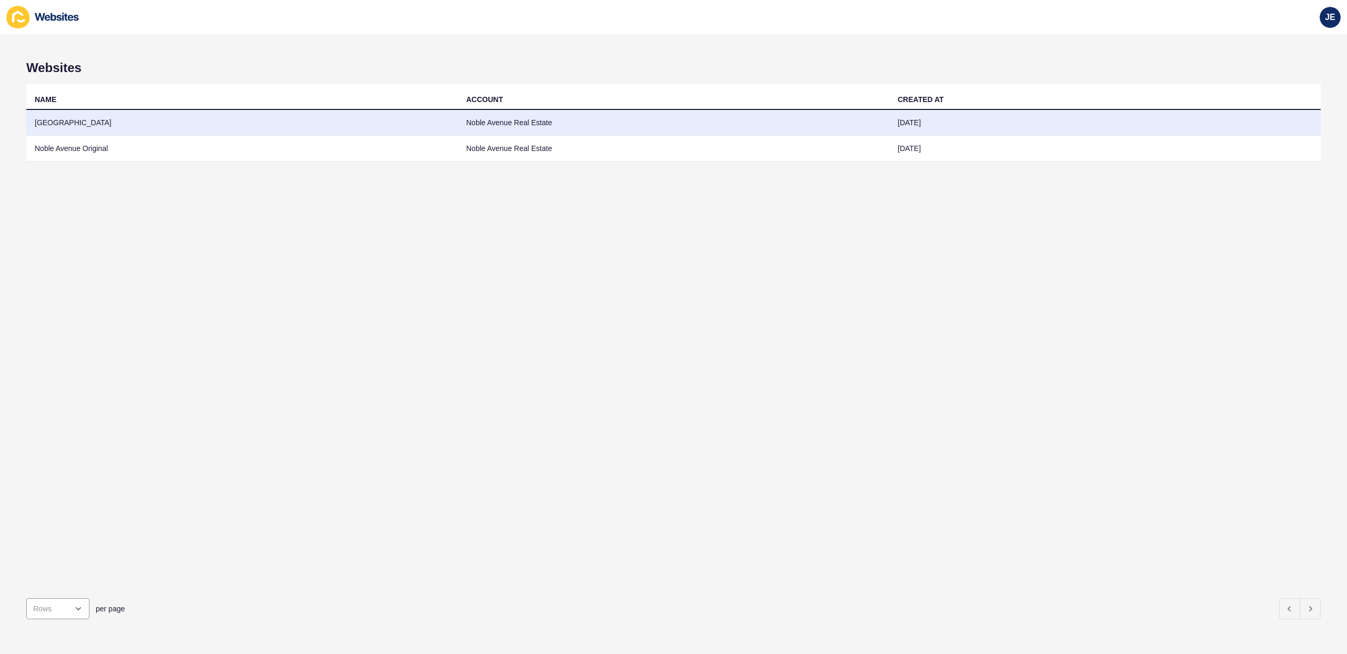
click at [88, 122] on td "[GEOGRAPHIC_DATA]" at bounding box center [241, 123] width 431 height 26
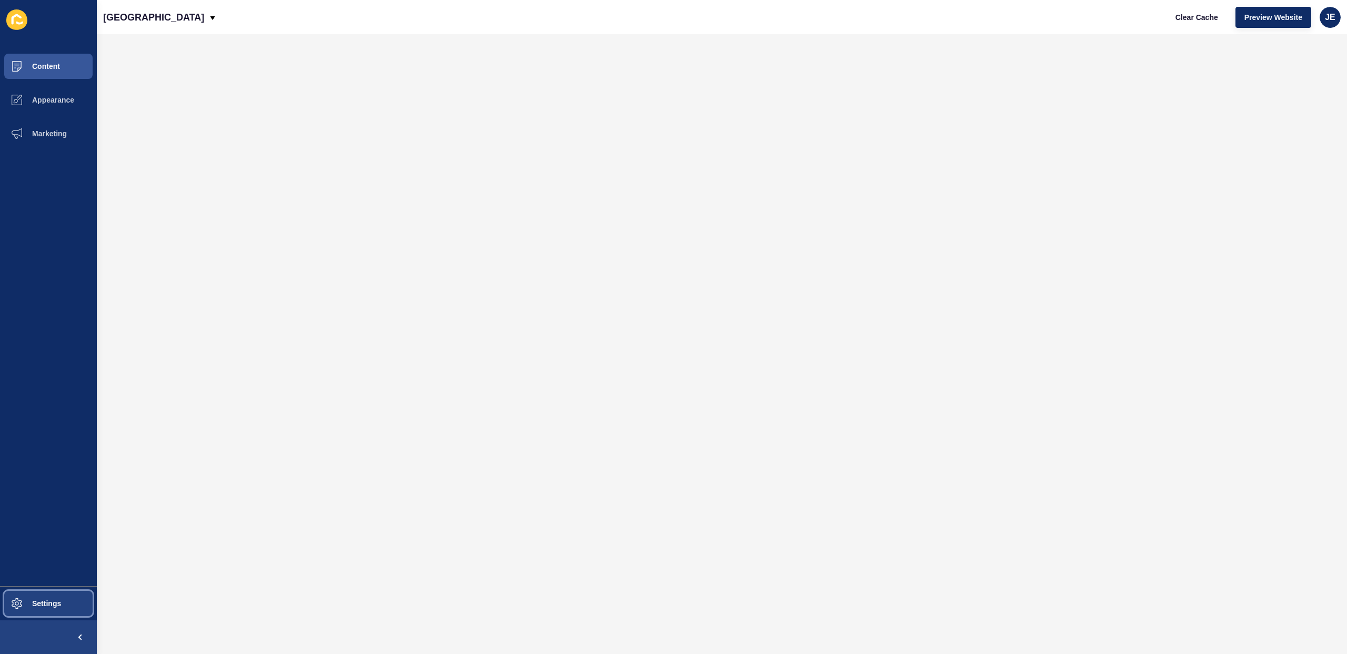
click at [49, 591] on button "Settings" at bounding box center [48, 604] width 97 height 34
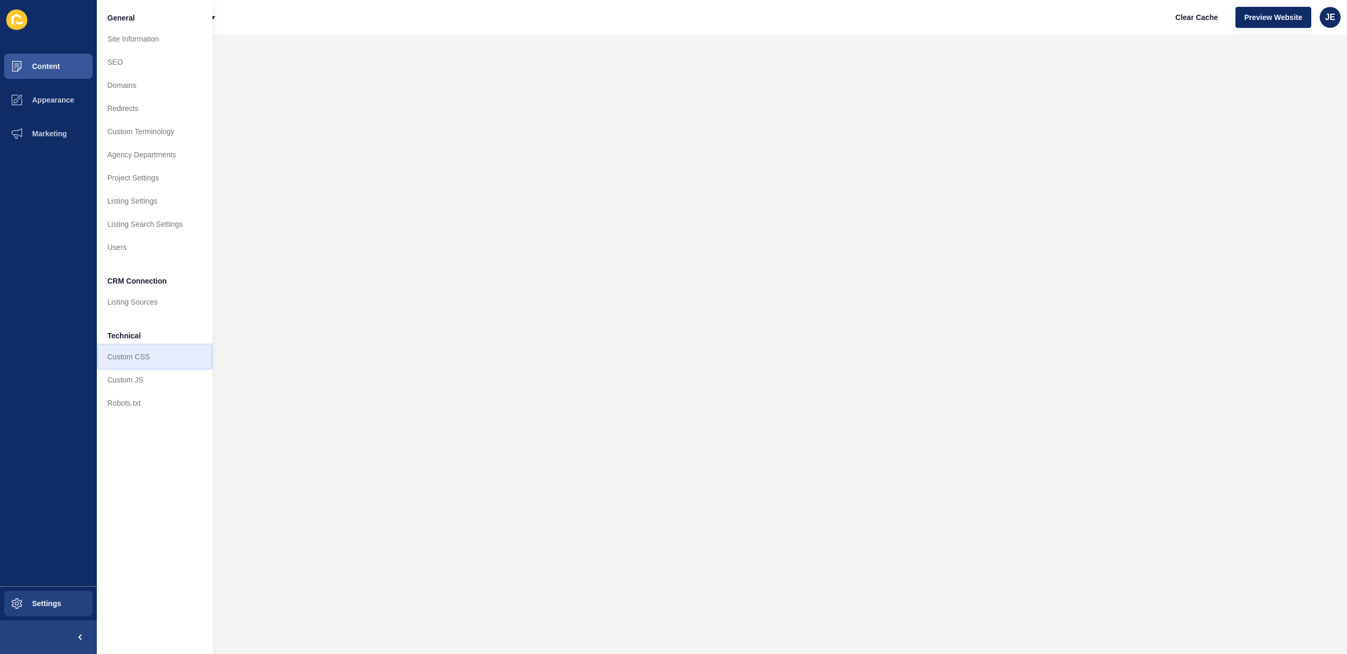
click at [125, 360] on link "Custom CSS" at bounding box center [155, 356] width 116 height 23
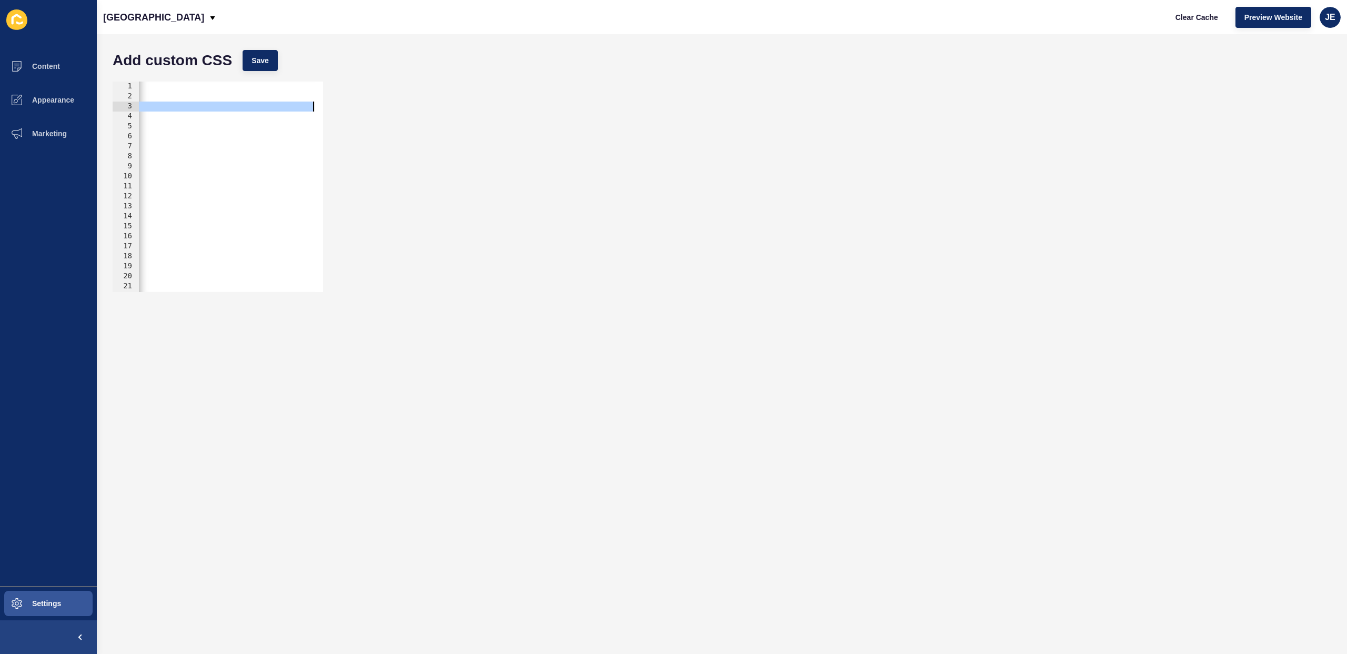
scroll to position [0, 376]
drag, startPoint x: 247, startPoint y: 108, endPoint x: 340, endPoint y: 108, distance: 92.6
click at [340, 108] on div "src: url("[URL][DOMAIN_NAME][PERSON_NAME]") format("opentype"); 1 2 3 4 5 6 7 8…" at bounding box center [721, 186] width 1229 height 221
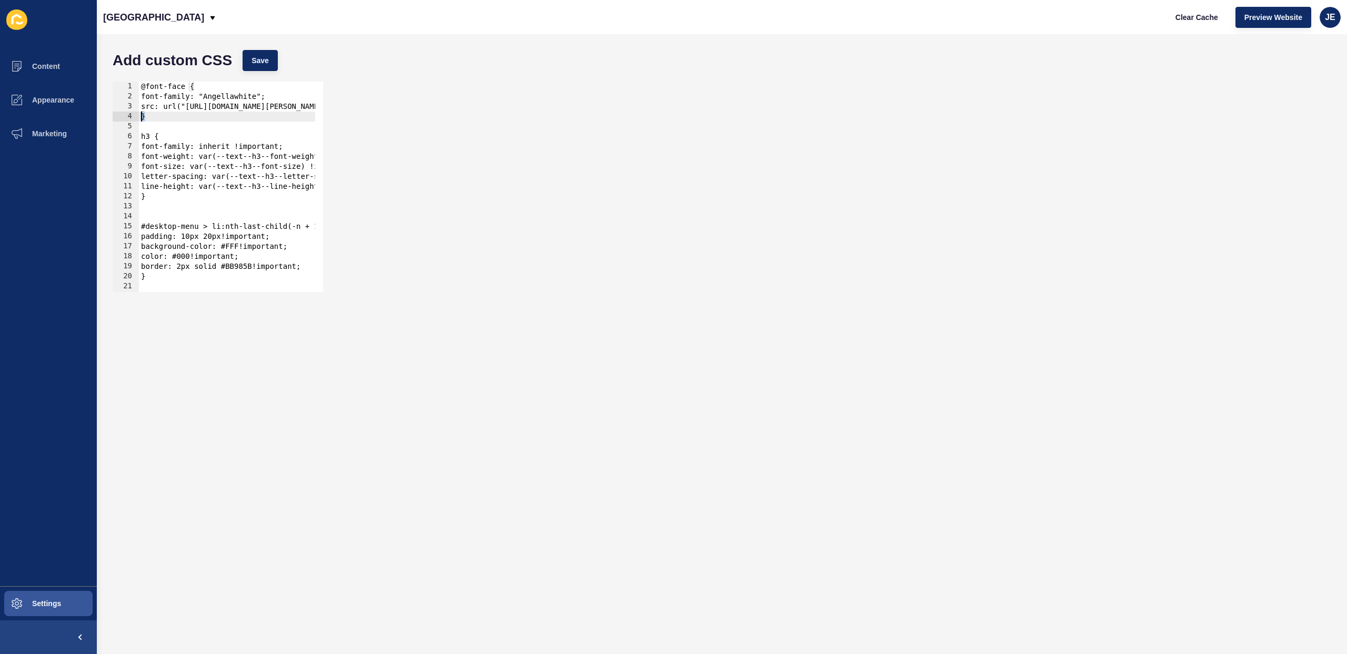
drag, startPoint x: 216, startPoint y: 120, endPoint x: 135, endPoint y: 119, distance: 81.0
click at [135, 119] on div "src: url("[URL][DOMAIN_NAME][PERSON_NAME]") format("opentype"); 1 2 3 4 5 6 7 8…" at bounding box center [218, 187] width 210 height 210
type textarea "}"
click at [271, 115] on div "@font-face { font-family: "Angellawhite"; src: url("[URL][DOMAIN_NAME][PERSON_N…" at bounding box center [415, 193] width 552 height 223
click at [44, 106] on button "Appearance" at bounding box center [48, 100] width 97 height 34
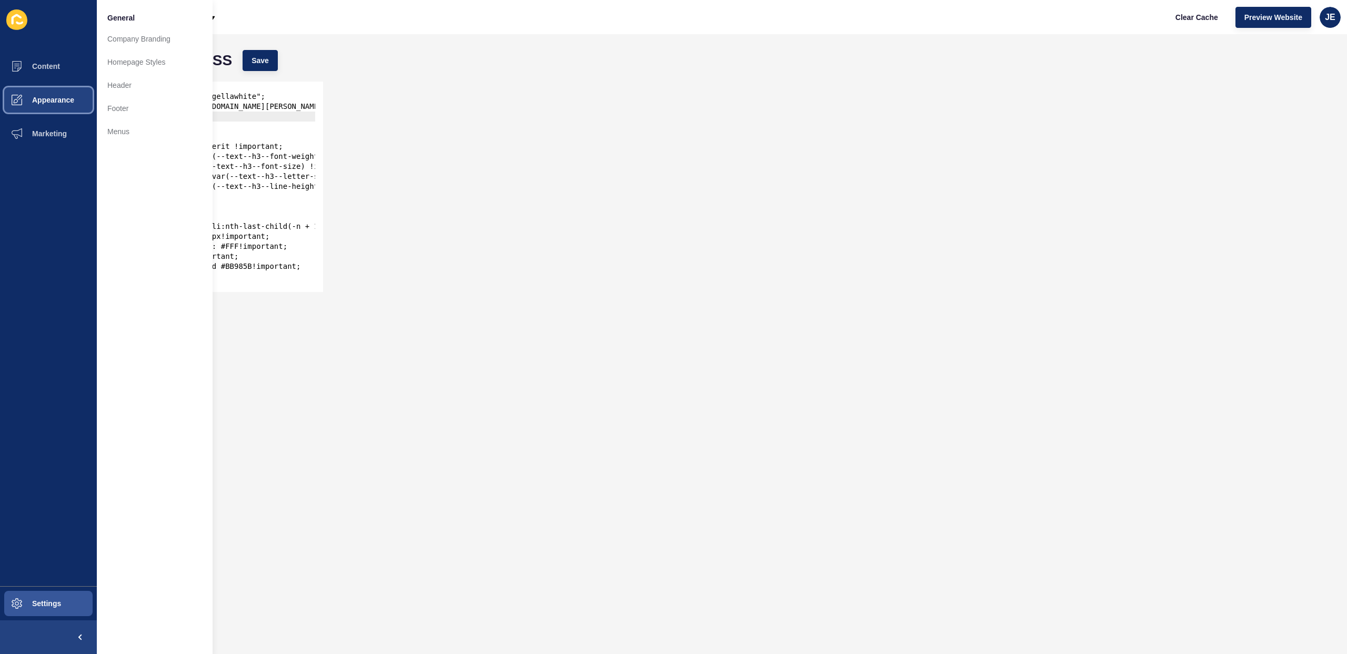
click at [44, 108] on button "Appearance" at bounding box center [48, 100] width 97 height 34
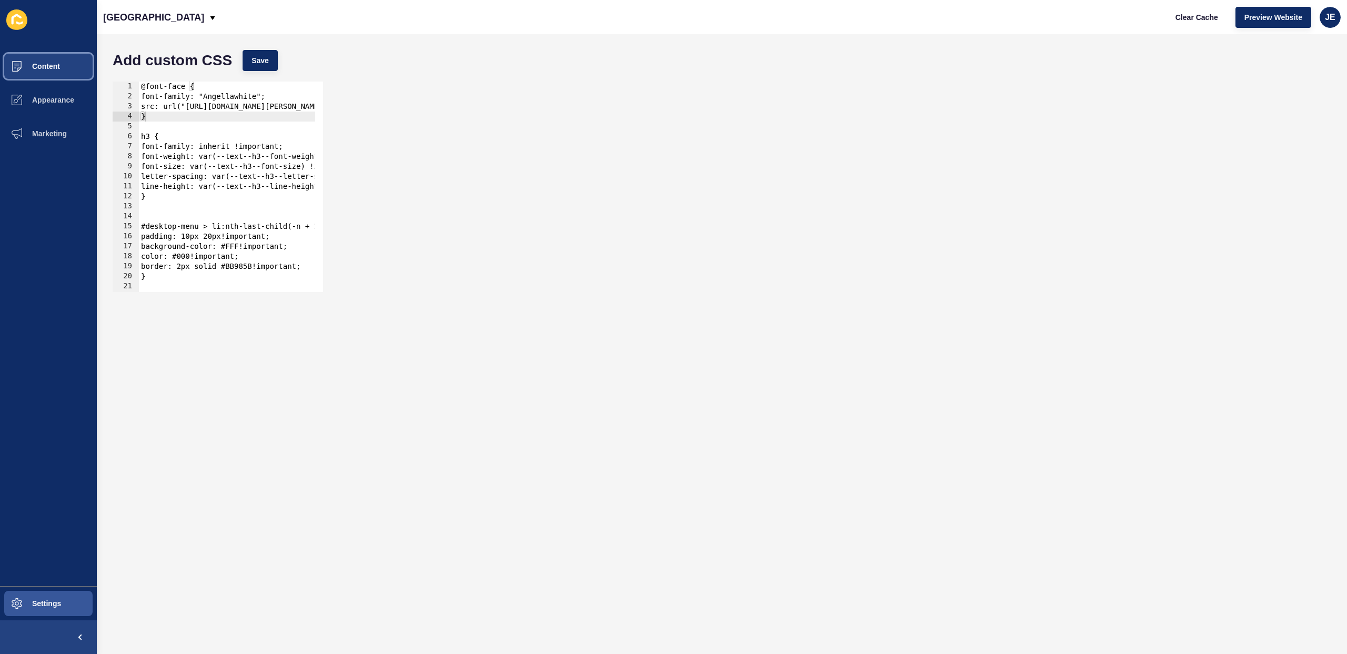
click at [49, 73] on button "Content" at bounding box center [48, 66] width 97 height 34
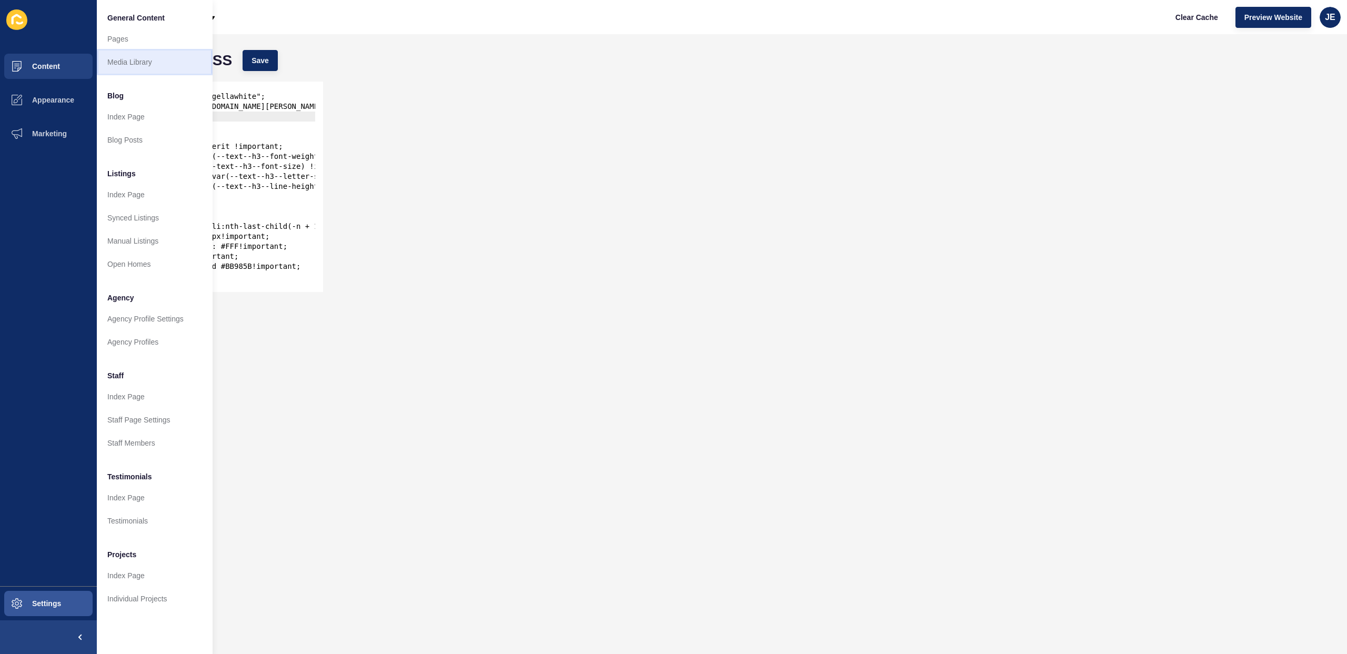
click at [130, 67] on link "Media Library" at bounding box center [155, 62] width 116 height 23
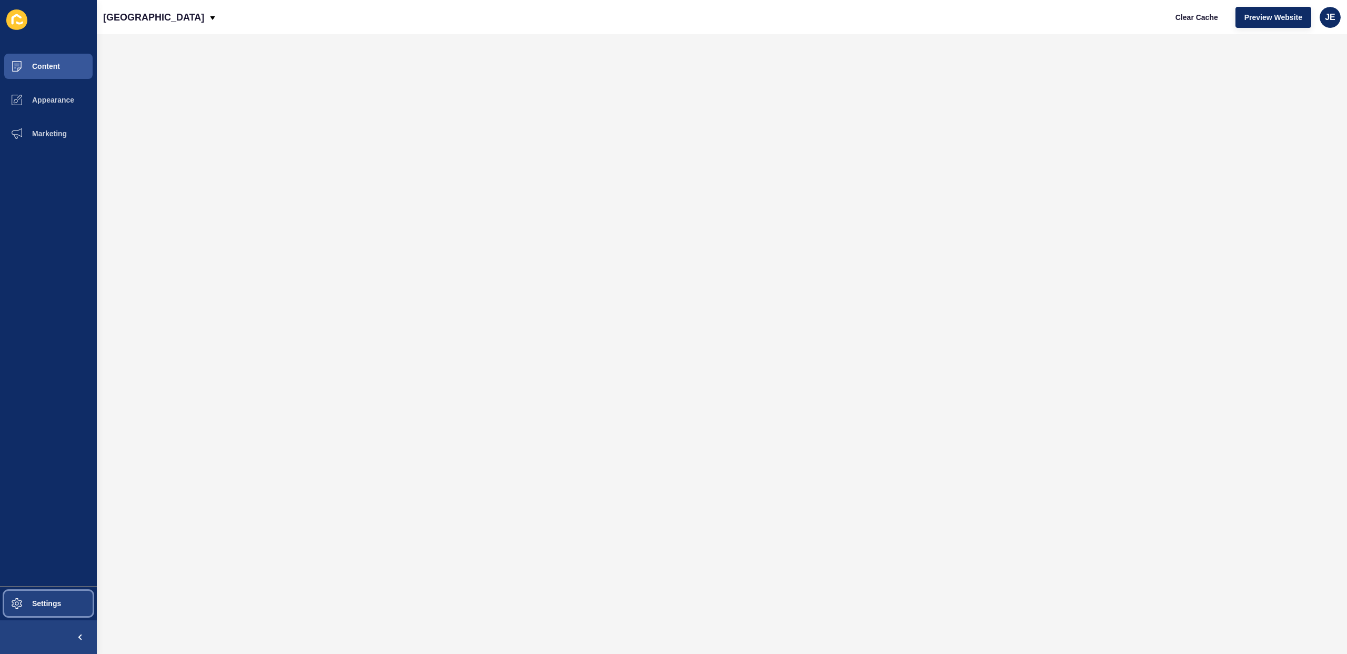
click at [52, 593] on button "Settings" at bounding box center [48, 604] width 97 height 34
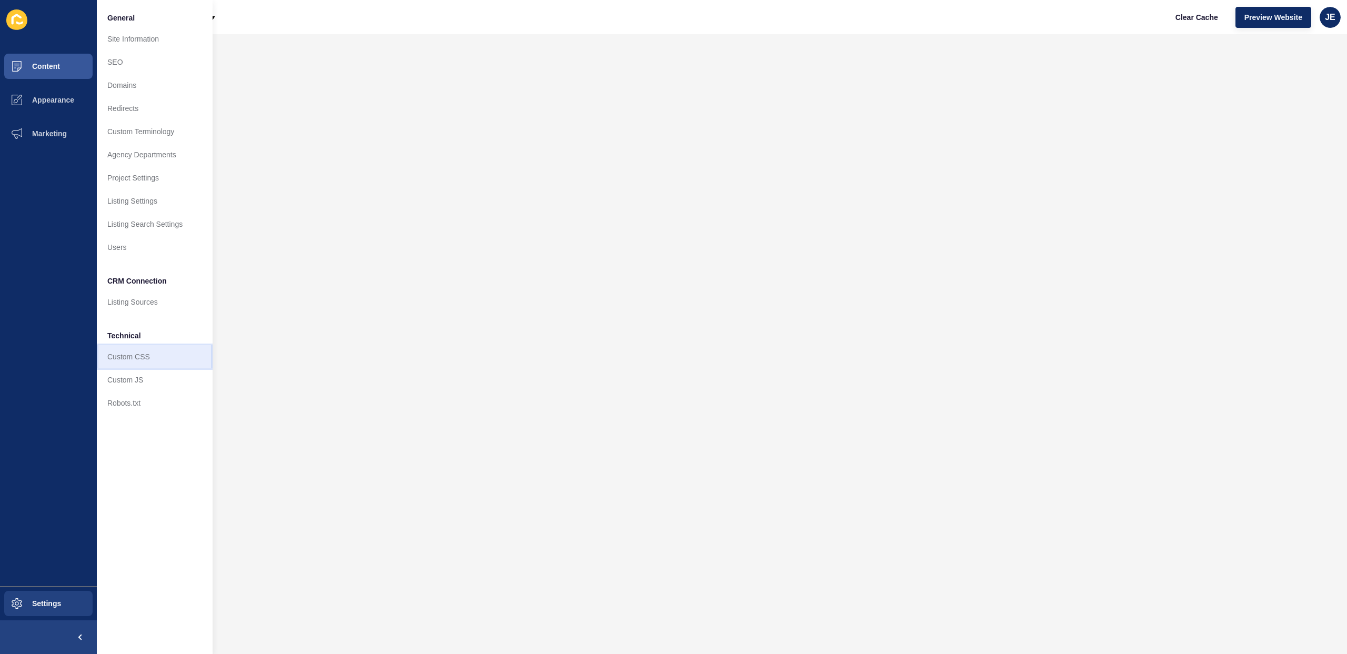
click at [138, 362] on link "Custom CSS" at bounding box center [155, 356] width 116 height 23
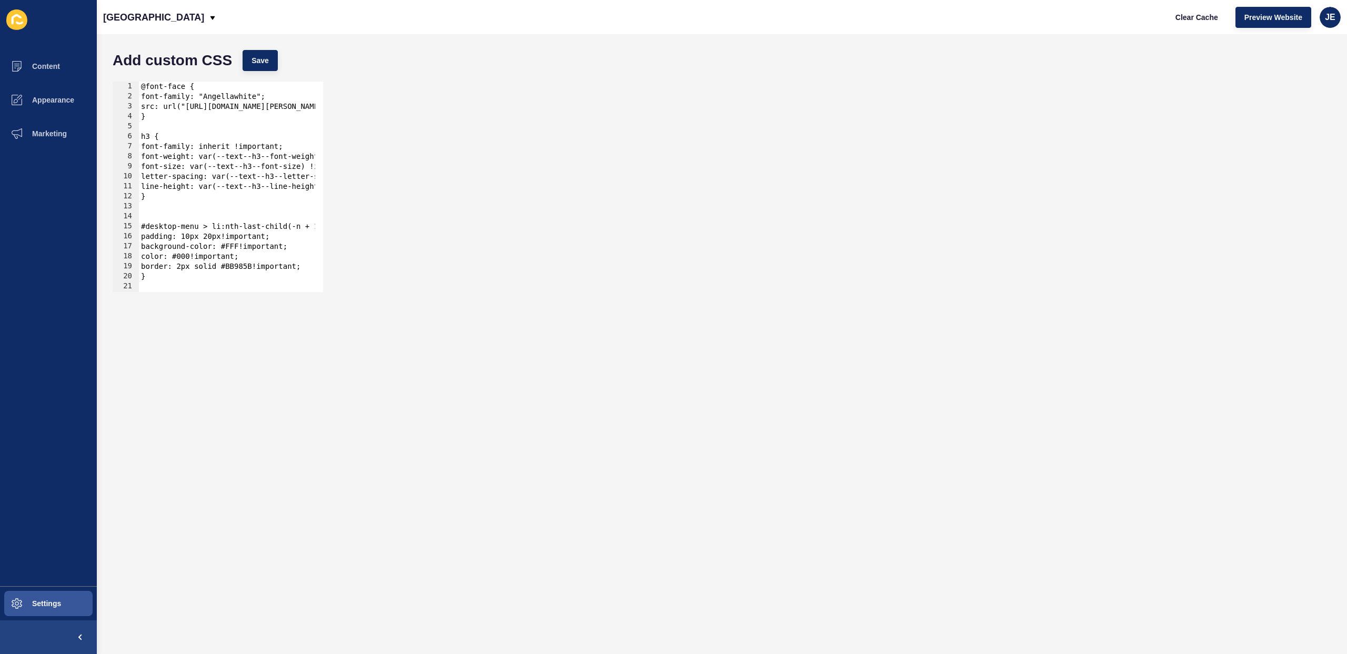
type textarea "}"
click at [182, 118] on div "@font-face { font-family: "Angellawhite"; src: url("[URL][DOMAIN_NAME][PERSON_N…" at bounding box center [415, 193] width 552 height 223
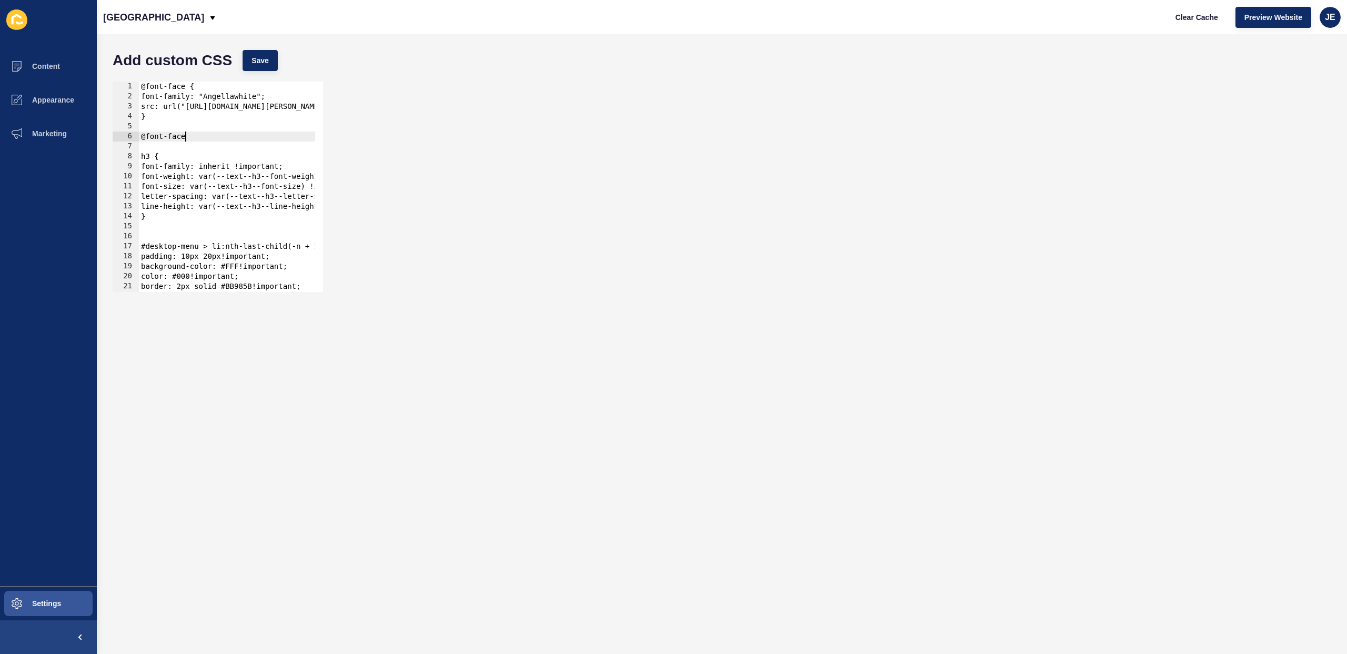
type textarea "@font-face {"
type textarea "f"
type textarea "font-family: "Seasons","
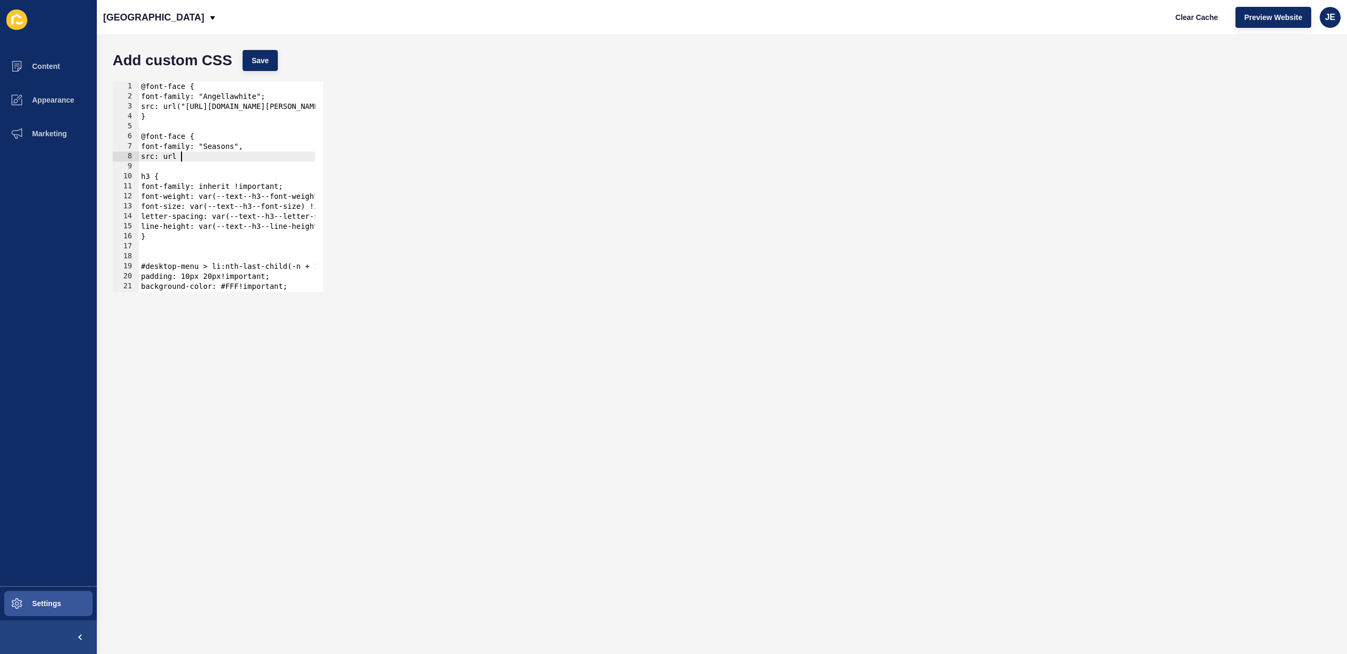
scroll to position [0, 3]
paste textarea "[URL][DOMAIN_NAME]"
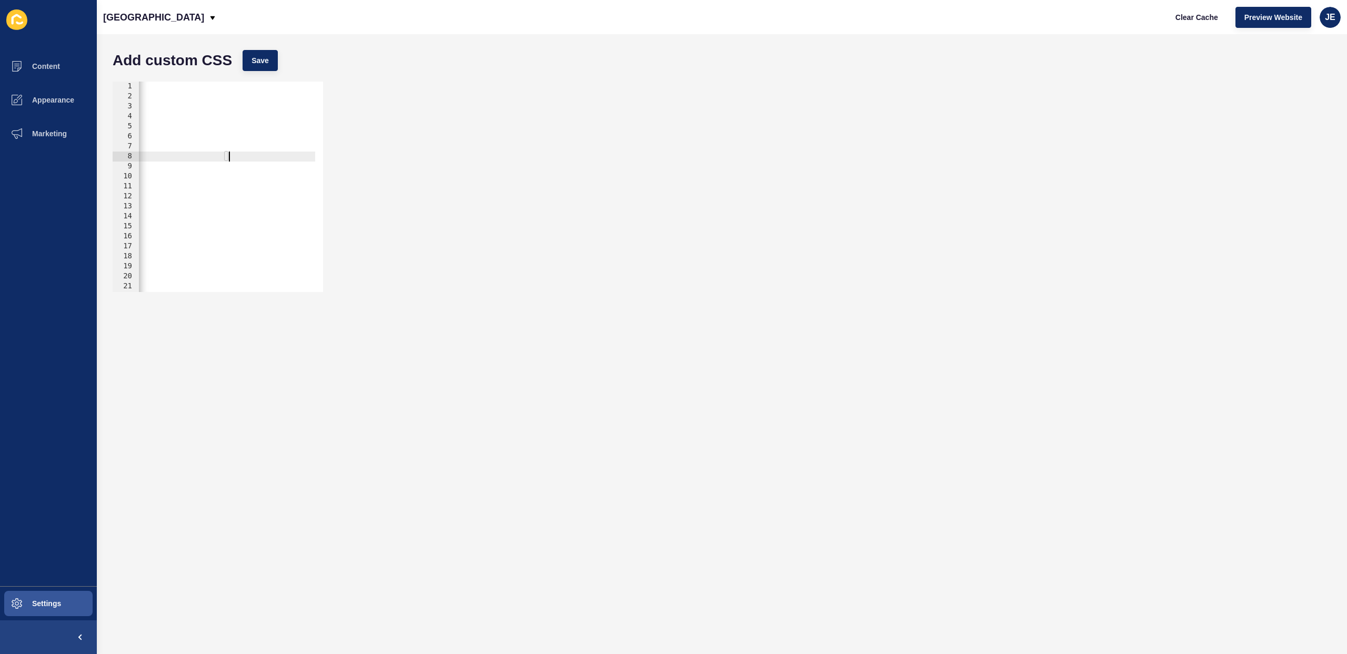
scroll to position [0, 376]
drag, startPoint x: 229, startPoint y: 107, endPoint x: 315, endPoint y: 108, distance: 85.8
click at [315, 108] on div "src: url([URL][DOMAIN_NAME]") 1 2 3 4 5 6 7 8 9 10 11 12 13 14 15 16 17 18 19 2…" at bounding box center [218, 187] width 210 height 210
click at [243, 159] on div "@font-face { font-family: "Angellawhite"; src: url("[URL][DOMAIN_NAME][PERSON_N…" at bounding box center [39, 193] width 552 height 223
paste textarea "format("opentype");"
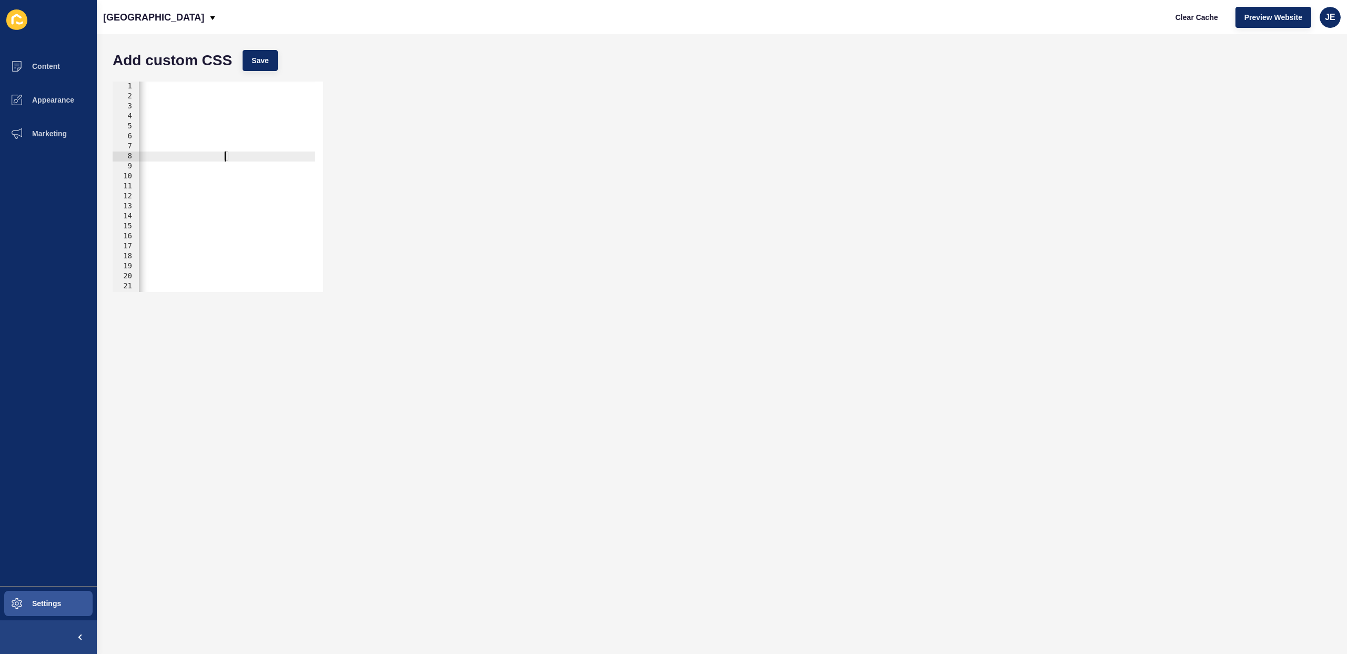
scroll to position [0, 0]
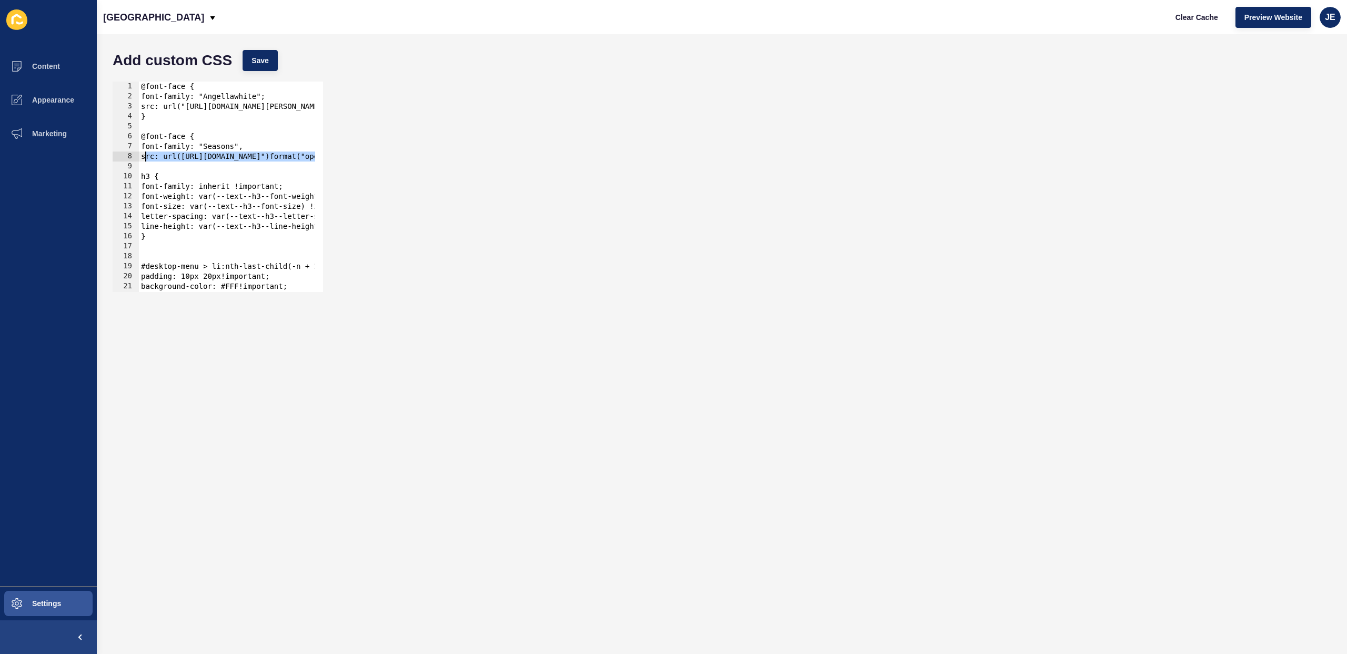
drag, startPoint x: 225, startPoint y: 160, endPoint x: 144, endPoint y: 161, distance: 80.5
click at [144, 161] on div "@font-face { font-family: "Angellawhite"; src: url("[URL][DOMAIN_NAME][PERSON_N…" at bounding box center [415, 193] width 552 height 223
click at [185, 160] on div "@font-face { font-family: "Angellawhite"; src: url("[URL][DOMAIN_NAME][PERSON_N…" at bounding box center [415, 193] width 552 height 223
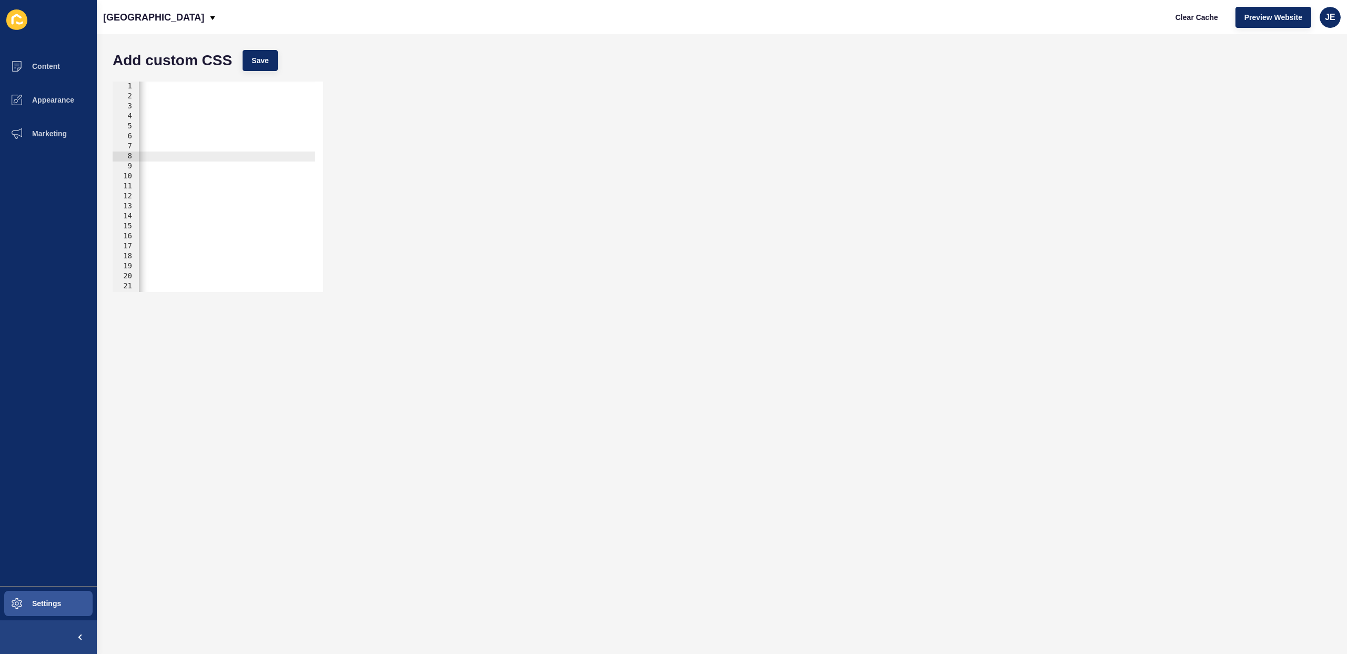
scroll to position [0, 380]
click at [231, 157] on div "@font-face { font-family: "Angellawhite"; src: url("[URL][DOMAIN_NAME][PERSON_N…" at bounding box center [37, 193] width 557 height 223
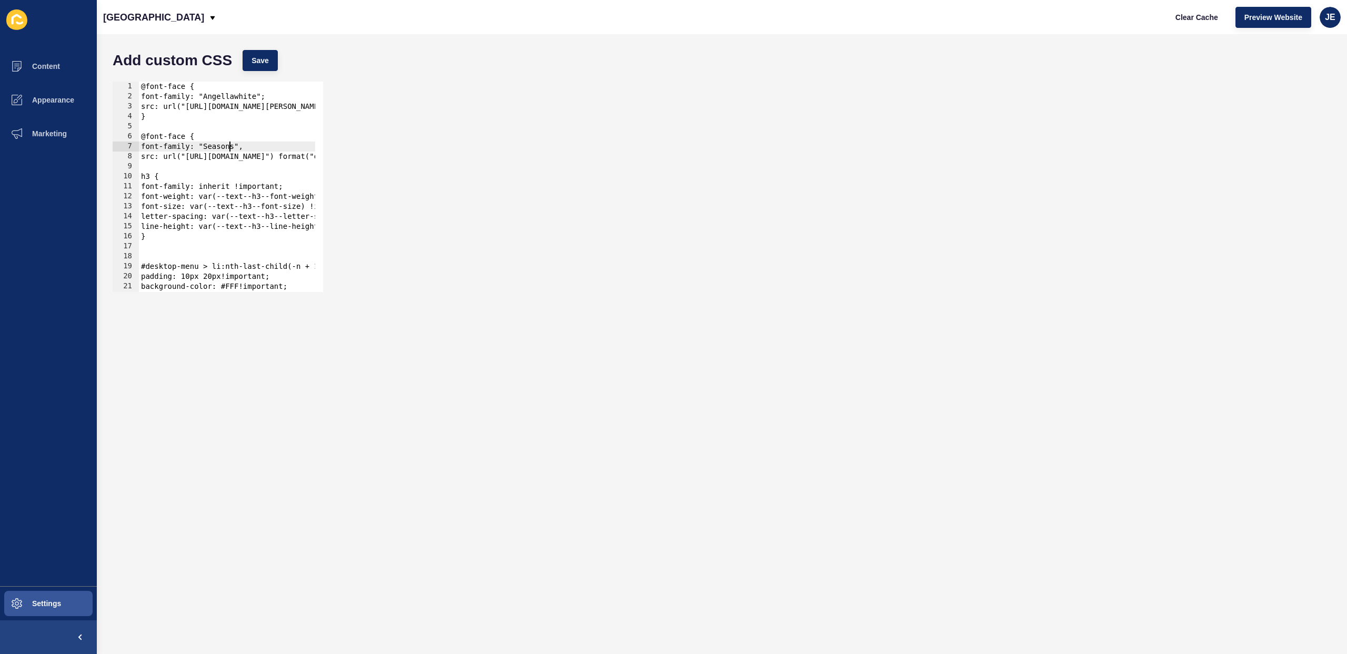
click at [229, 144] on div "@font-face { font-family: "Angellawhite"; src: url("[URL][DOMAIN_NAME][PERSON_N…" at bounding box center [419, 193] width 561 height 223
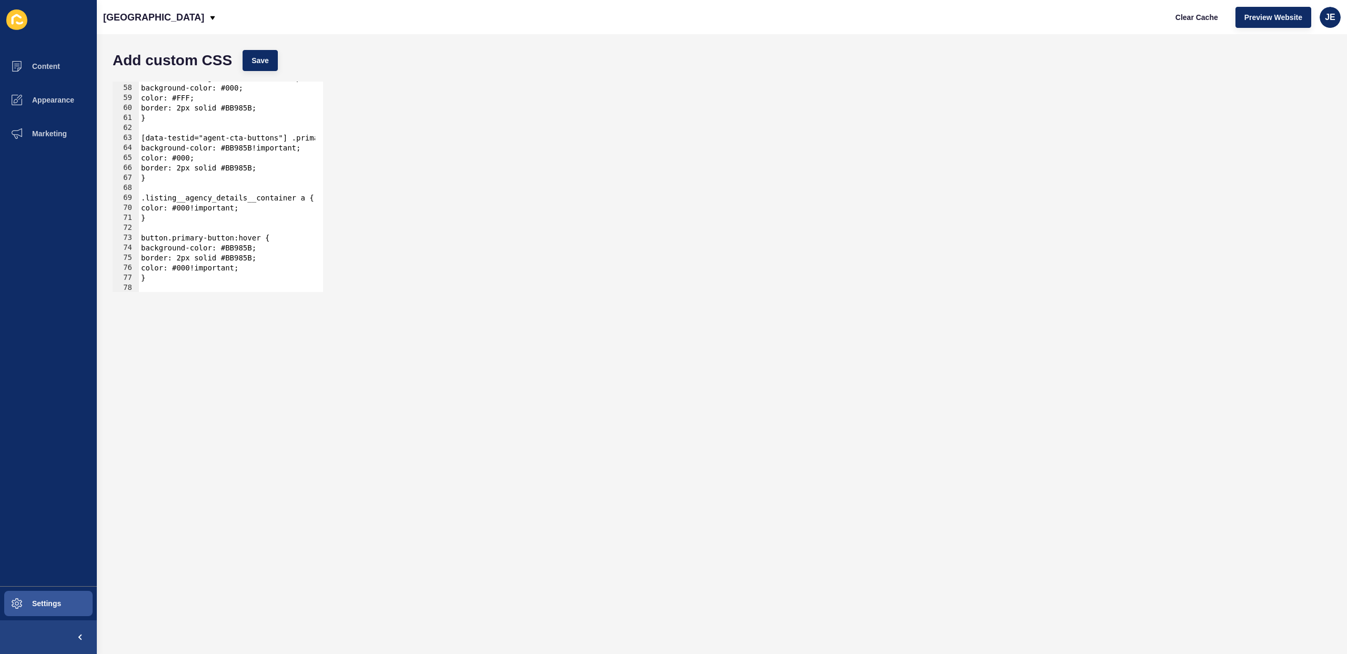
scroll to position [600, 0]
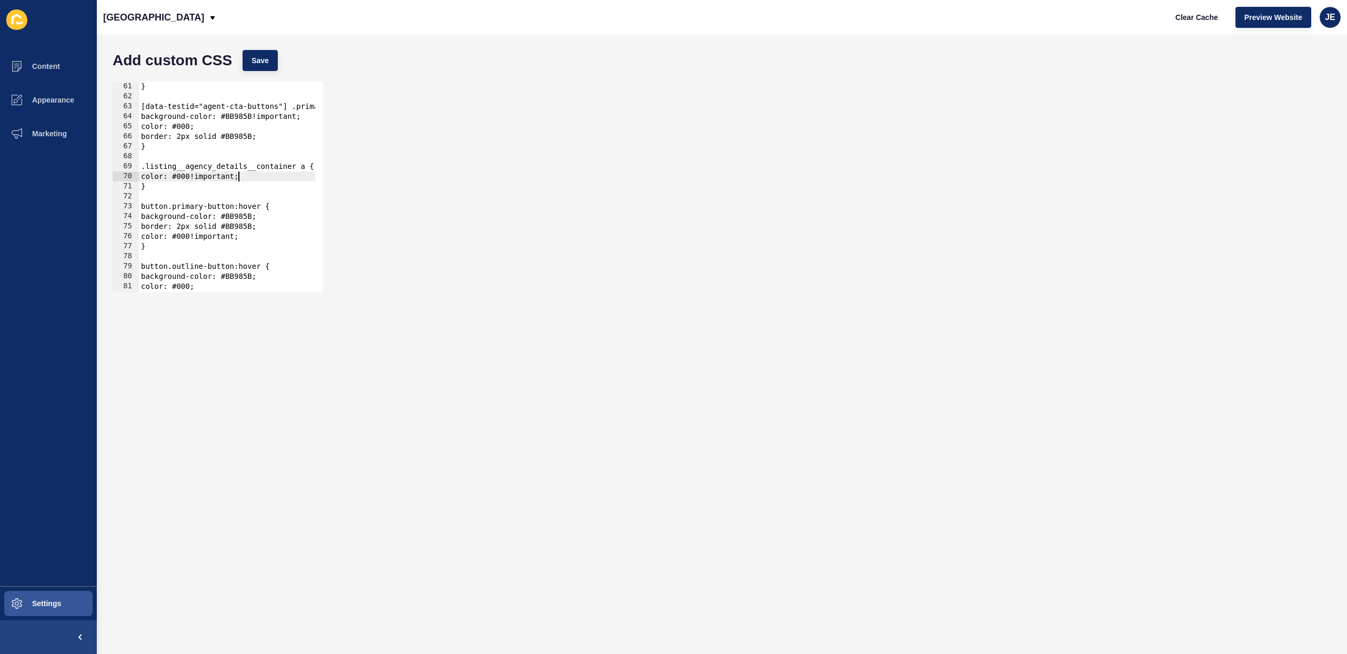
click at [263, 178] on div "} [data-testid="agent-cta-buttons"] .primary-button:hover, [data-testid="agent-…" at bounding box center [419, 193] width 561 height 223
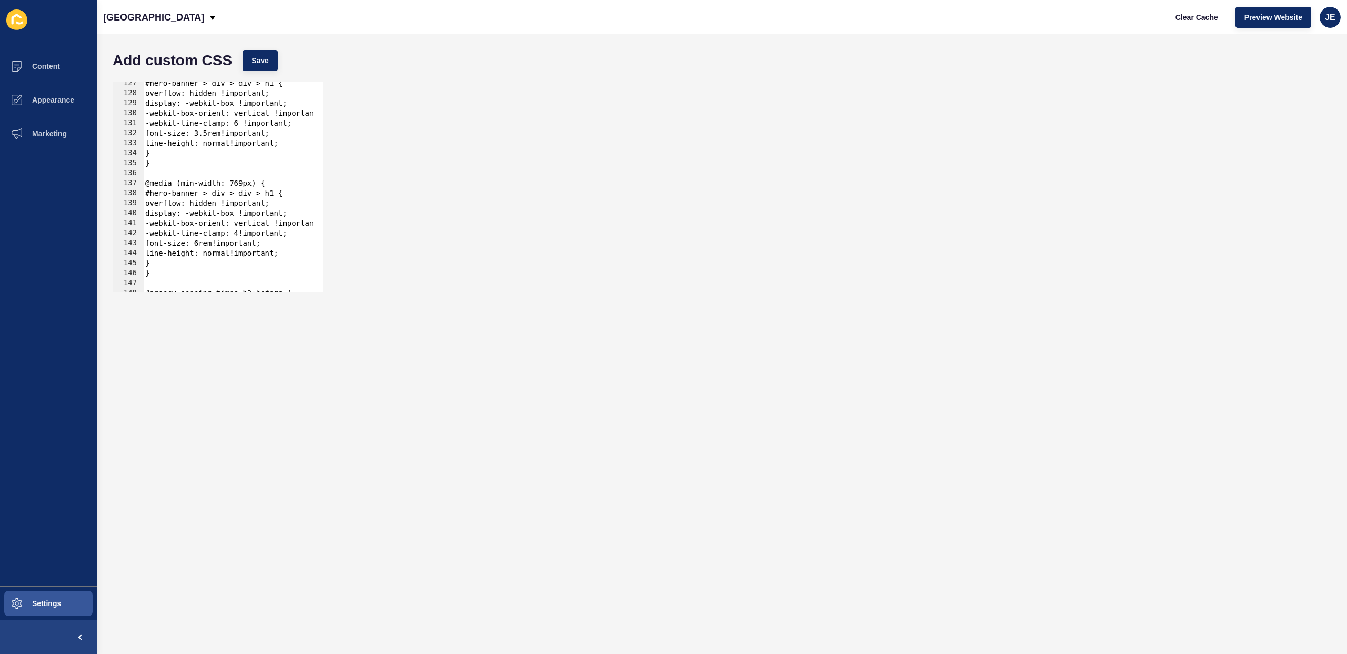
scroll to position [1515, 0]
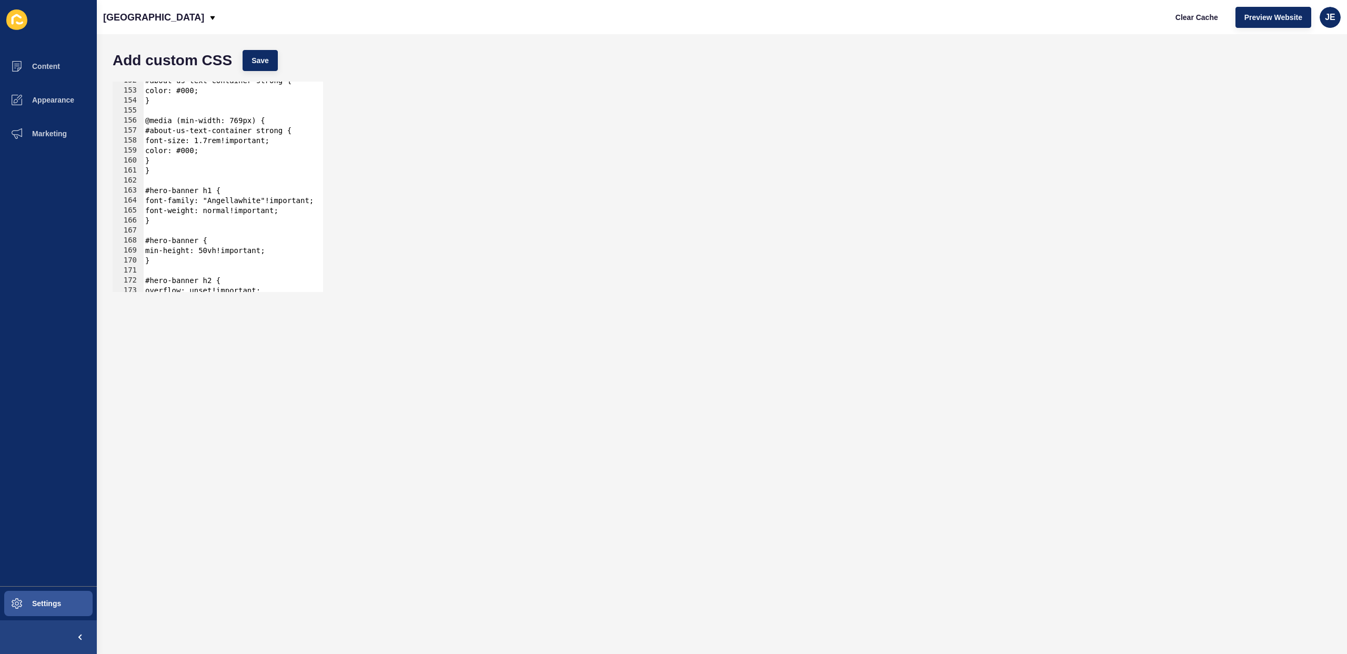
click at [244, 198] on div "#about-us-text-container strong { color: #000; } @media (min-width: 769px) { #a…" at bounding box center [423, 187] width 561 height 223
paste textarea "Seasons"
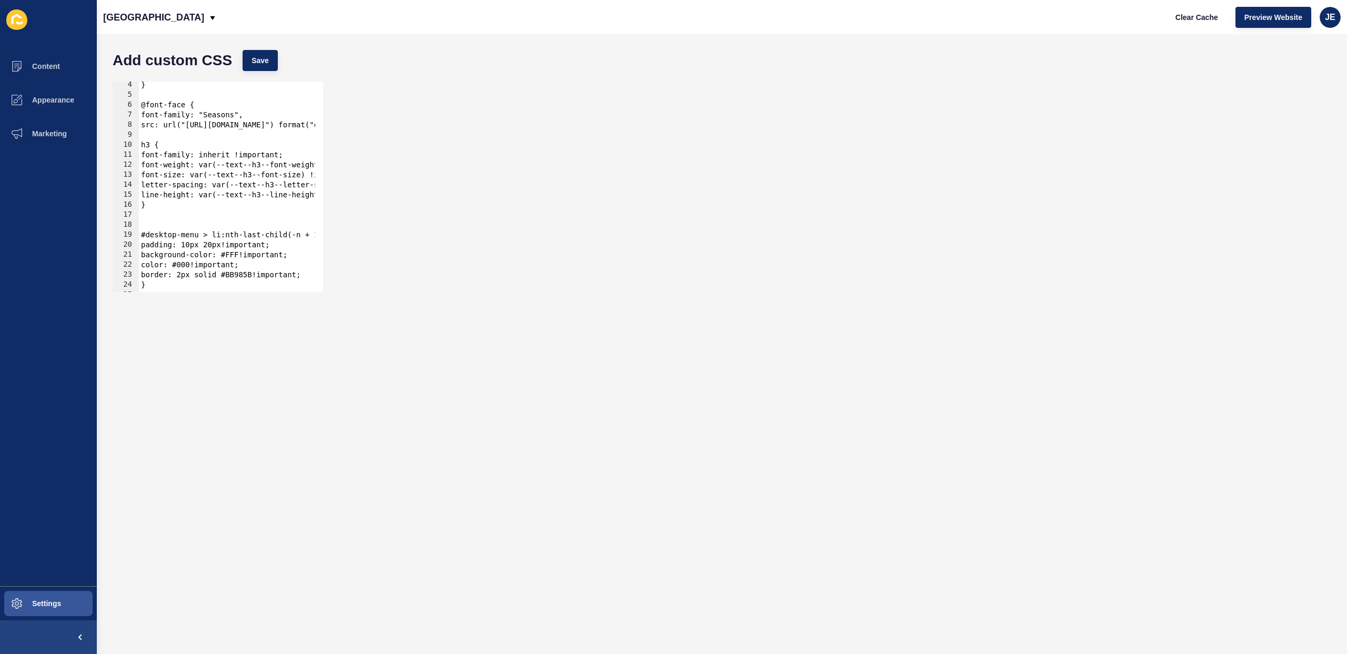
scroll to position [0, 0]
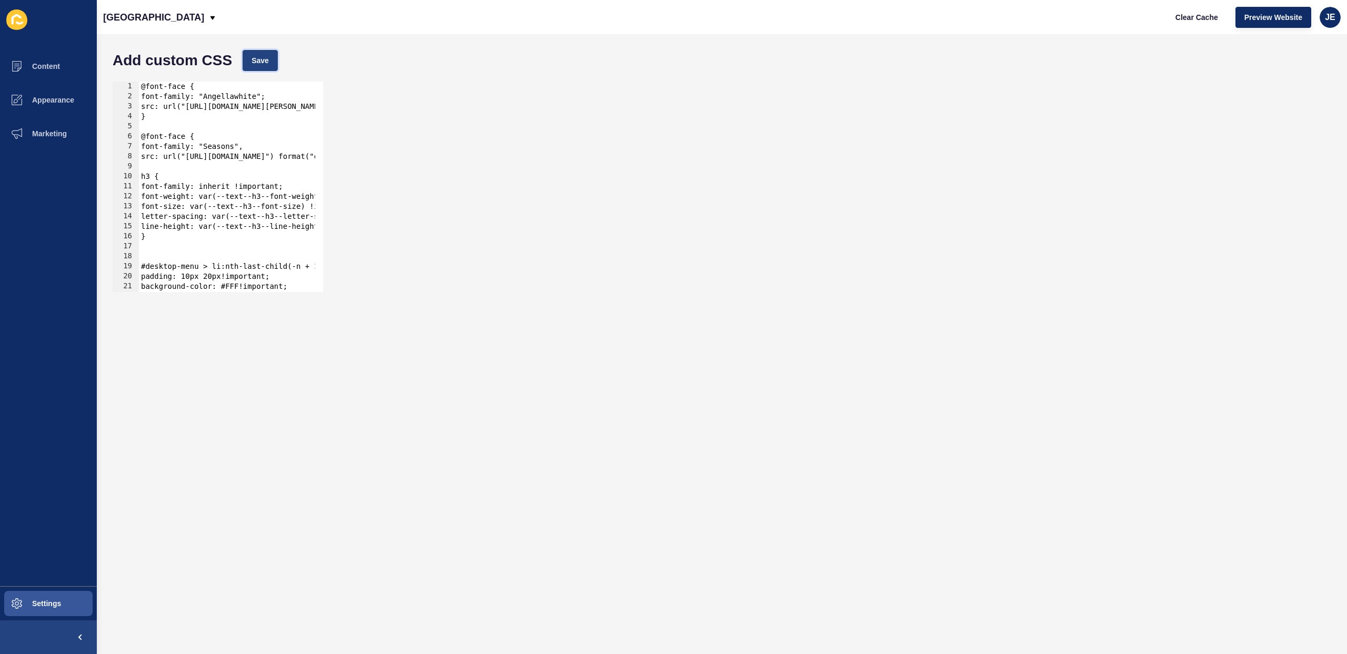
click at [260, 64] on span "Save" at bounding box center [259, 60] width 17 height 11
click at [1187, 14] on span "Clear Cache" at bounding box center [1196, 17] width 43 height 11
click at [1281, 18] on span "Preview Website" at bounding box center [1273, 17] width 58 height 11
click at [267, 59] on span "Save" at bounding box center [259, 60] width 17 height 11
click at [1192, 15] on span "Clear Cache" at bounding box center [1196, 17] width 43 height 11
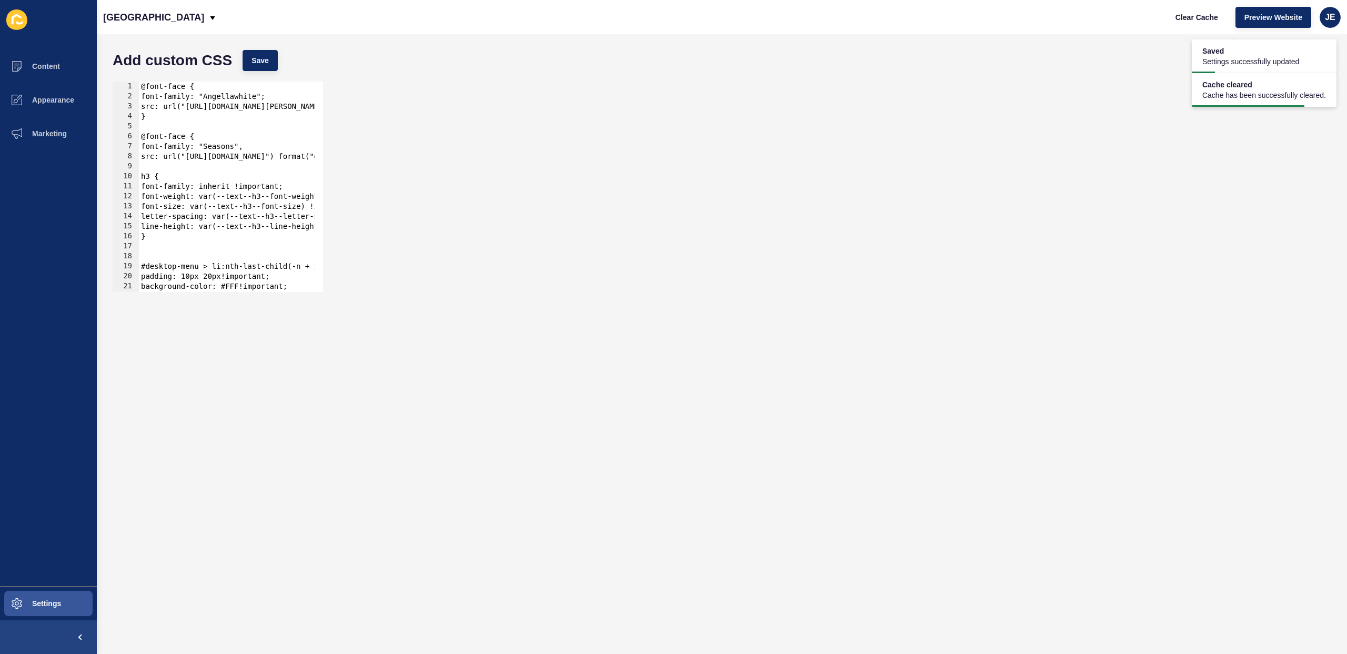
click at [232, 100] on div "@font-face { font-family: "Angellawhite"; src: url("[URL][DOMAIN_NAME][PERSON_N…" at bounding box center [419, 193] width 561 height 223
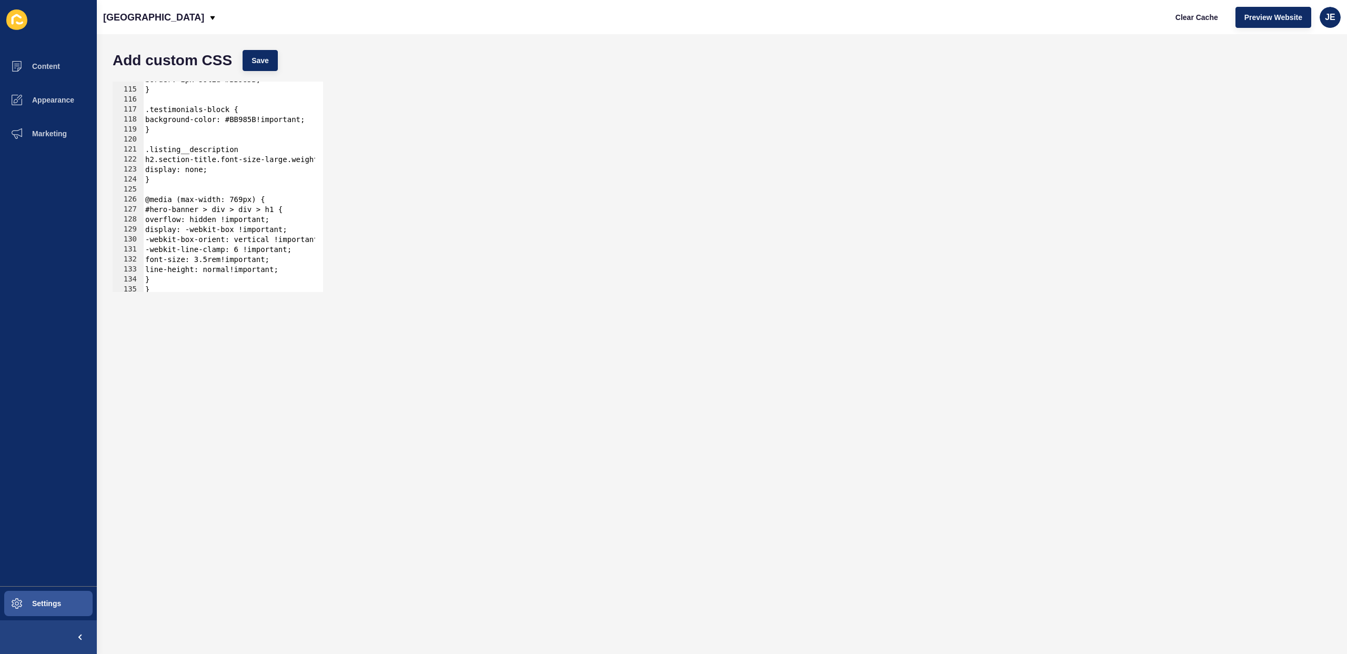
scroll to position [1137, 0]
click at [172, 279] on div "border: 2px solid #BB985B; } .testimonials-block { background-color: #BB985B!im…" at bounding box center [423, 186] width 561 height 223
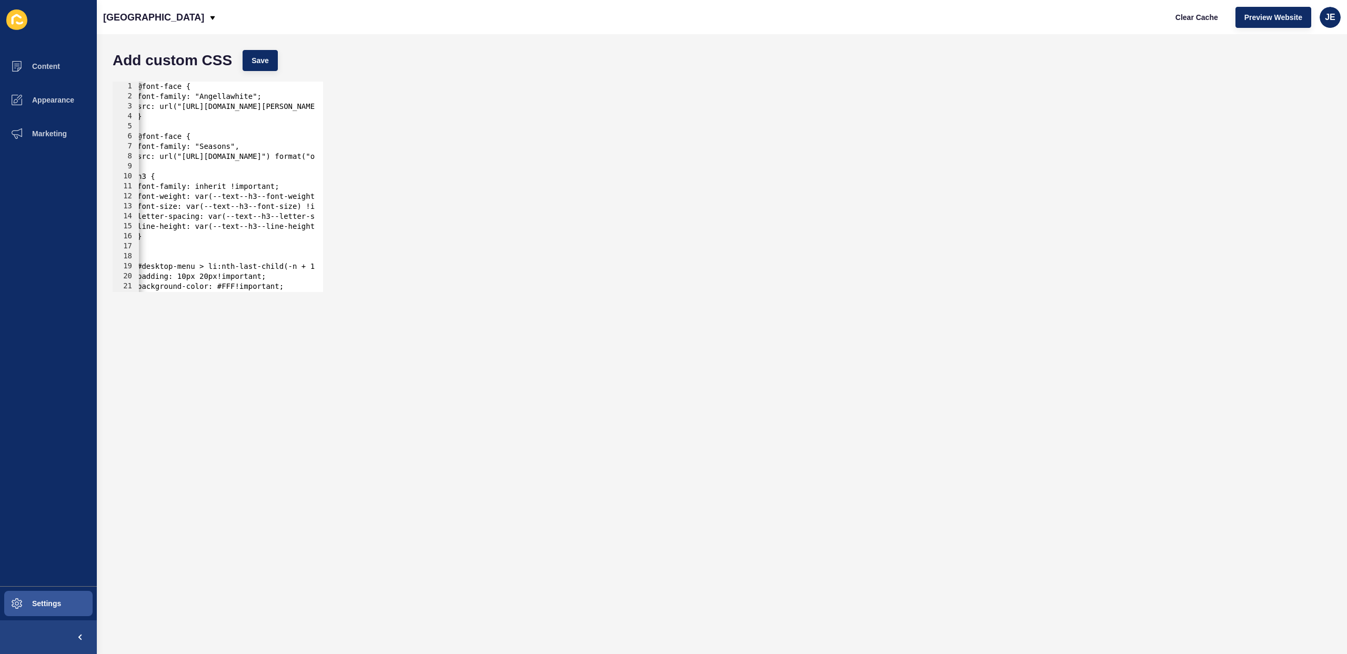
scroll to position [0, 2]
click at [252, 151] on div "@font-face { font-family: "Angellawhite"; src: url("[URL][DOMAIN_NAME][PERSON_N…" at bounding box center [417, 193] width 561 height 223
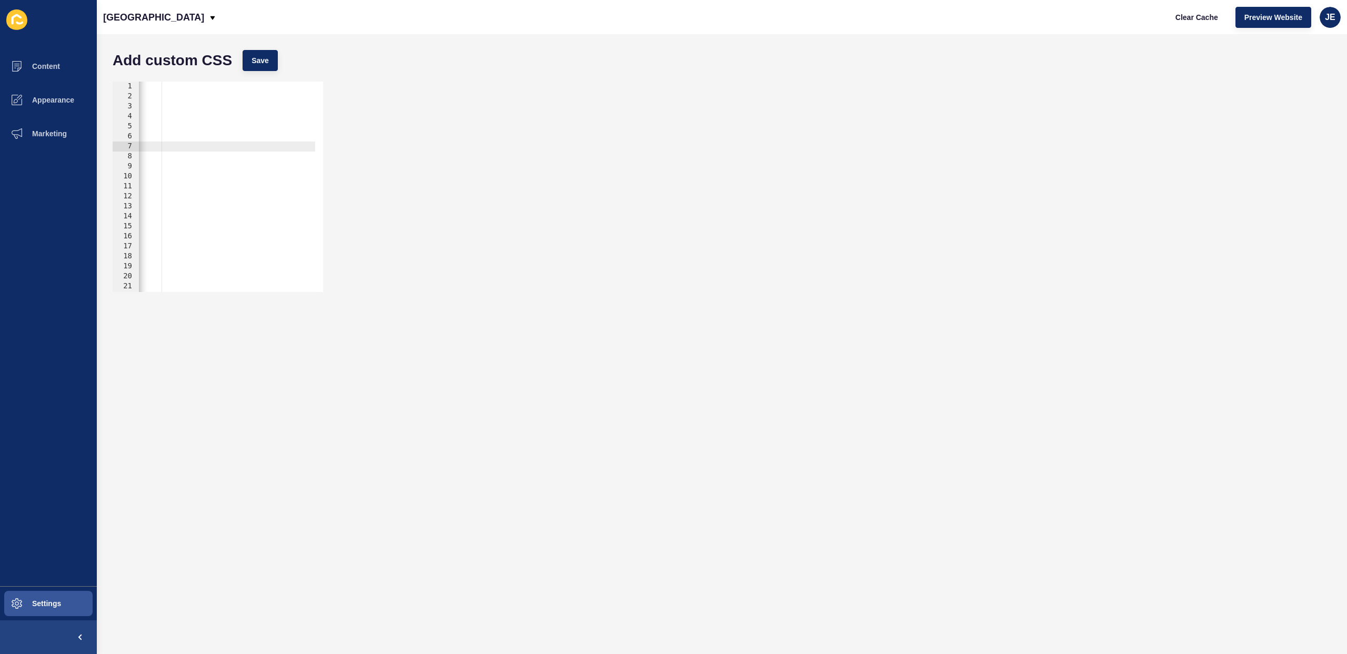
scroll to position [0, 0]
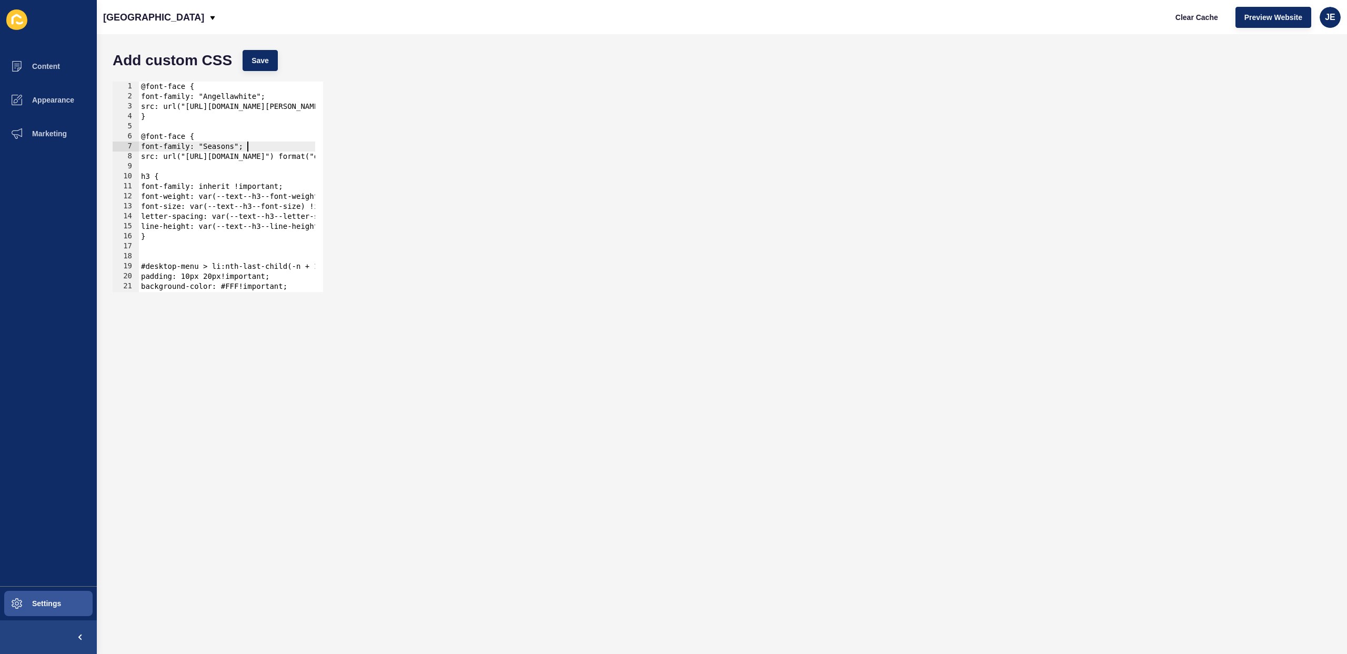
click at [237, 61] on div "Add custom CSS Save" at bounding box center [721, 61] width 1229 height 32
click at [265, 55] on span "Save" at bounding box center [259, 60] width 17 height 11
click at [1209, 22] on span "Clear Cache" at bounding box center [1196, 17] width 43 height 11
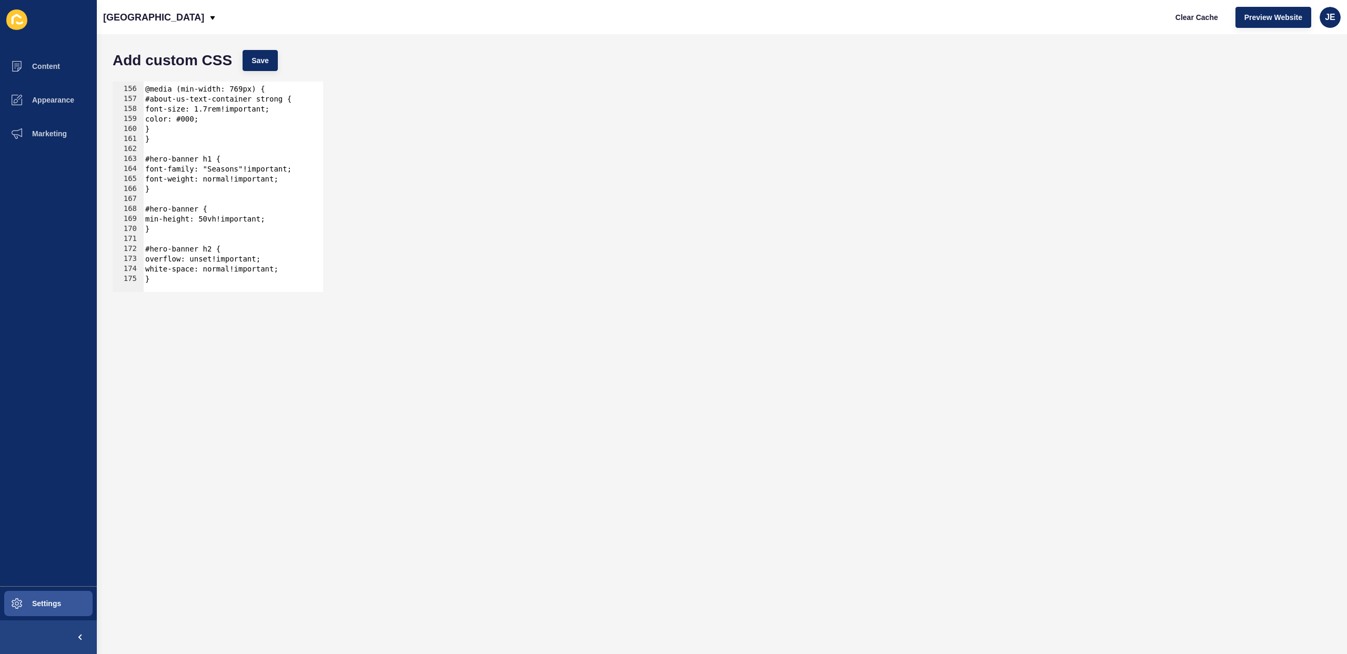
click at [157, 194] on div "@media (min-width: 769px) { #about-us-text-container strong { font-size: 1.7rem…" at bounding box center [423, 185] width 561 height 223
click at [150, 192] on div "@media (min-width: 769px) { #about-us-text-container strong { font-size: 1.7rem…" at bounding box center [423, 185] width 561 height 223
click at [247, 170] on div "@media (min-width: 769px) { #about-us-text-container strong { font-size: 1.7rem…" at bounding box center [423, 185] width 561 height 223
click at [247, 169] on div "@media (min-width: 769px) { #about-us-text-container strong { font-size: 1.7rem…" at bounding box center [423, 185] width 561 height 223
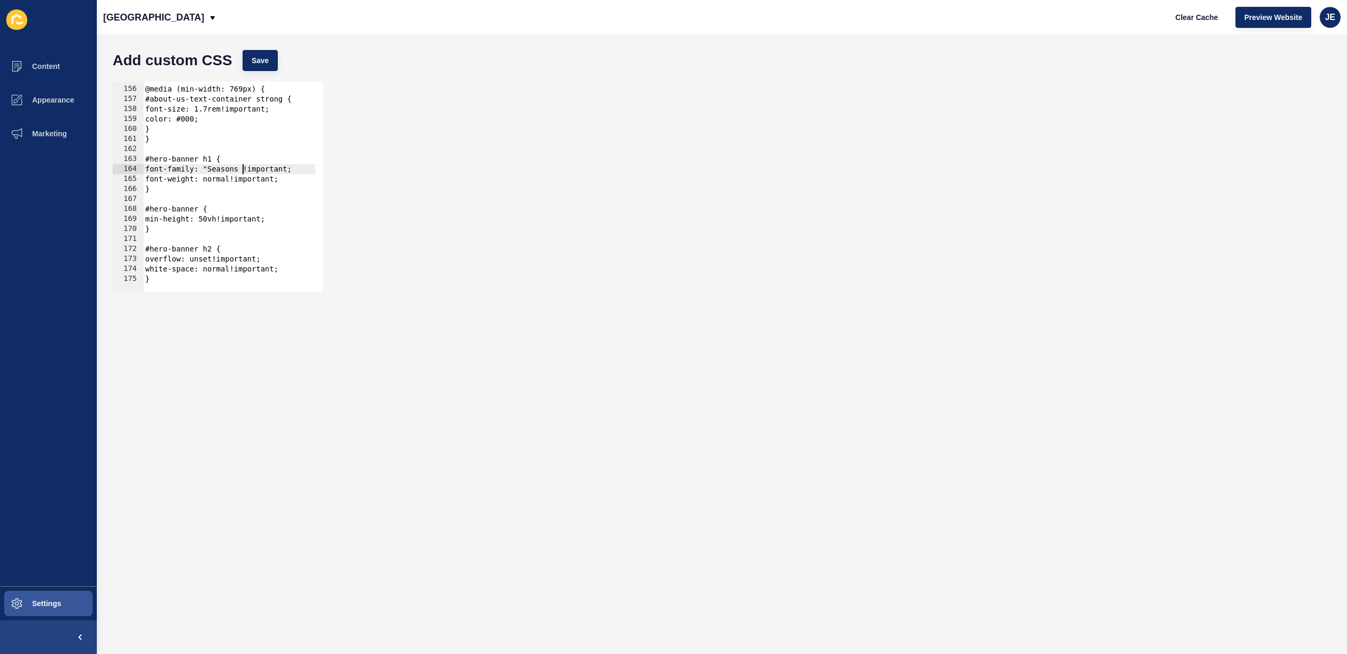
click at [213, 169] on div "@media (min-width: 769px) { #about-us-text-container strong { font-size: 1.7rem…" at bounding box center [423, 185] width 561 height 223
click at [244, 171] on div "@media (min-width: 769px) { #about-us-text-container strong { font-size: 1.7rem…" at bounding box center [423, 185] width 561 height 223
click at [253, 65] on span "Save" at bounding box center [259, 60] width 17 height 11
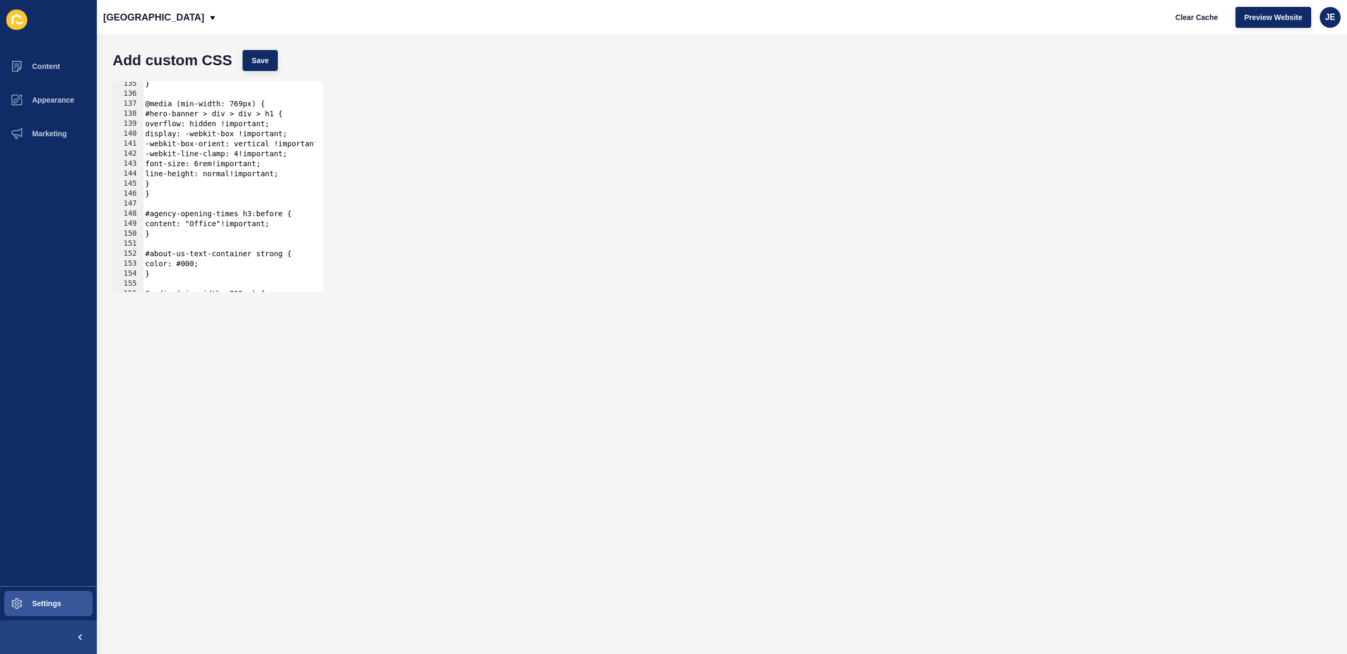
scroll to position [1547, 0]
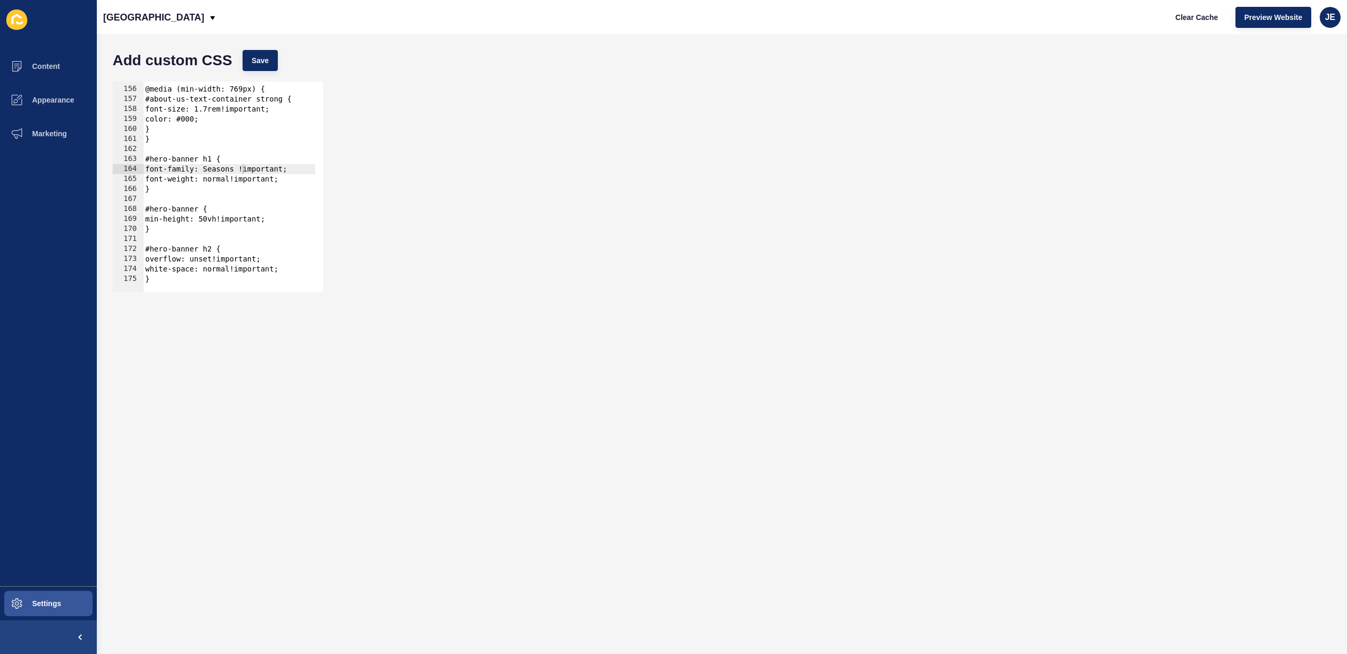
click at [208, 169] on div "@media (min-width: 769px) { #about-us-text-container strong { font-size: 1.7rem…" at bounding box center [423, 185] width 561 height 223
click at [242, 170] on div "@media (min-width: 769px) { #about-us-text-container strong { font-size: 1.7rem…" at bounding box center [423, 185] width 561 height 223
type textarea "font-family: "Seasons" !important;"
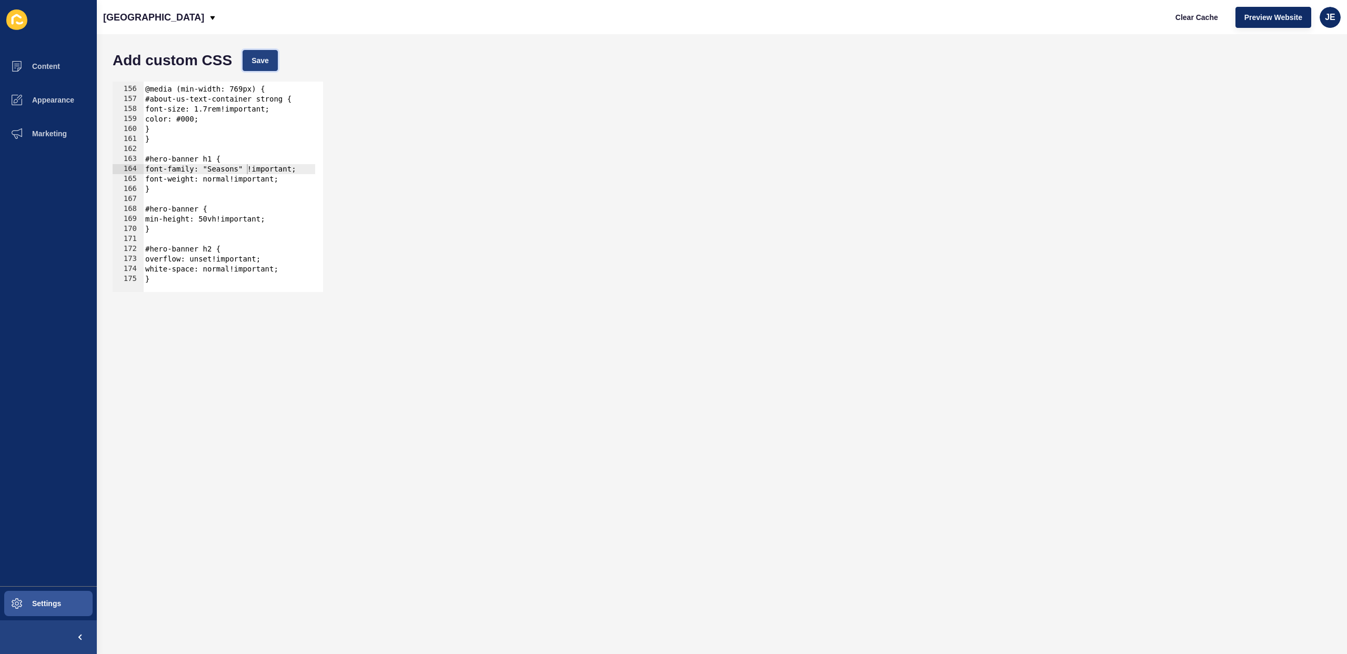
click at [267, 57] on span "Save" at bounding box center [259, 60] width 17 height 11
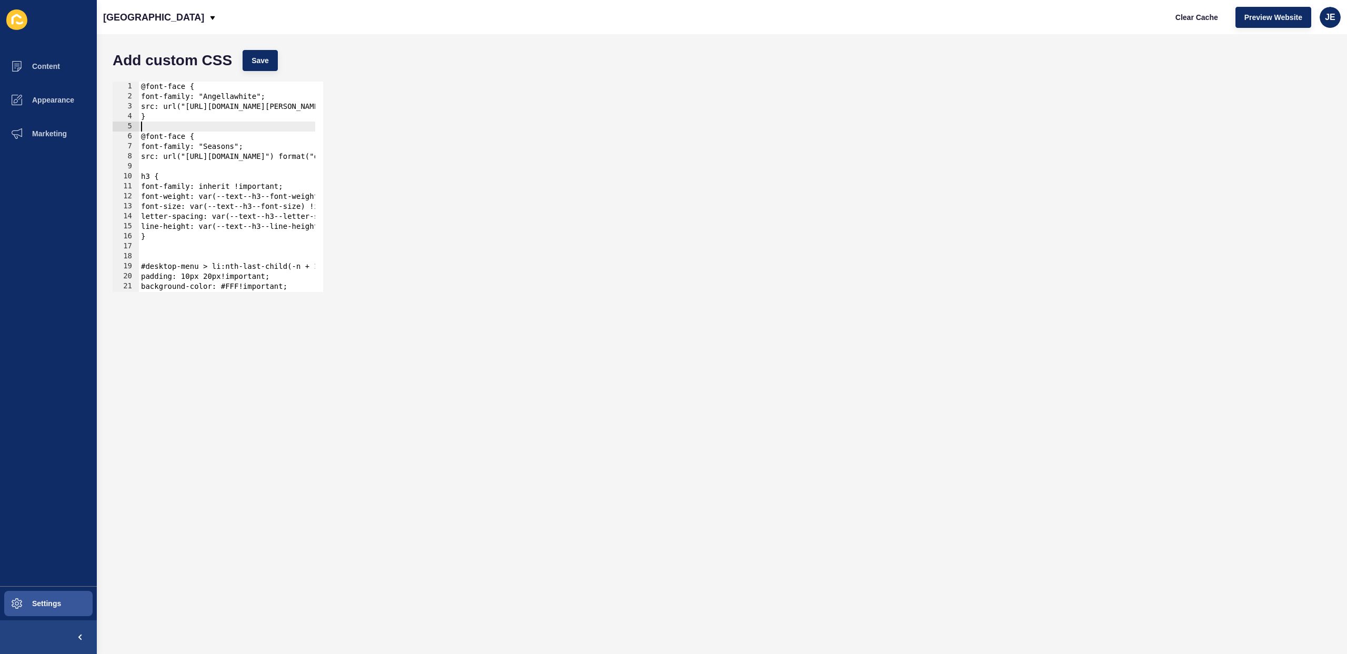
scroll to position [0, 0]
drag, startPoint x: 160, startPoint y: 127, endPoint x: 135, endPoint y: 89, distance: 45.1
click at [135, 89] on div "1 2 3 4 5 6 7 8 9 10 11 12 13 14 15 16 17 18 19 20 21 22 23 @font-face { font-f…" at bounding box center [218, 187] width 210 height 210
type textarea "@font-face { font-family: "Angellawhite";"
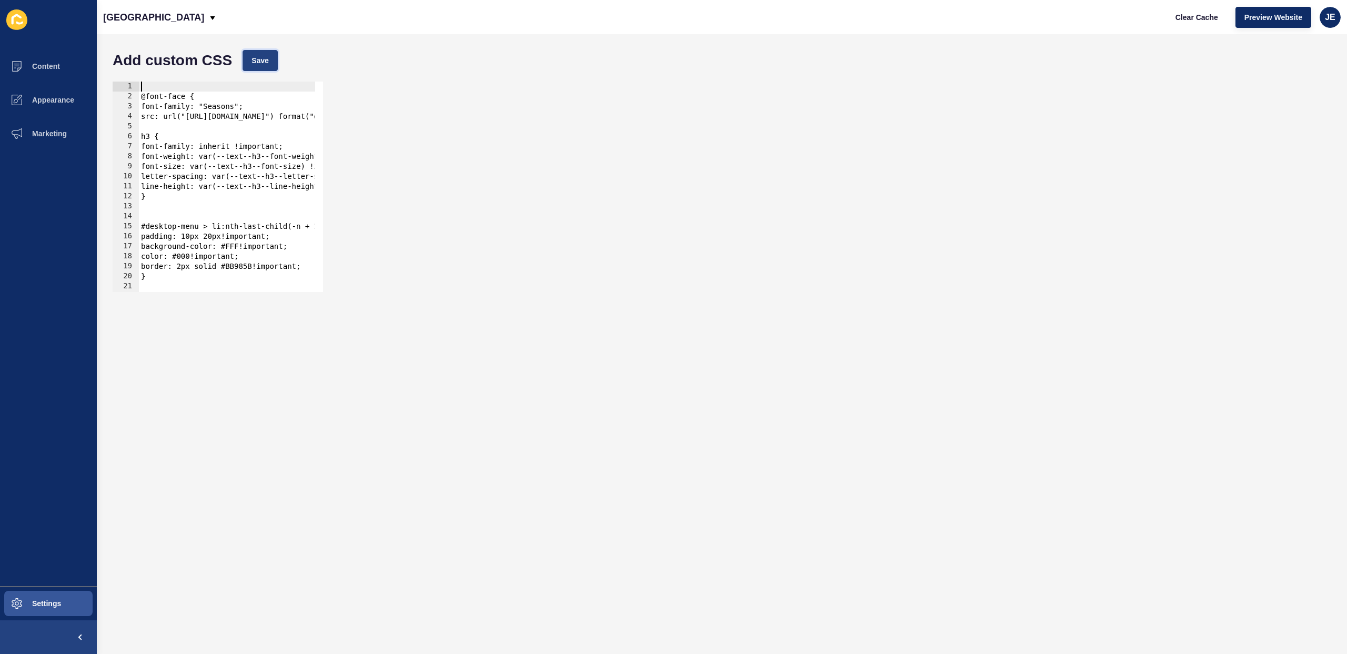
click at [259, 62] on span "Save" at bounding box center [259, 60] width 17 height 11
click at [1188, 19] on span "Clear Cache" at bounding box center [1196, 17] width 43 height 11
click at [263, 109] on div "@font-face { font-family: "Seasons"; src: url("[URL][DOMAIN_NAME]") format("ope…" at bounding box center [419, 193] width 561 height 223
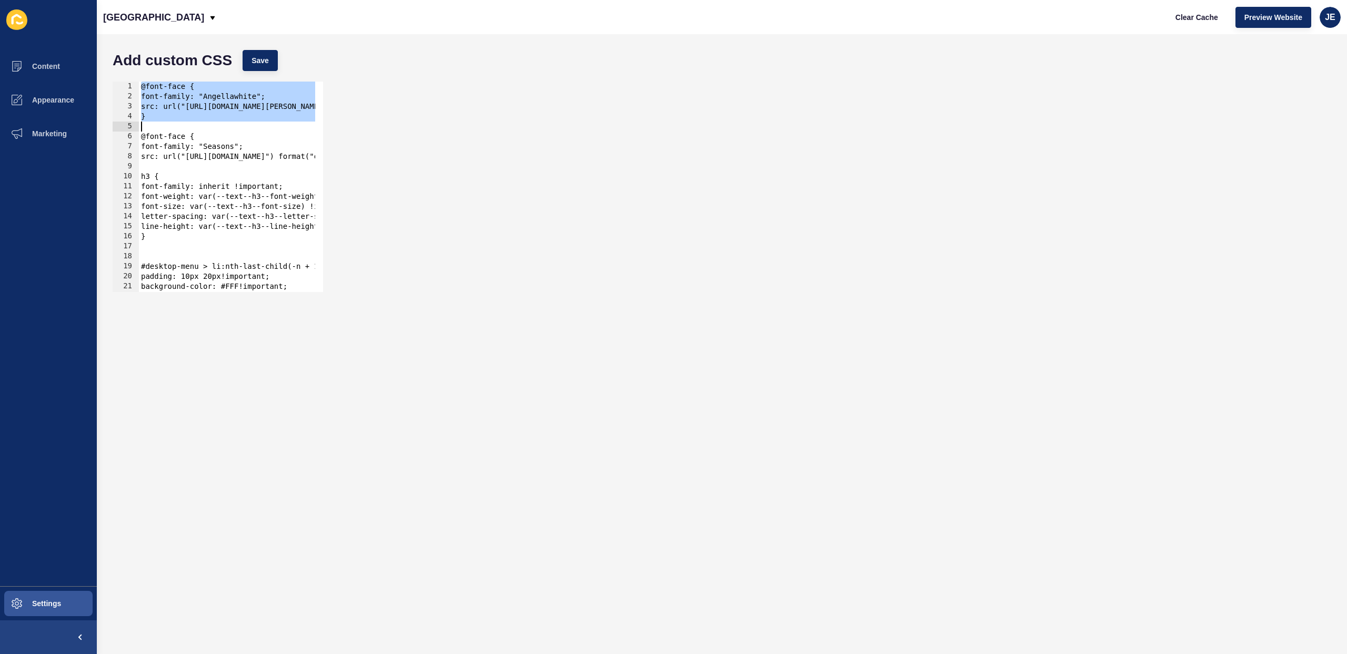
click at [253, 99] on div "@font-face { font-family: "Angellawhite"; src: url("[URL][DOMAIN_NAME][PERSON_N…" at bounding box center [419, 193] width 561 height 223
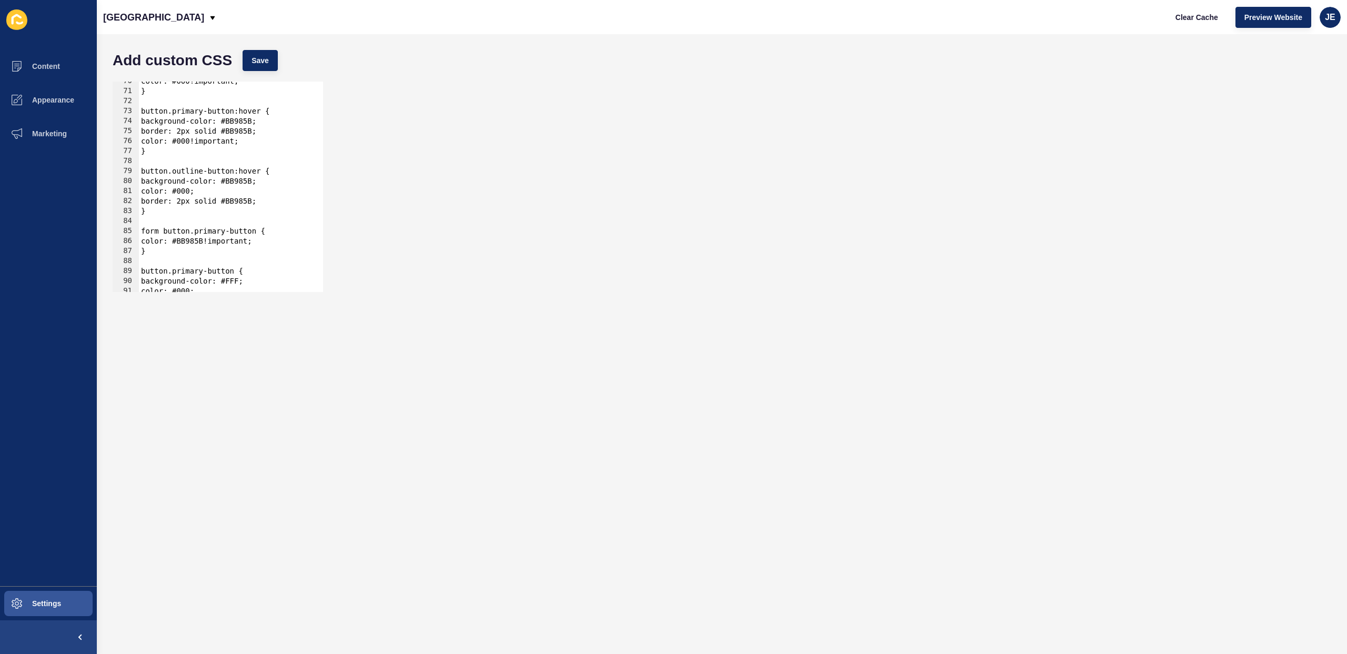
scroll to position [1547, 0]
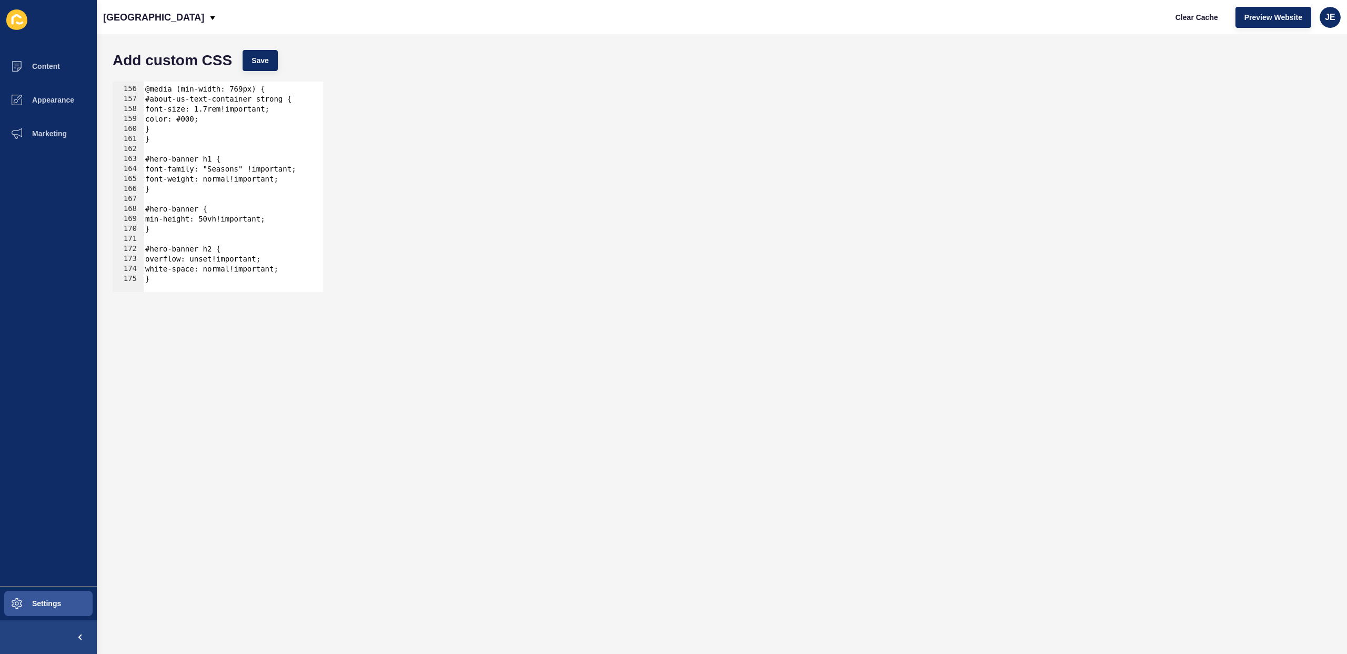
click at [224, 169] on div "@media (min-width: 769px) { #about-us-text-container strong { font-size: 1.7rem…" at bounding box center [423, 185] width 561 height 223
paste textarea "Angellawhite"
type textarea "font-family: "Angellawhite" !important;"
click at [257, 68] on button "Save" at bounding box center [260, 60] width 35 height 21
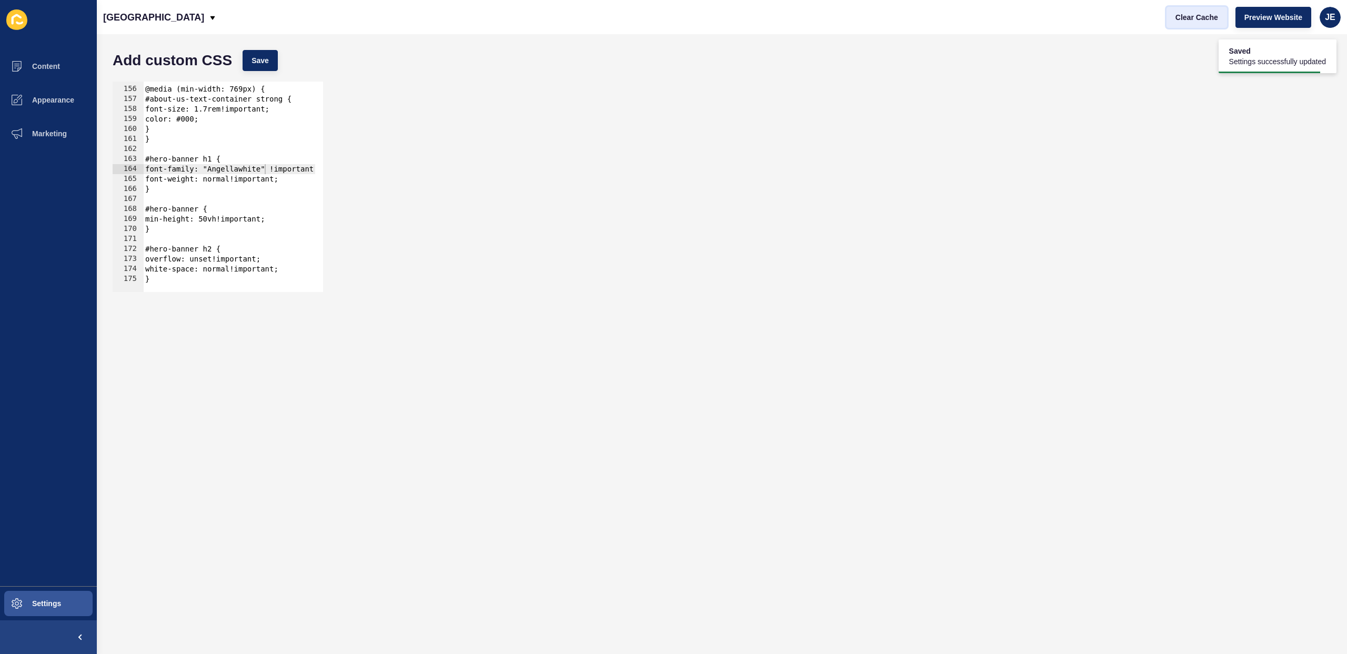
click at [1194, 22] on span "Clear Cache" at bounding box center [1196, 17] width 43 height 11
click at [49, 62] on span "Content" at bounding box center [29, 66] width 62 height 8
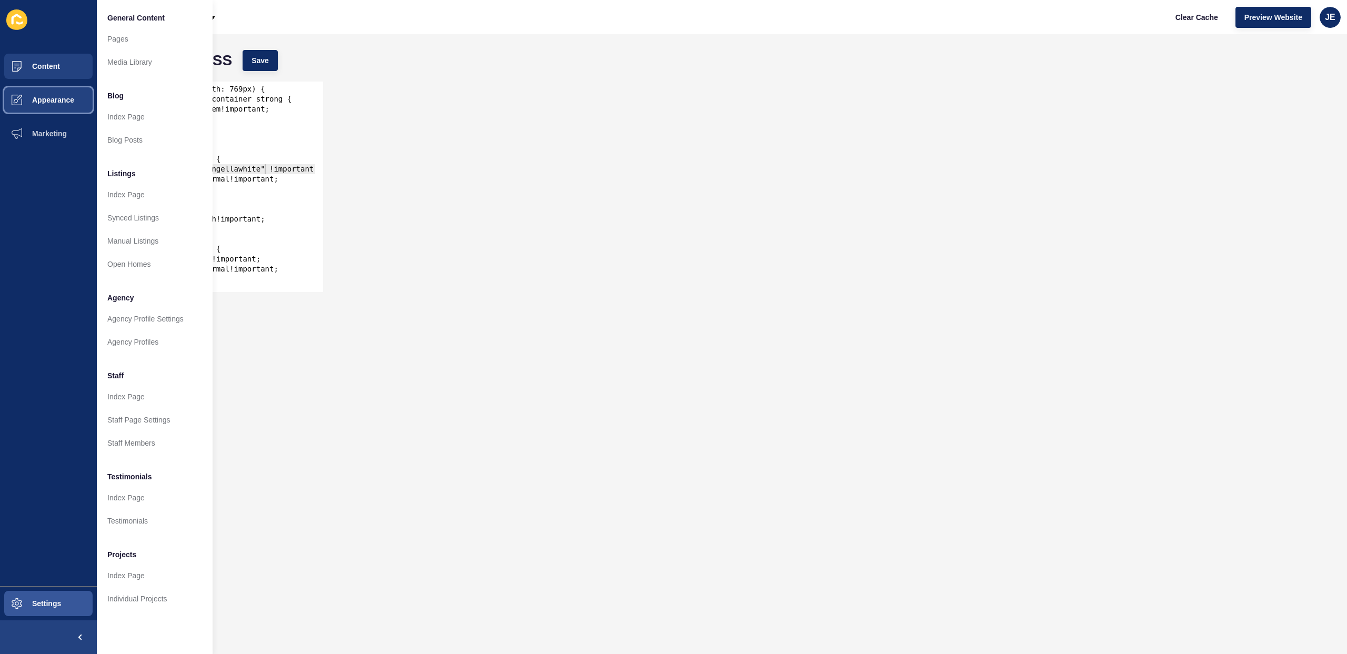
click at [56, 97] on span "Appearance" at bounding box center [36, 100] width 76 height 8
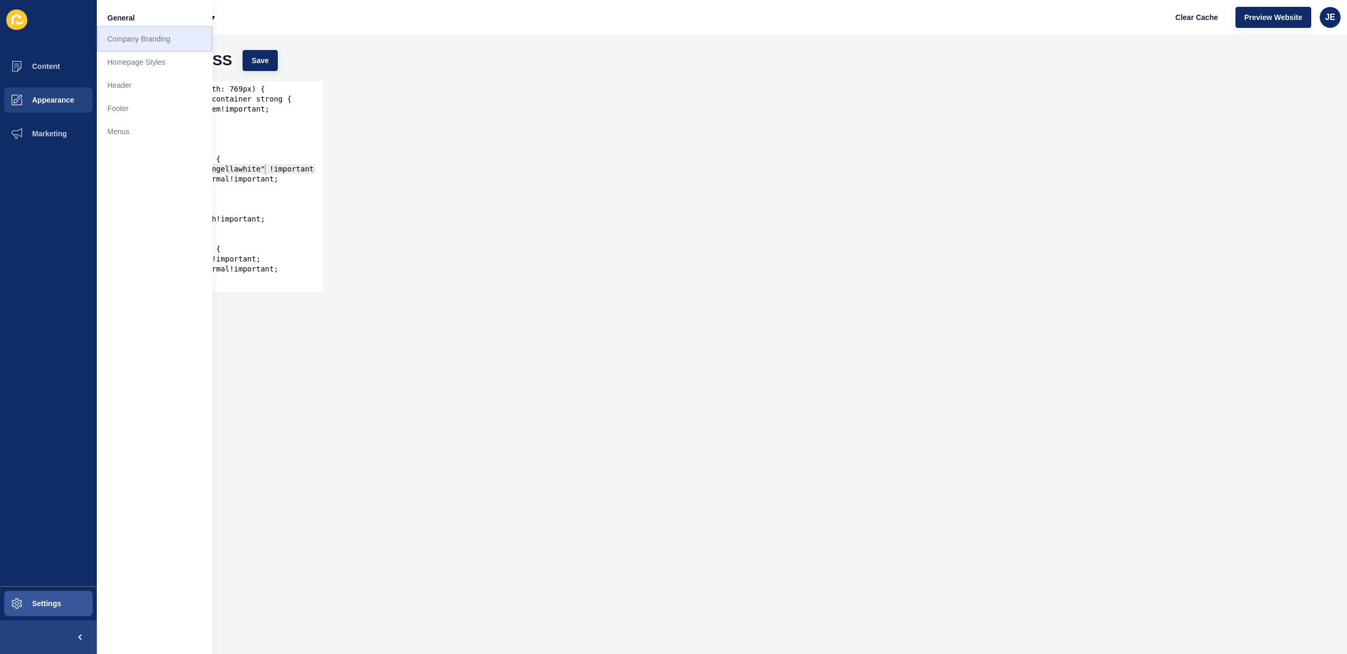
click at [161, 44] on link "Company Branding" at bounding box center [155, 38] width 116 height 23
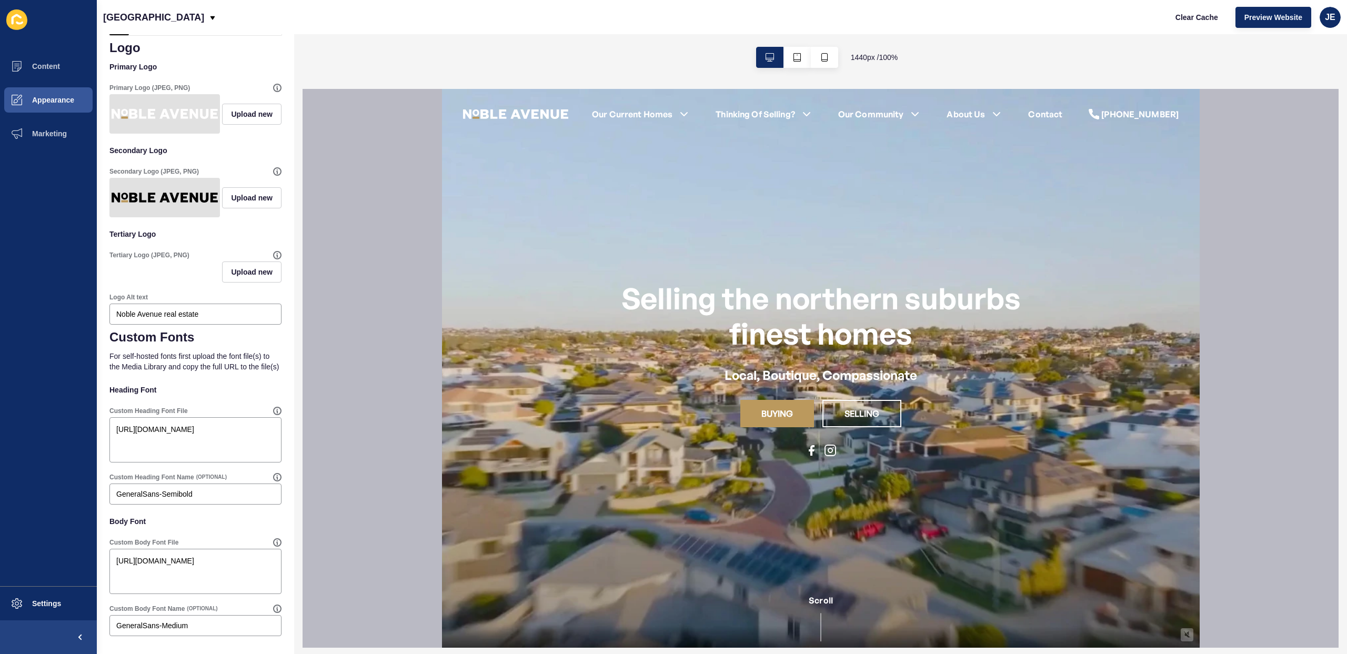
scroll to position [251, 0]
click at [659, 104] on div "Our Current Homes Latest Listings" at bounding box center [874, 113] width 608 height 29
click at [660, 112] on link "Our Current Homes" at bounding box center [631, 114] width 80 height 13
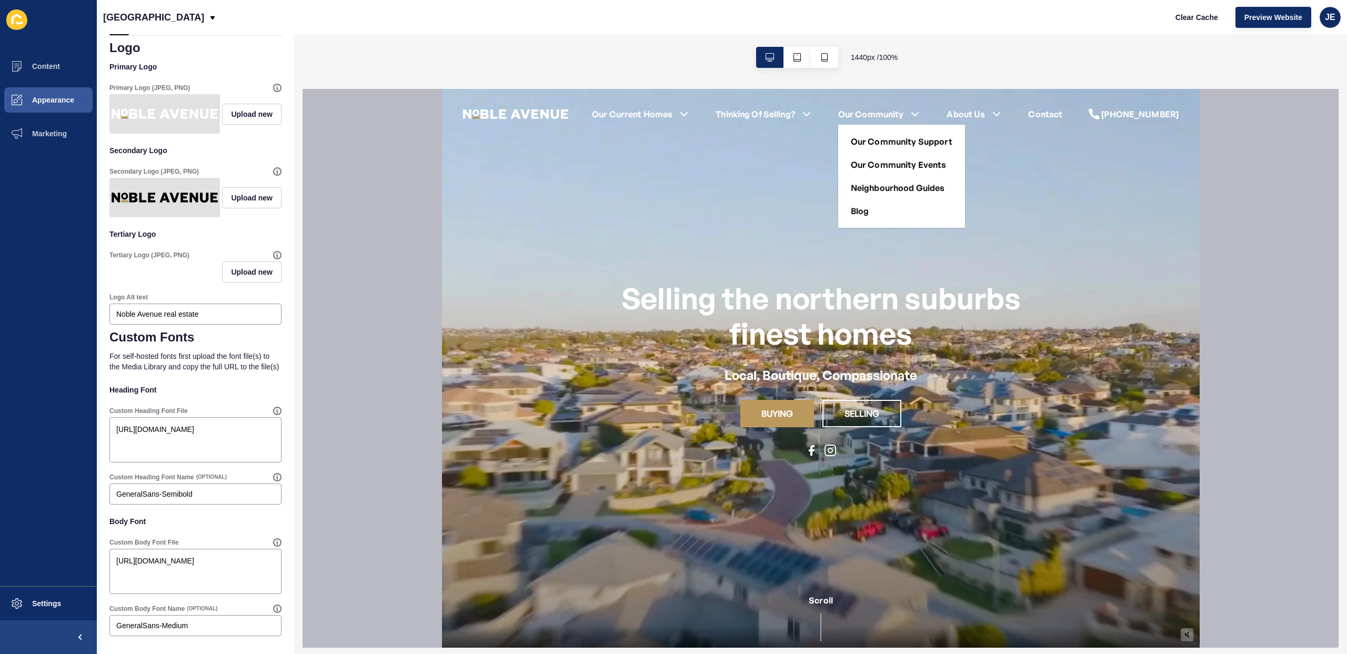
click at [869, 211] on link "Blog" at bounding box center [859, 211] width 18 height 13
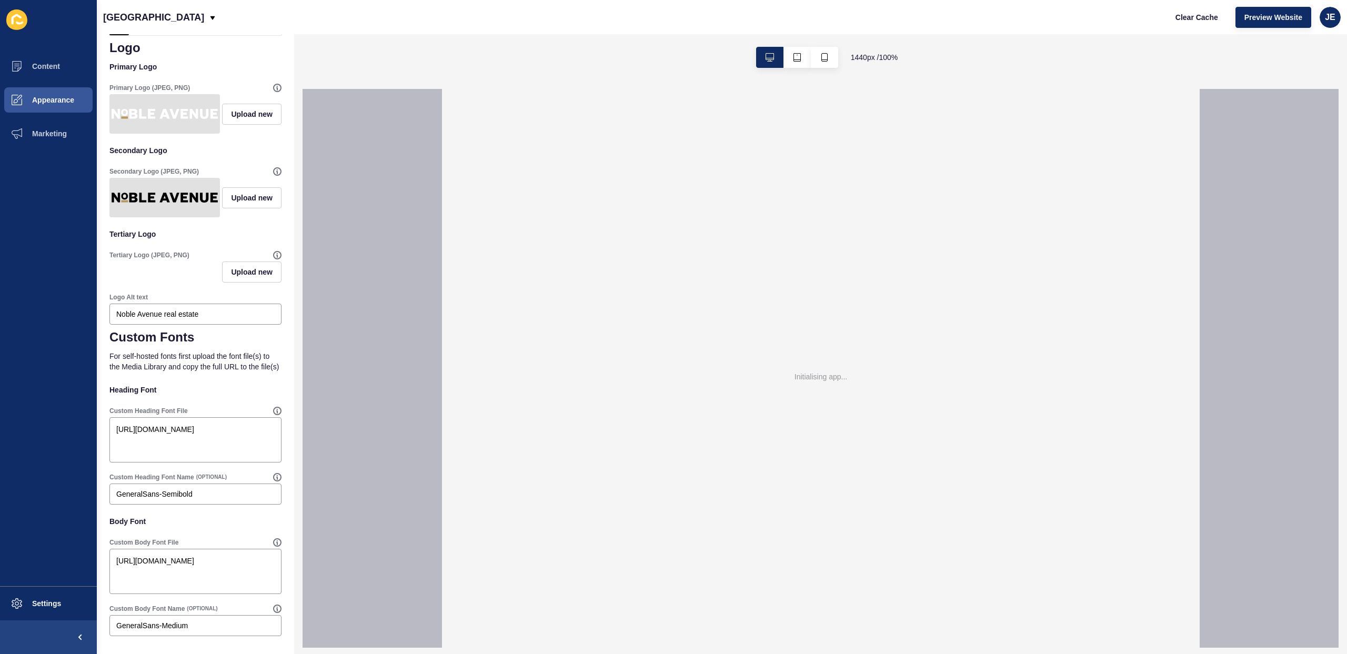
scroll to position [0, 0]
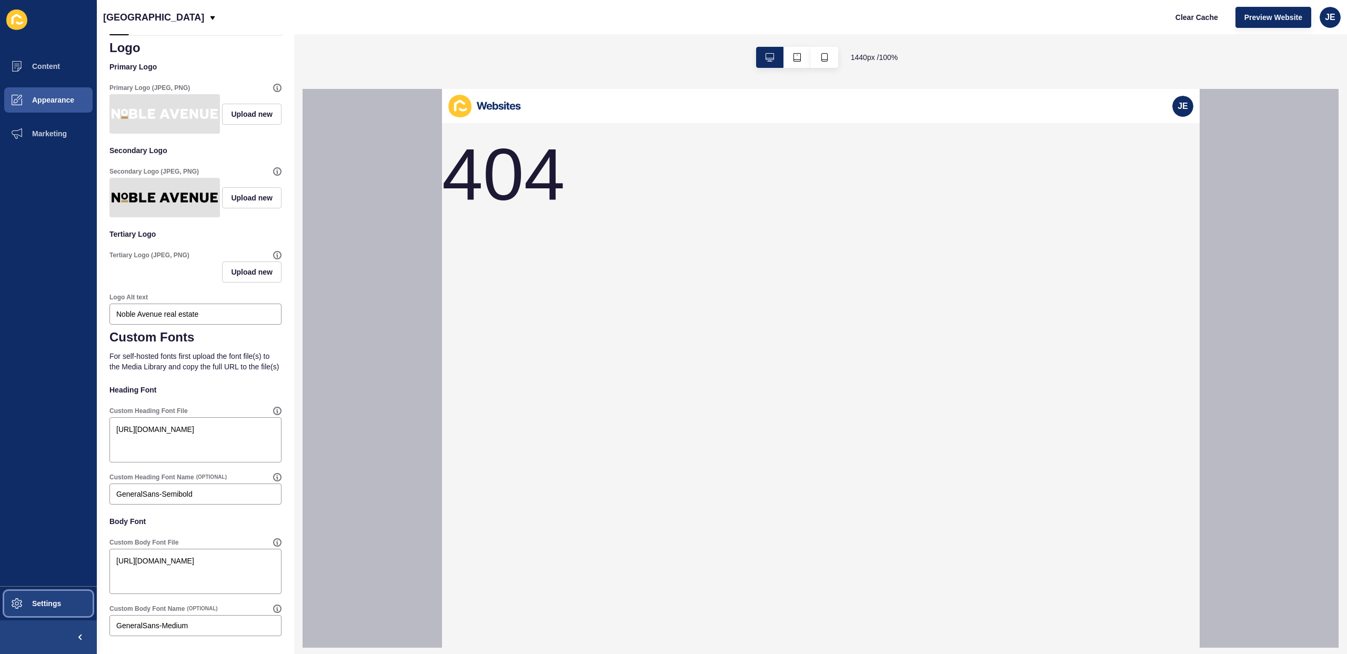
click at [52, 608] on button "Settings" at bounding box center [48, 604] width 97 height 34
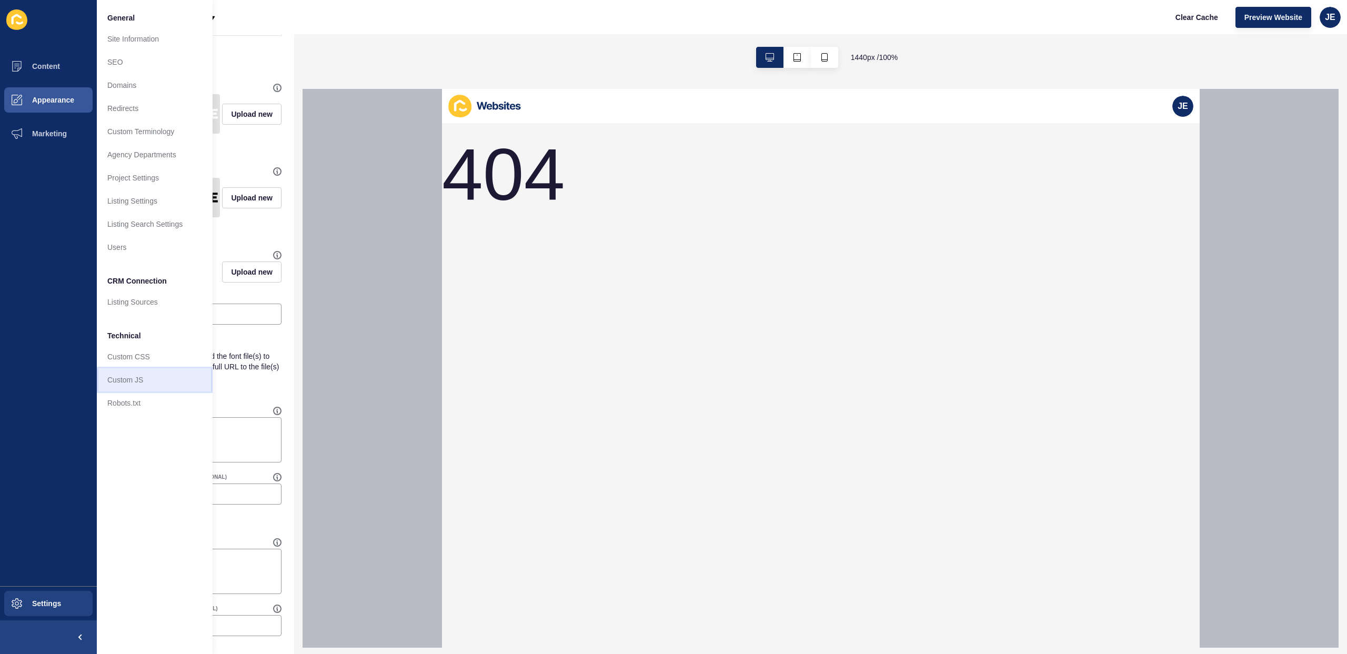
click at [135, 384] on link "Custom JS" at bounding box center [155, 379] width 116 height 23
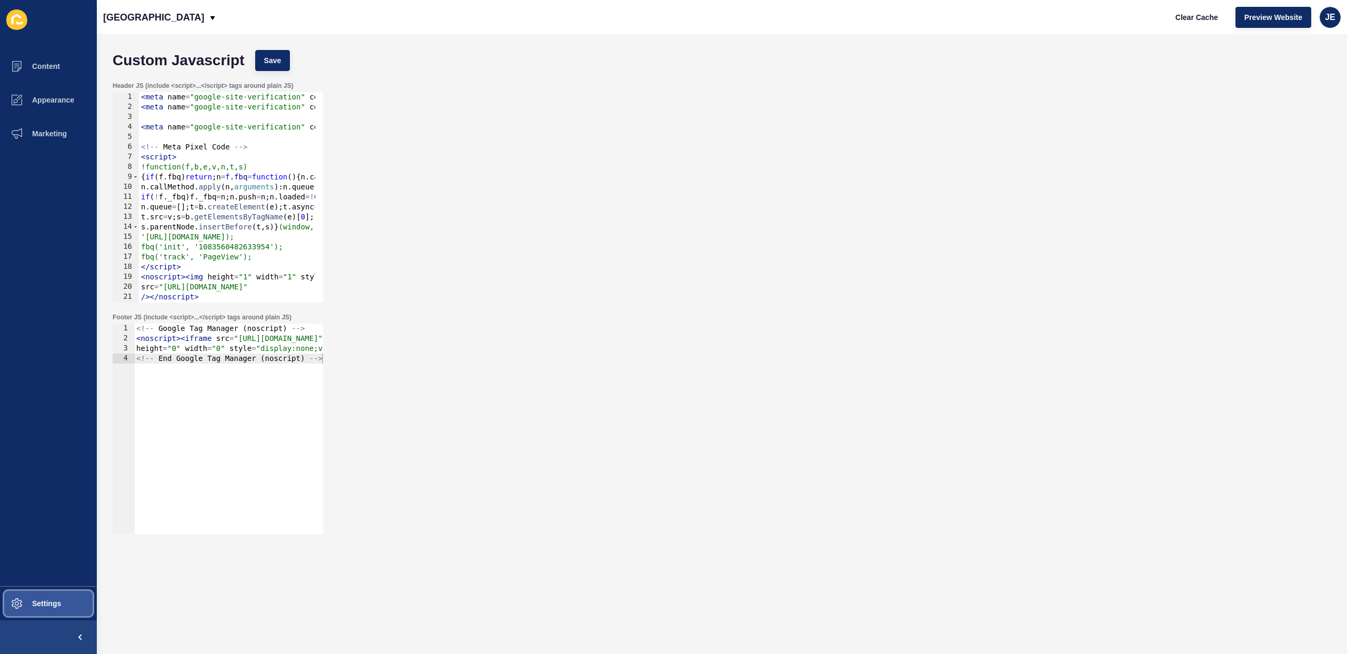
click at [47, 604] on span "Settings" at bounding box center [29, 603] width 63 height 8
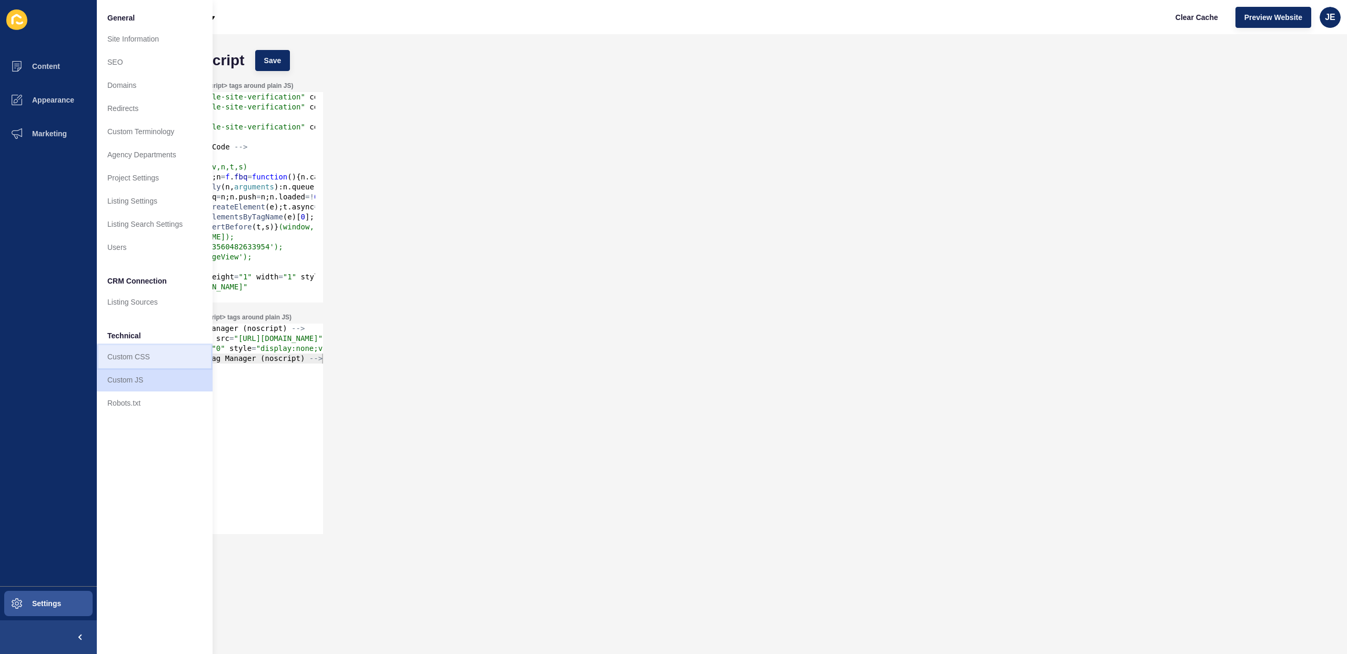
click at [136, 350] on link "Custom CSS" at bounding box center [155, 356] width 116 height 23
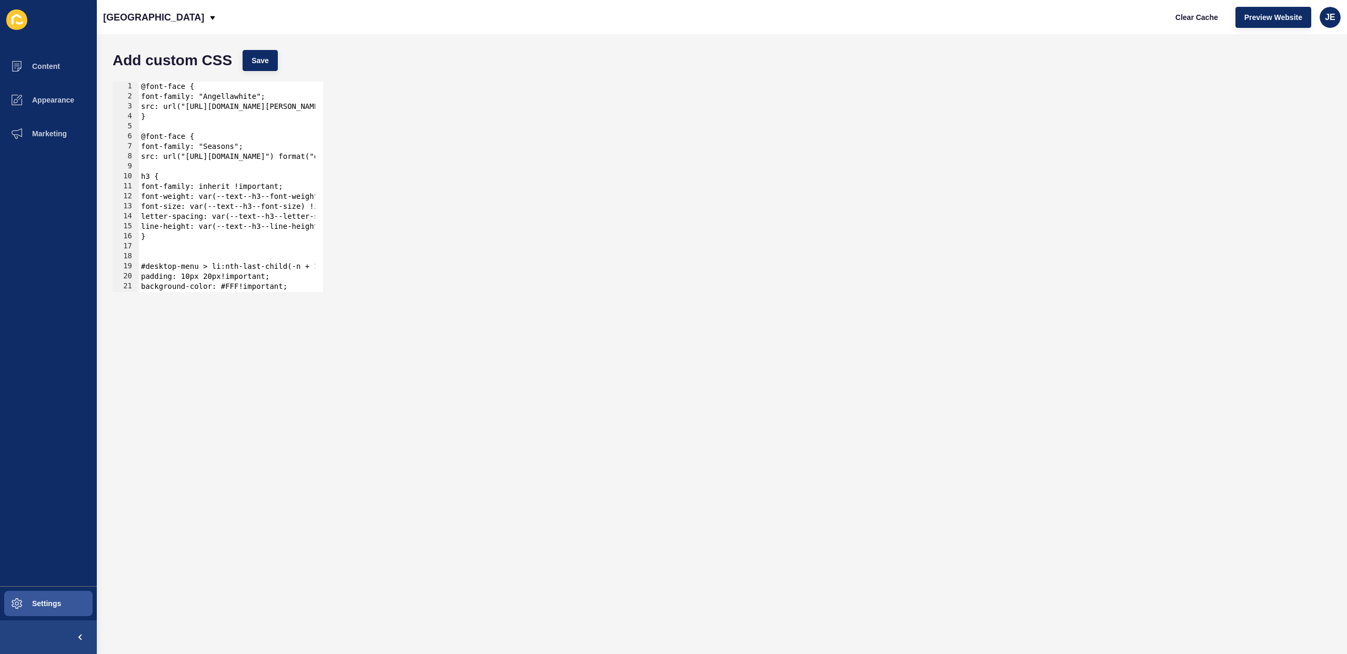
click at [249, 123] on div "@font-face { font-family: "Angellawhite"; src: url("[URL][DOMAIN_NAME][PERSON_N…" at bounding box center [419, 193] width 561 height 223
drag, startPoint x: 159, startPoint y: 166, endPoint x: 280, endPoint y: 159, distance: 121.2
click at [349, 173] on div "1 2 3 4 5 6 7 8 9 10 11 12 13 14 15 16 17 18 19 20 21 22 23 @font-face { font-f…" at bounding box center [721, 186] width 1229 height 221
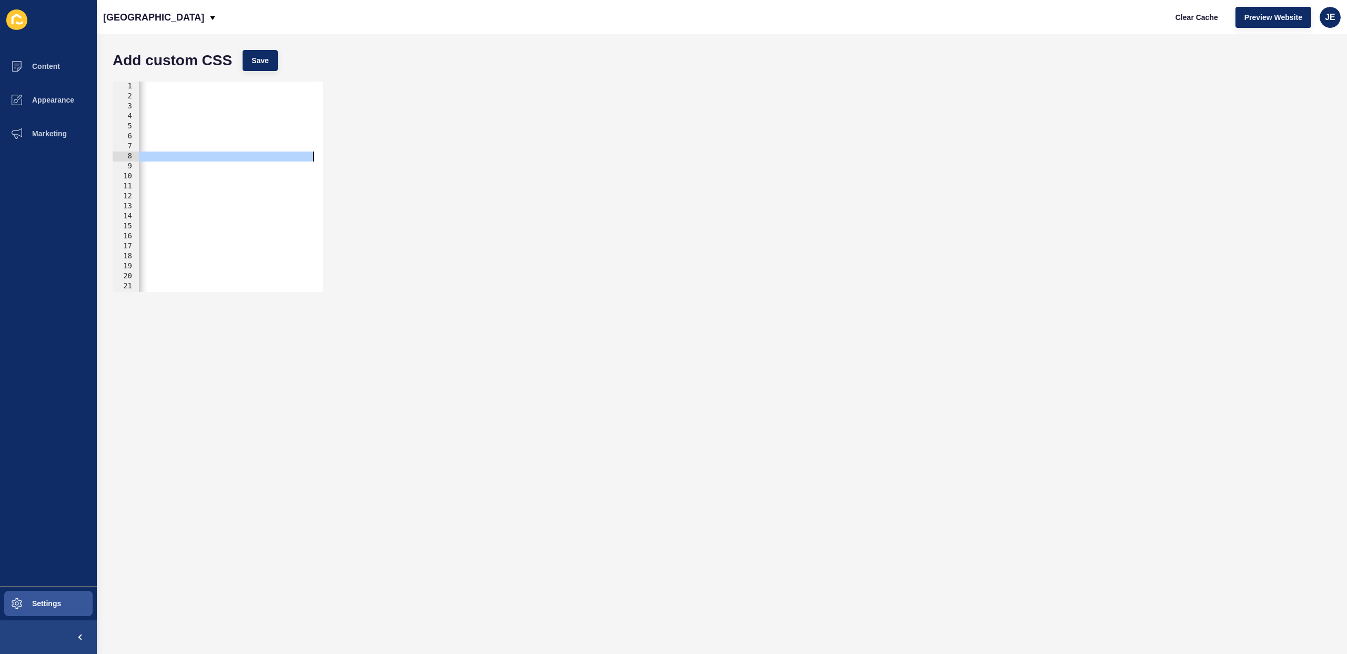
drag, startPoint x: 257, startPoint y: 155, endPoint x: 357, endPoint y: 157, distance: 99.5
click at [357, 157] on div "h3 { 1 2 3 4 5 6 7 8 9 10 11 12 13 14 15 16 17 18 19 20 21 22 23 @font-face { f…" at bounding box center [721, 186] width 1229 height 221
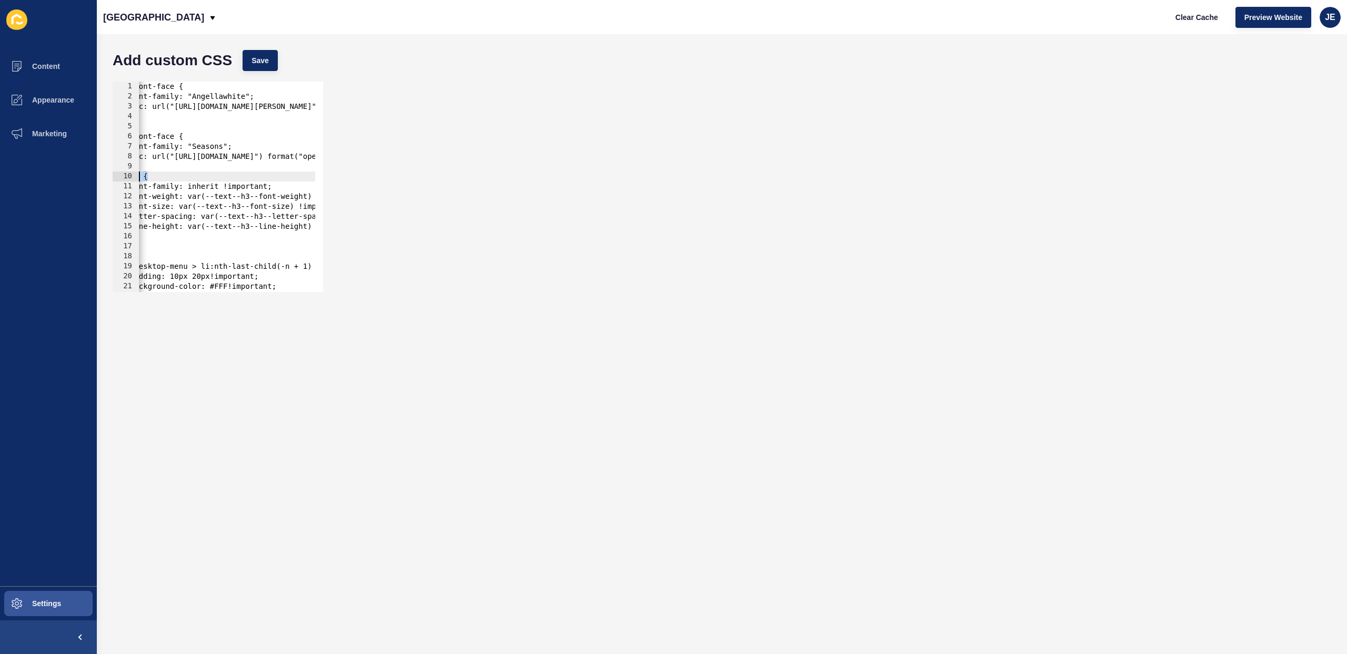
drag, startPoint x: 230, startPoint y: 174, endPoint x: 163, endPoint y: 166, distance: 67.3
click at [136, 174] on div "src: url("[URL][DOMAIN_NAME]") format("opentype"); 1 2 3 4 5 6 7 8 9 10 11 12 1…" at bounding box center [218, 187] width 210 height 210
type textarea "h3 {"
click at [164, 166] on div "@font-face { font-family: "Angellawhite"; src: url("[URL][DOMAIN_NAME][PERSON_N…" at bounding box center [419, 193] width 561 height 223
type textarea "}"
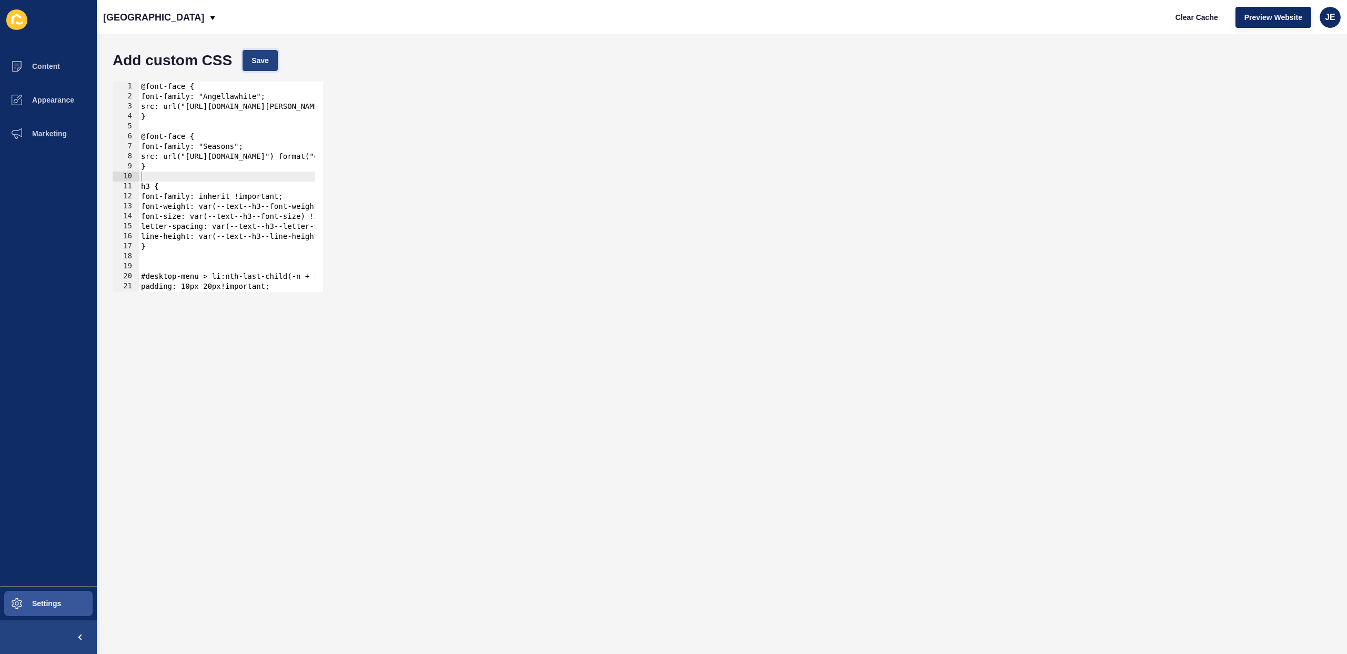
click at [255, 68] on button "Save" at bounding box center [260, 60] width 35 height 21
click at [1197, 20] on span "Clear Cache" at bounding box center [1196, 17] width 43 height 11
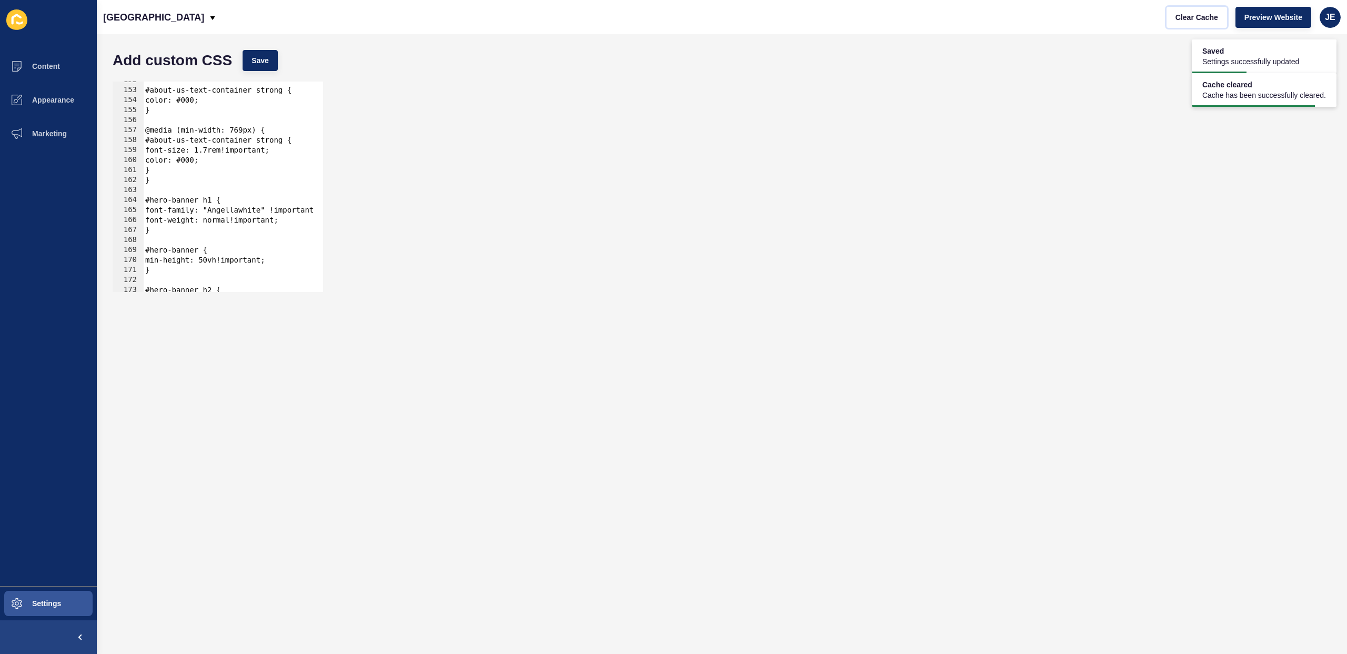
scroll to position [1557, 0]
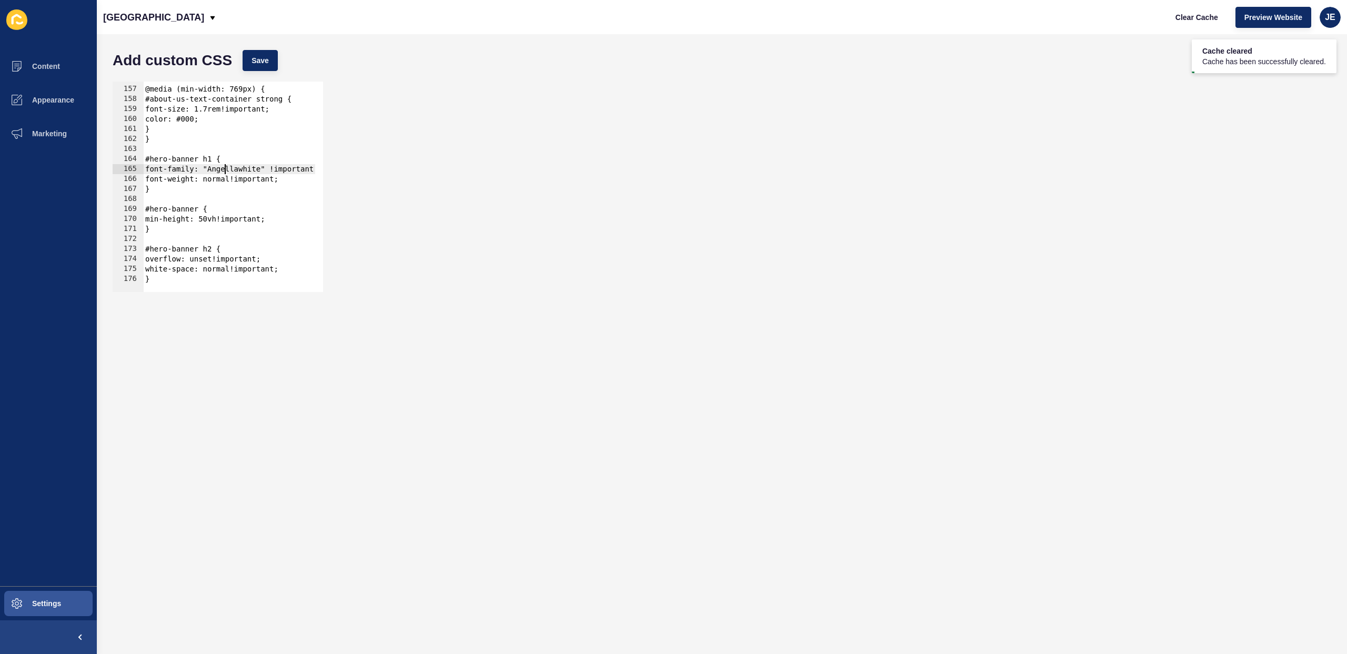
click at [224, 165] on div "@media (min-width: 769px) { #about-us-text-container strong { font-size: 1.7rem…" at bounding box center [423, 185] width 561 height 223
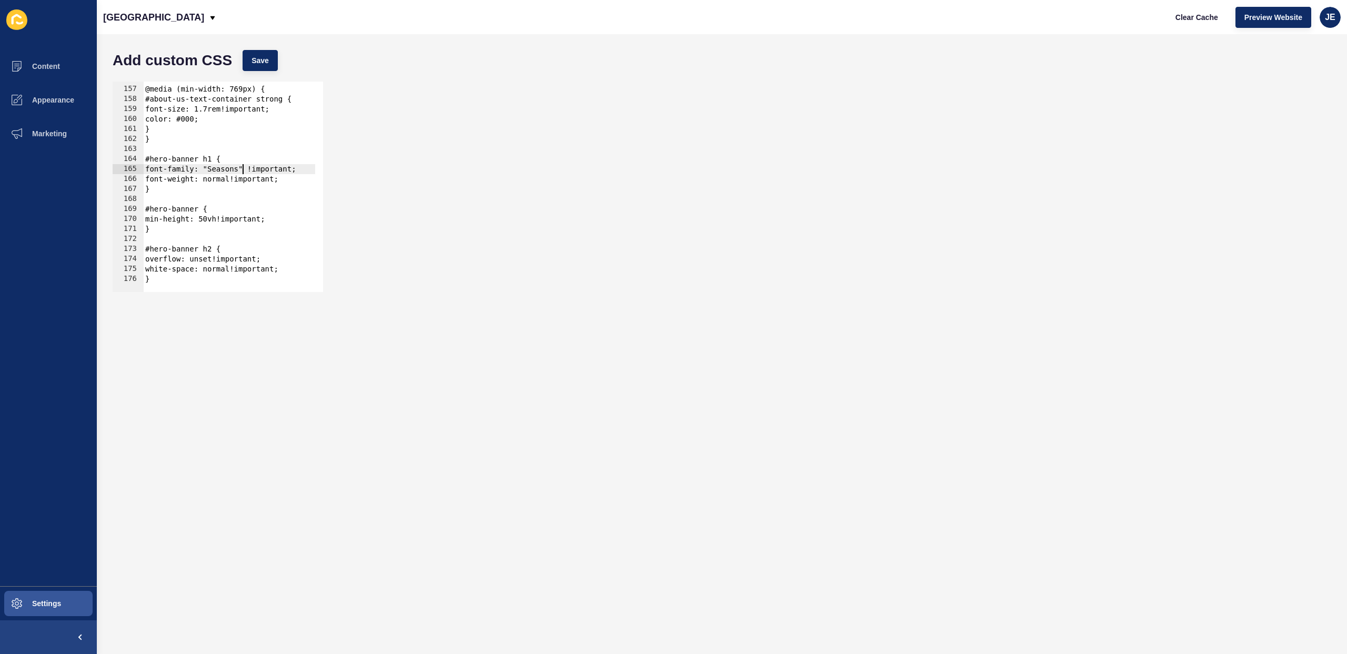
scroll to position [0, 7]
type textarea "font-family: "Seasons" !important;"
click at [268, 65] on span "Save" at bounding box center [259, 60] width 17 height 11
